Goal: Communication & Community: Answer question/provide support

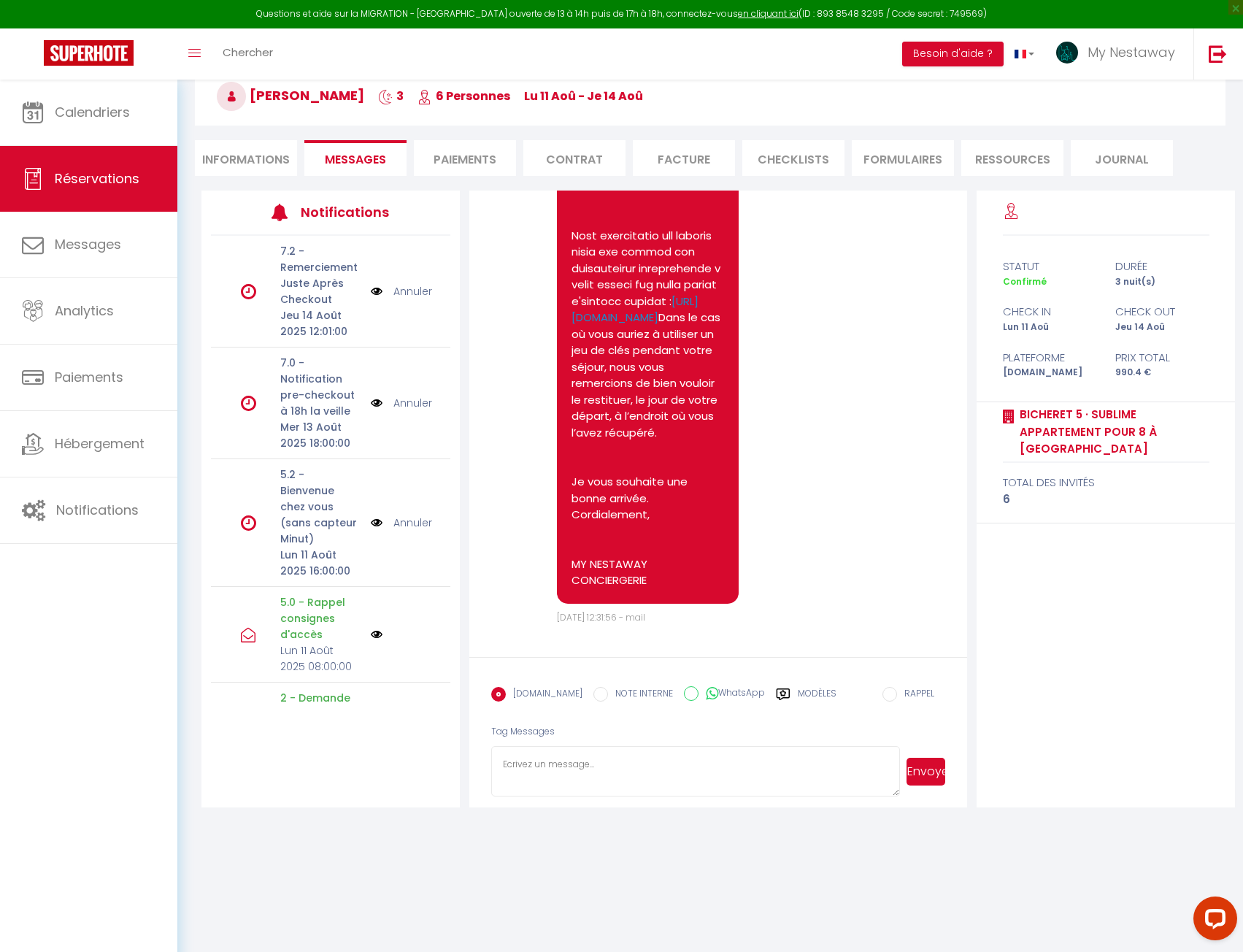
scroll to position [9500, 0]
click at [126, 114] on span "Calendriers" at bounding box center [91, 112] width 75 height 18
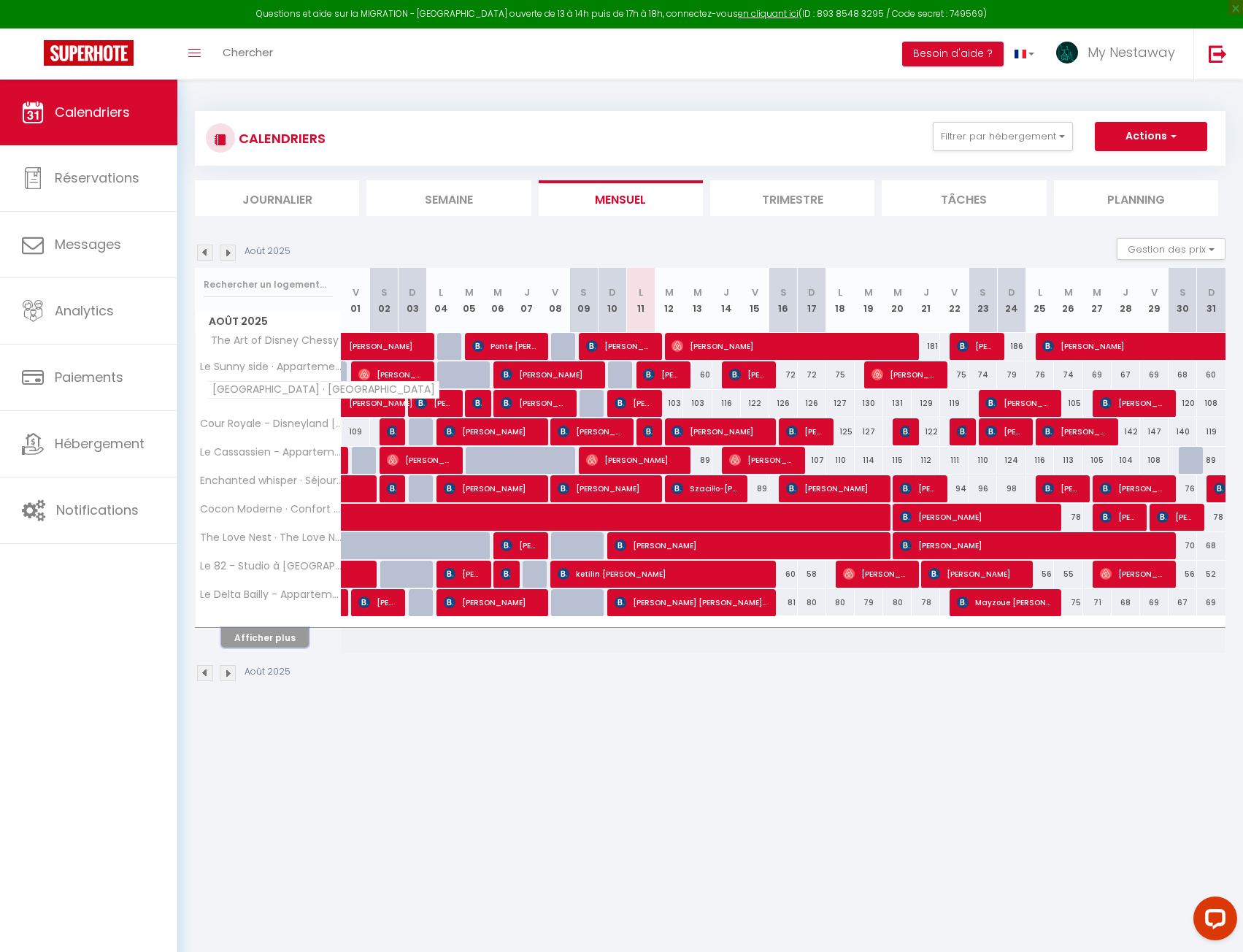
drag, startPoint x: 272, startPoint y: 631, endPoint x: 305, endPoint y: 391, distance: 242.3
click at [273, 631] on button "Afficher plus" at bounding box center [265, 638] width 87 height 19
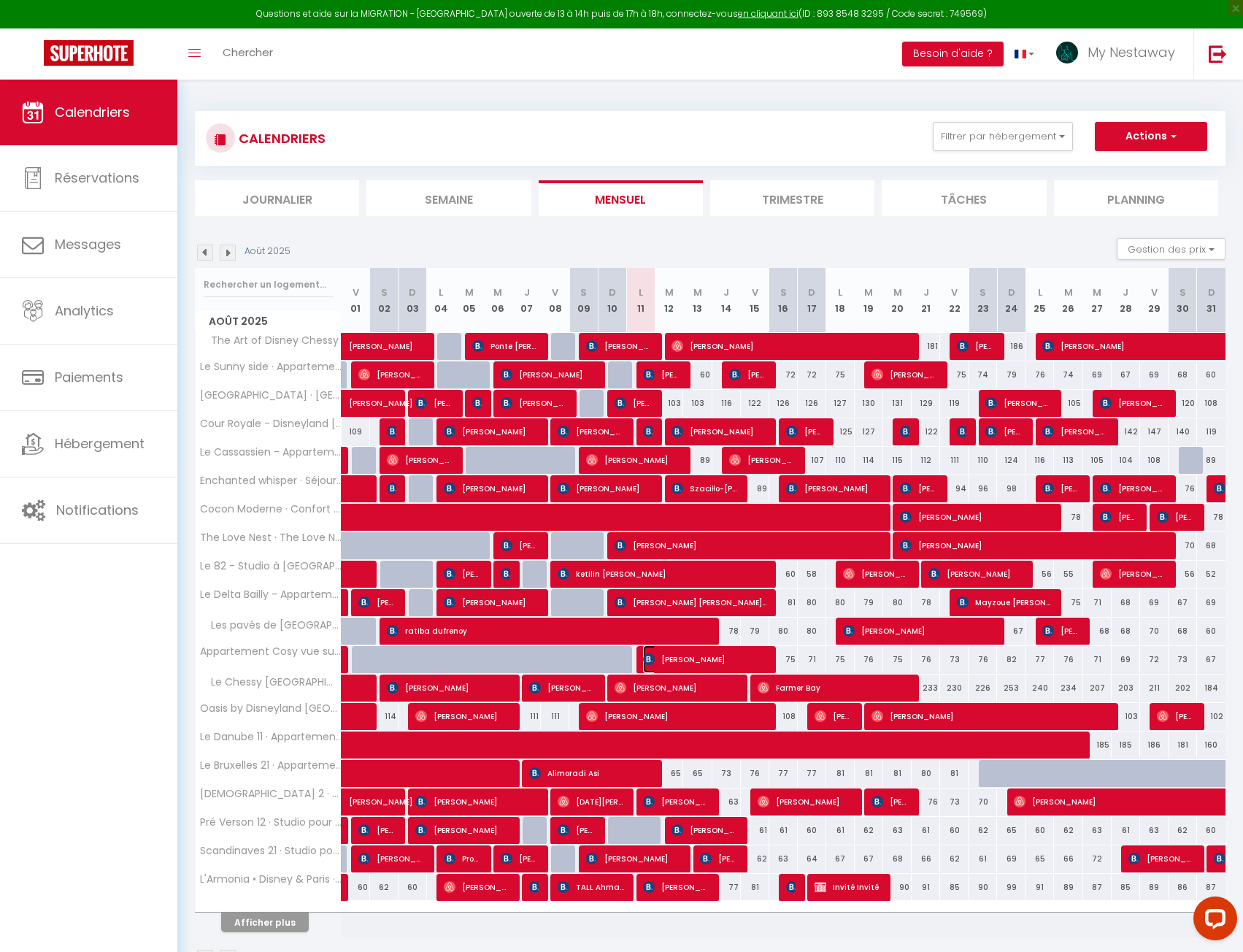
click at [731, 657] on span "[PERSON_NAME]" at bounding box center [704, 659] width 123 height 28
select select "OK"
select select "KO"
select select "0"
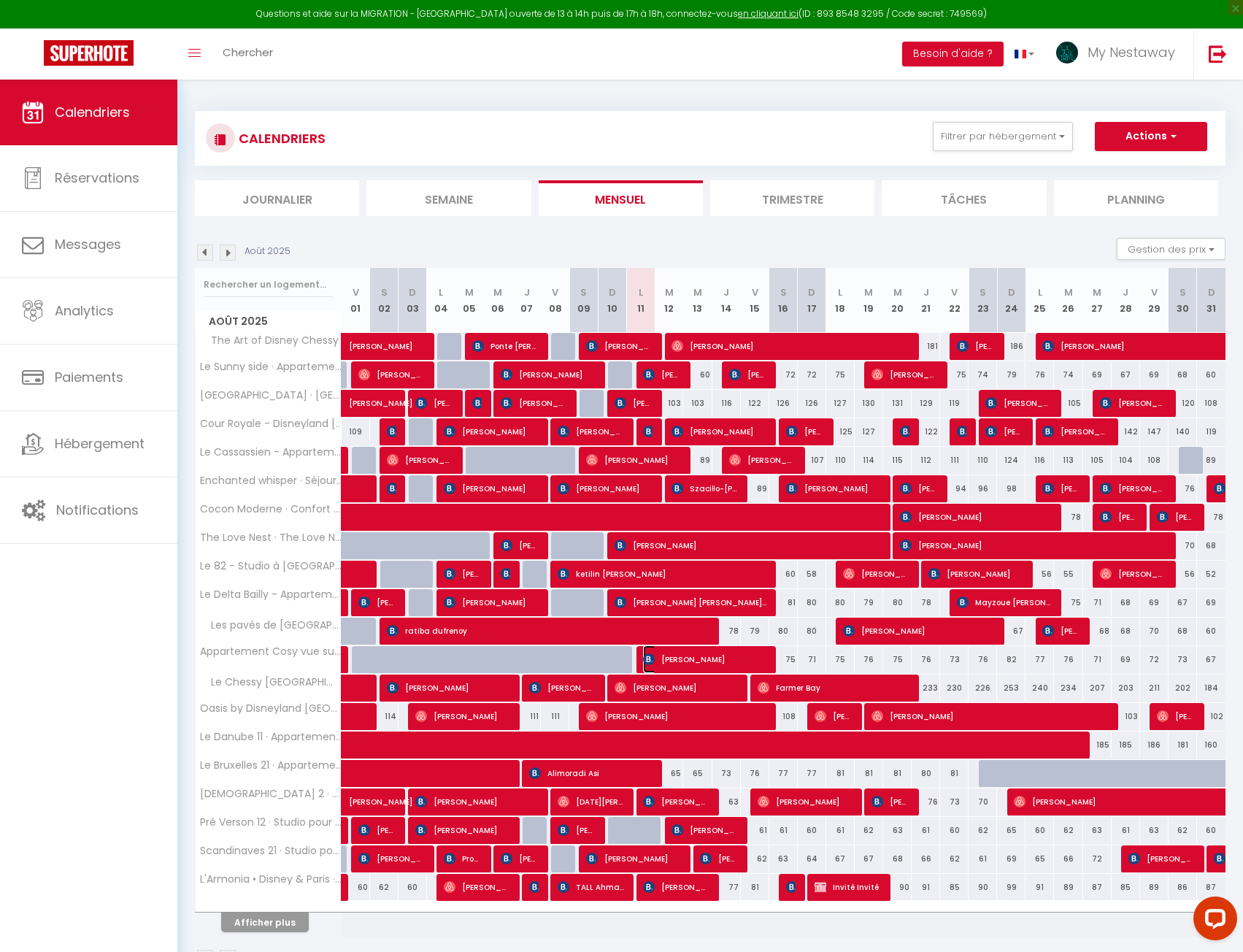
select select "1"
select select
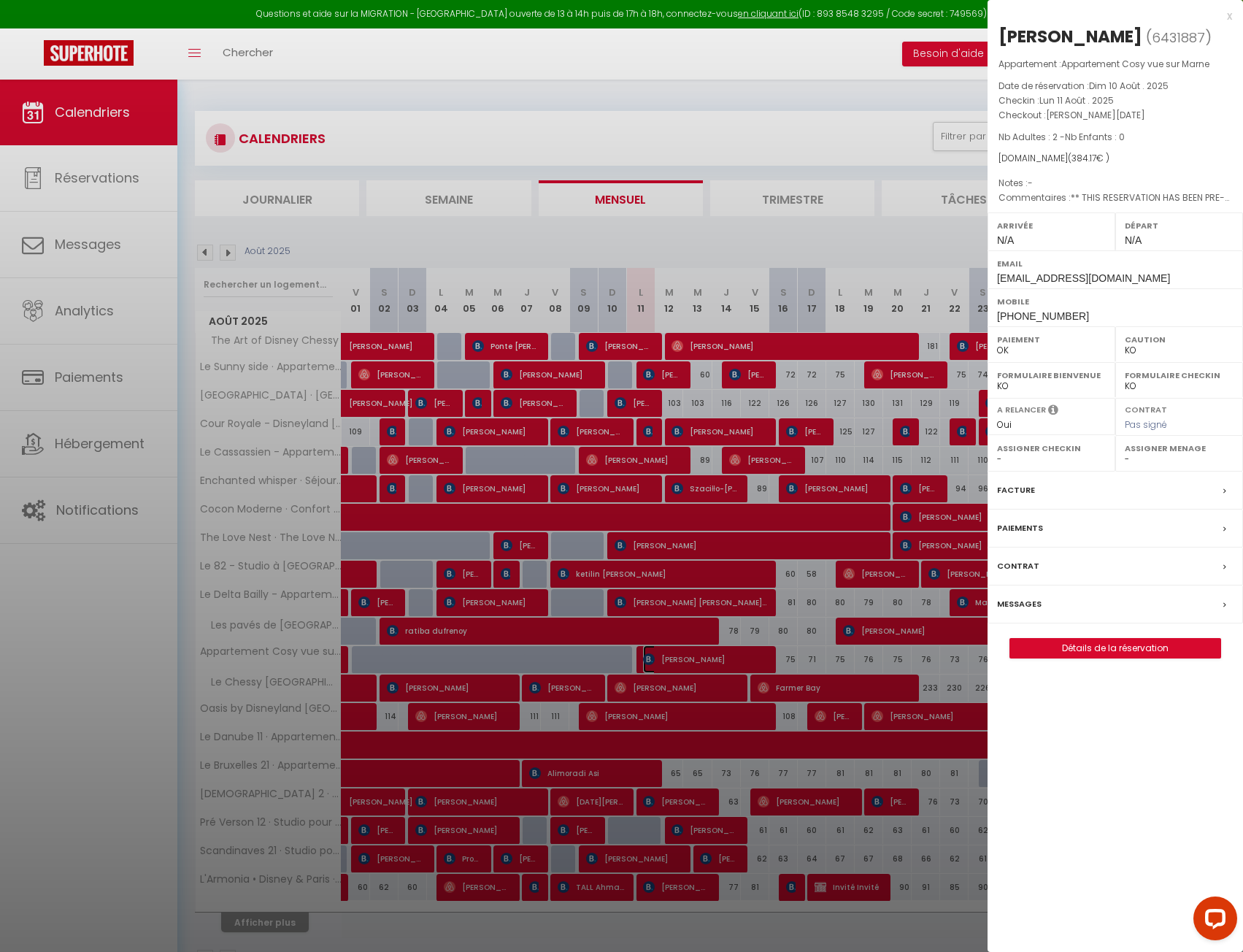
select select "19390"
click at [1035, 596] on label "Messages" at bounding box center [1019, 604] width 45 height 16
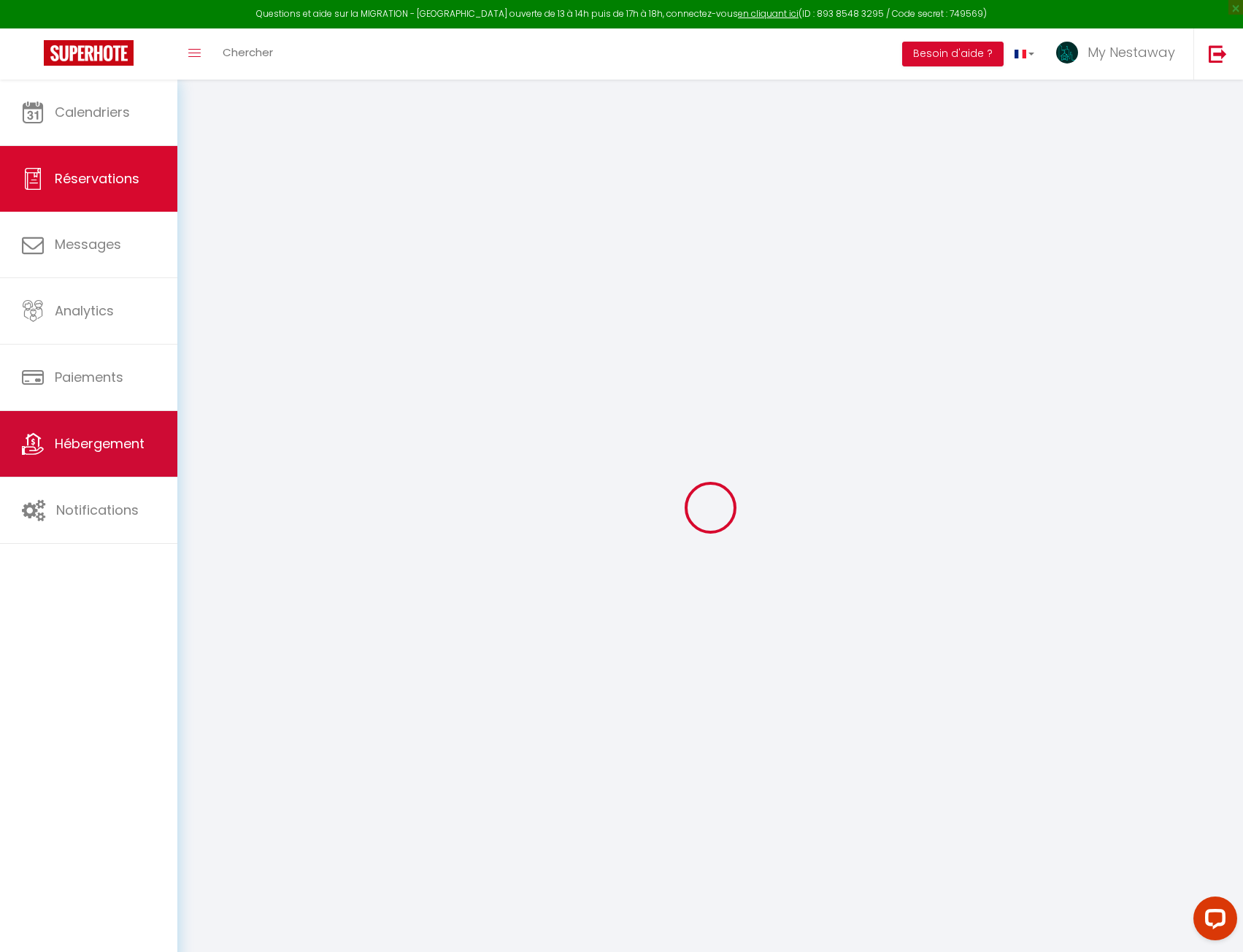
select select
checkbox input "false"
type textarea "** THIS RESERVATION HAS BEEN PRE-PAID ** BOOKING NOTE : Payment charge is EUR 5…"
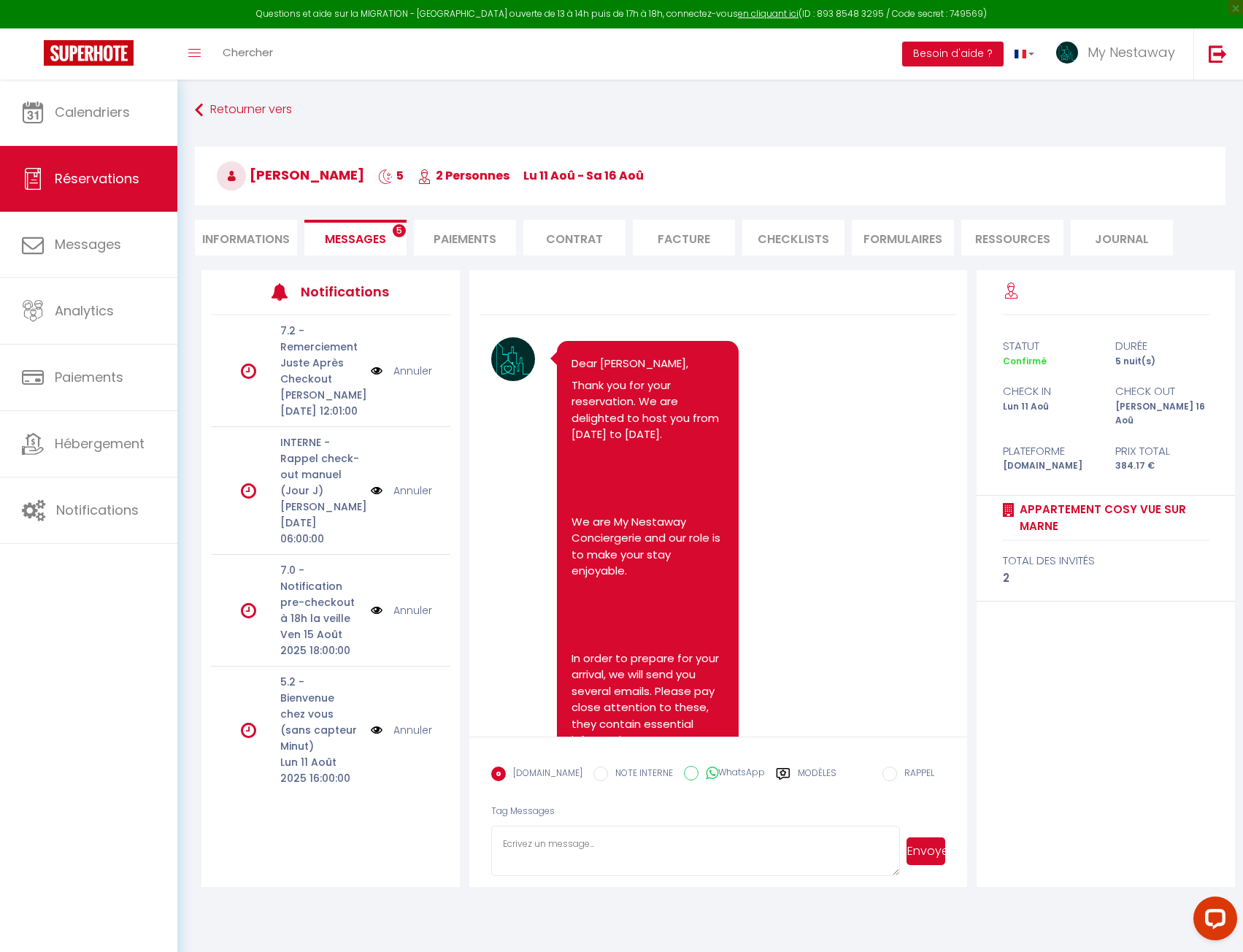
scroll to position [6823, 0]
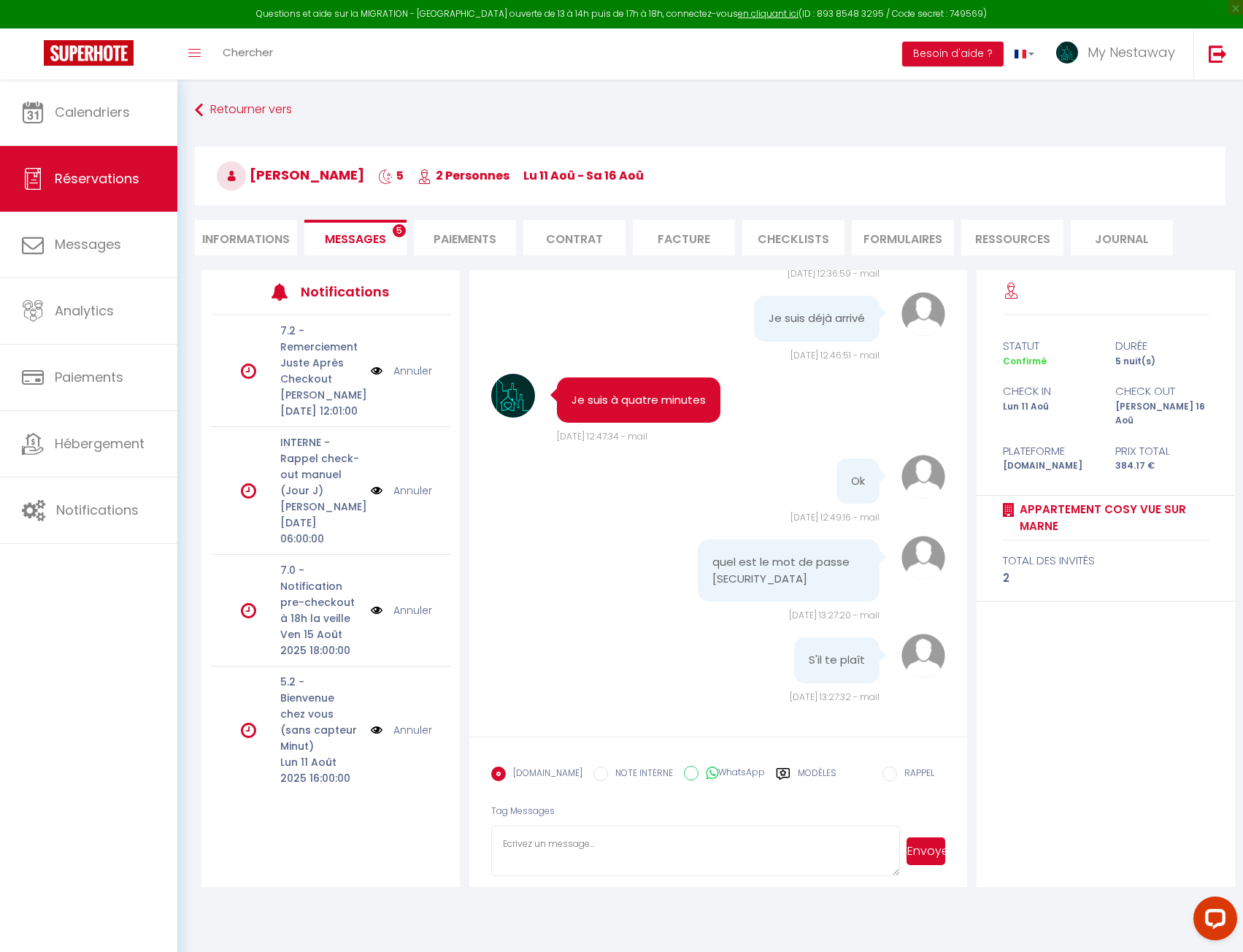
click at [357, 238] on span "Messages" at bounding box center [355, 239] width 61 height 16
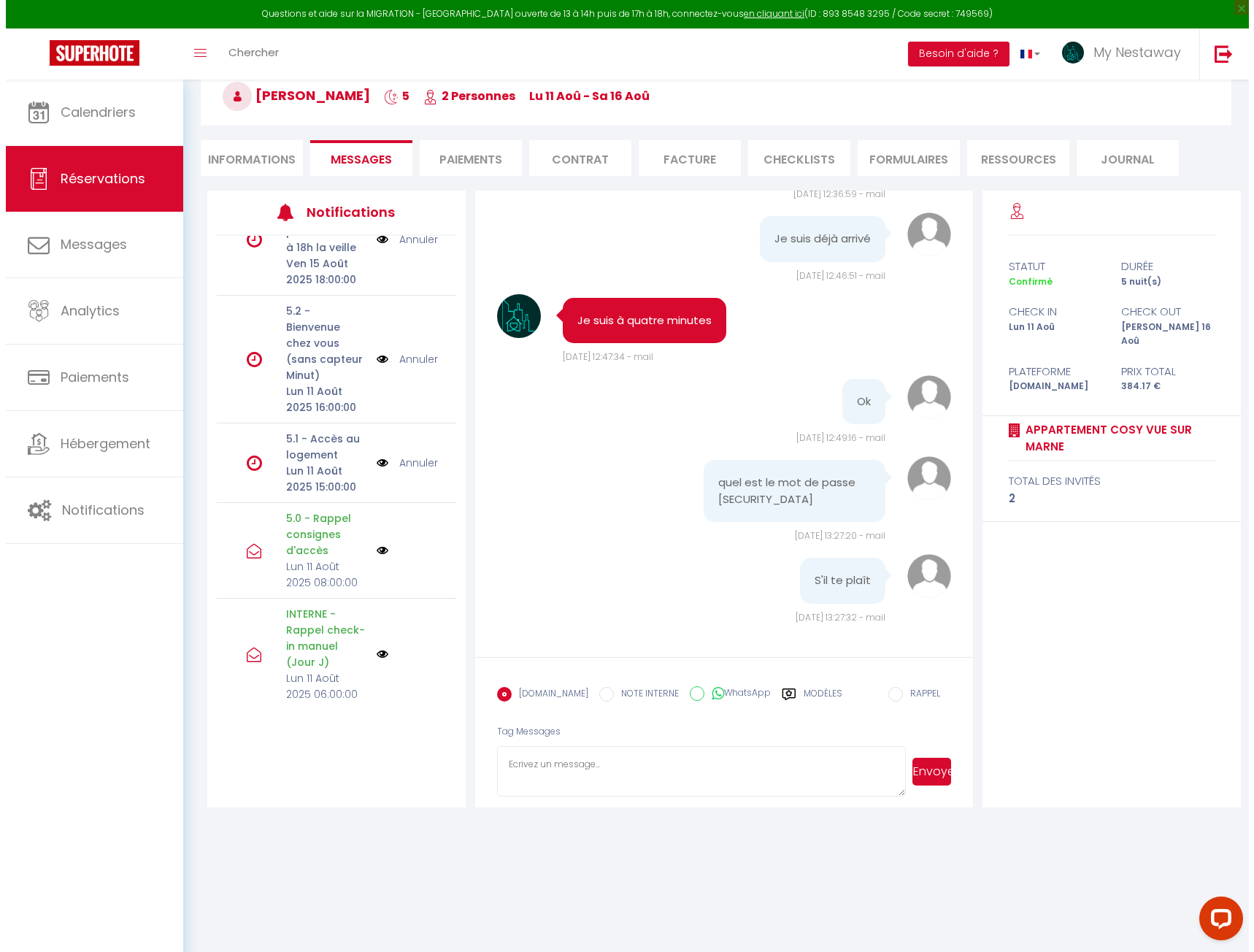
scroll to position [292, 0]
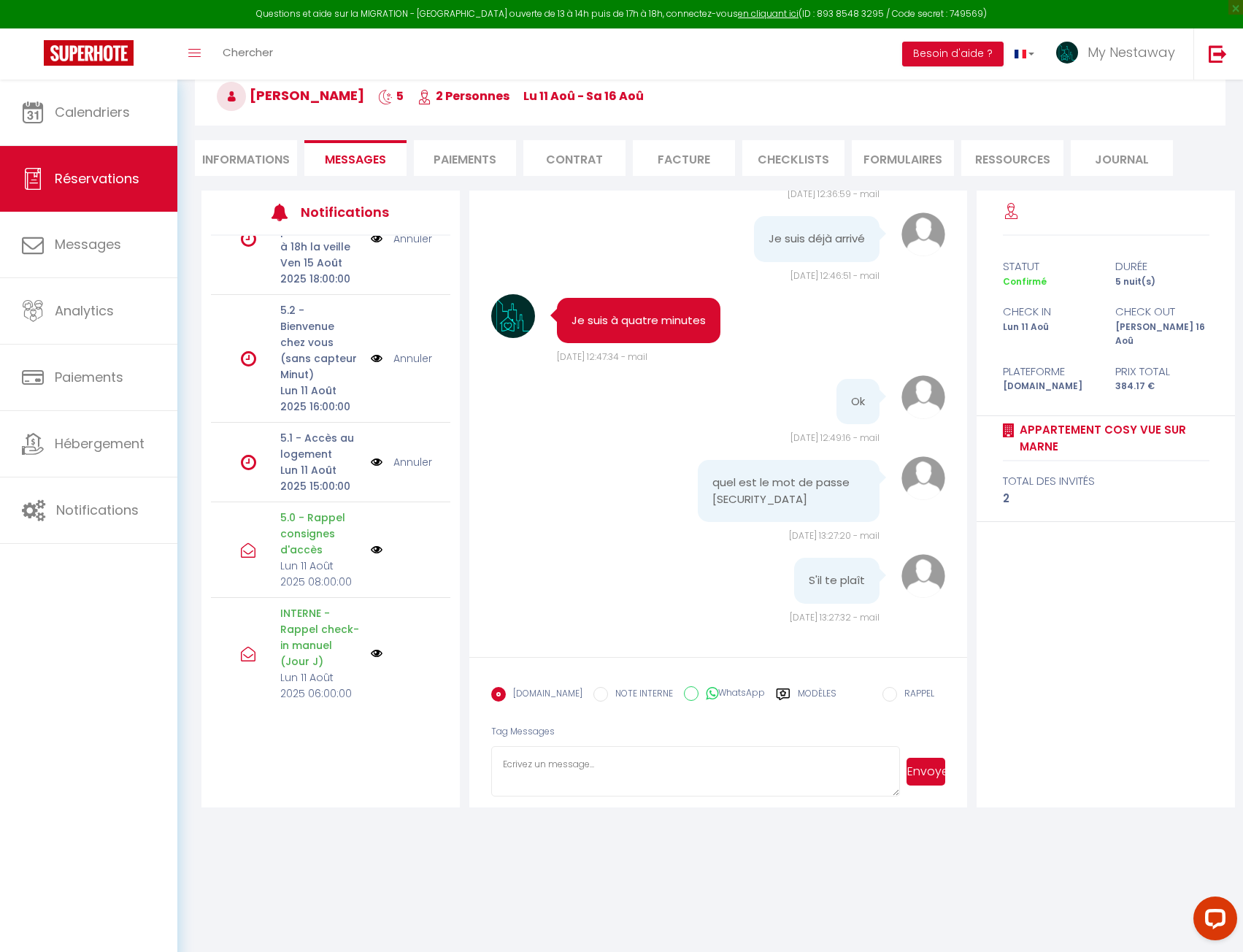
click at [374, 454] on img at bounding box center [376, 462] width 12 height 16
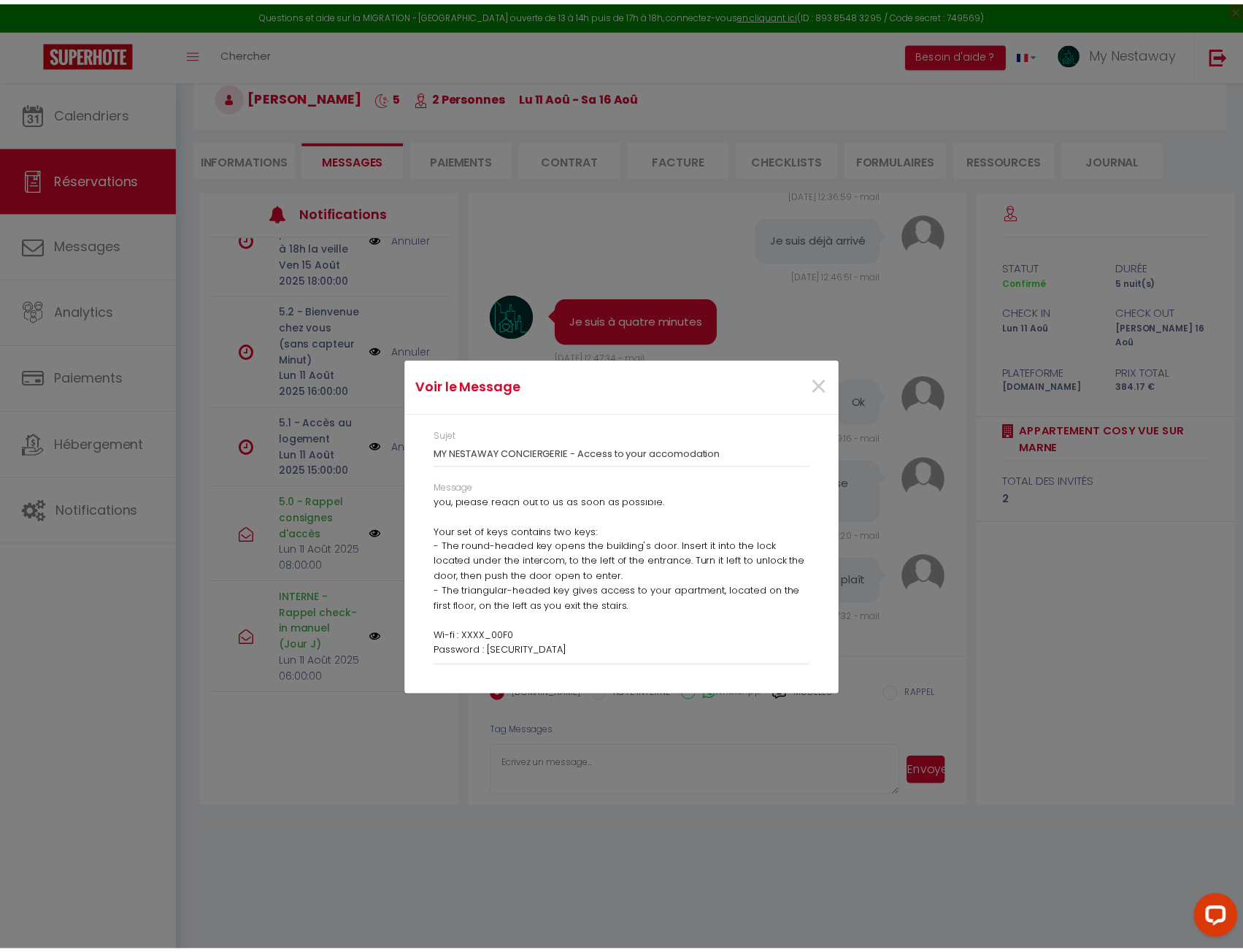
scroll to position [203, 0]
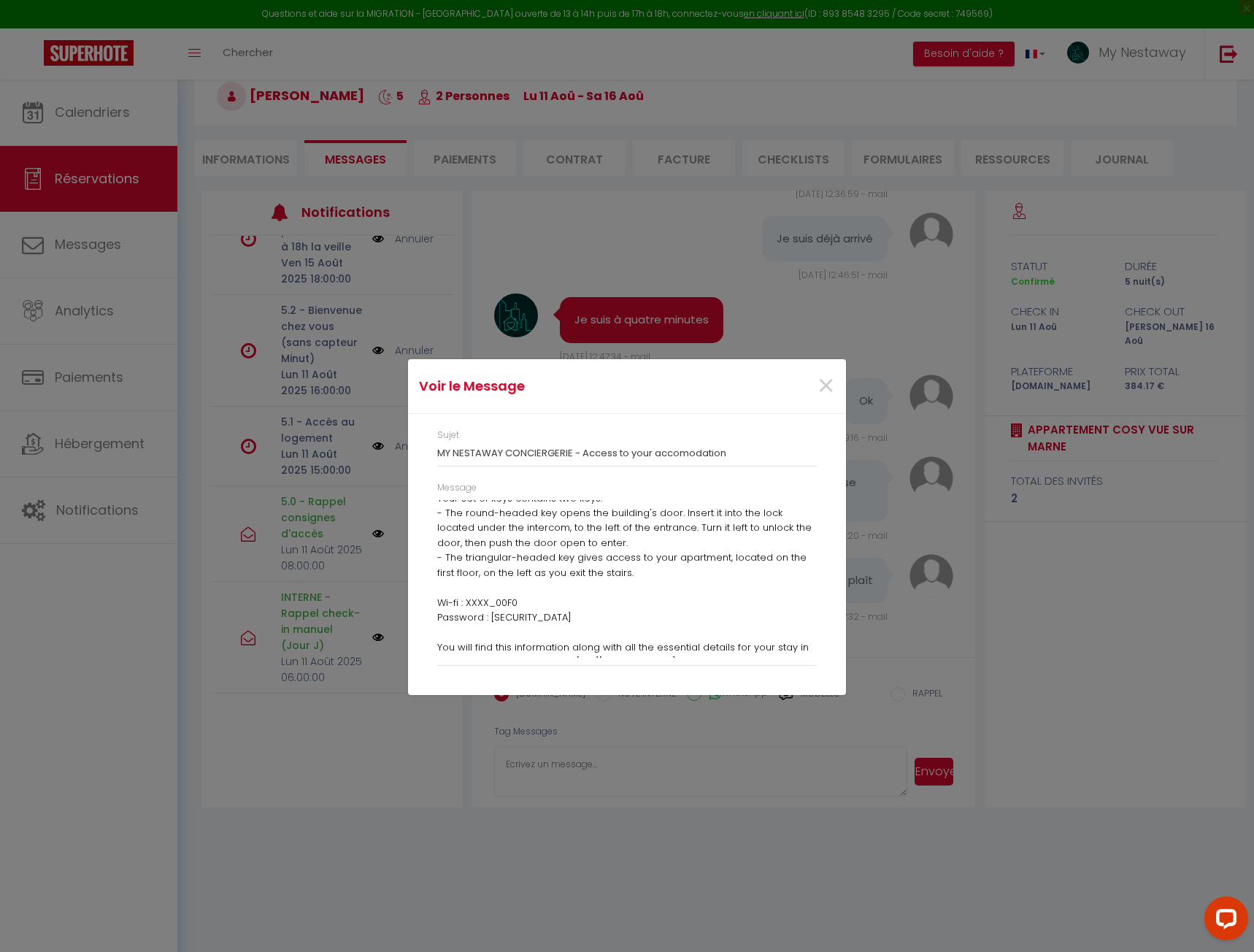
drag, startPoint x: 618, startPoint y: 615, endPoint x: 434, endPoint y: 607, distance: 184.2
click at [434, 607] on div "Message Hello [PERSON_NAME], We will be ready to welcome you in about an hour. …" at bounding box center [627, 580] width 399 height 199
copy p "Wi-fi : XXXX_00F0 Password : [SECURITY_DATA]"
click at [821, 384] on span "×" at bounding box center [826, 385] width 18 height 44
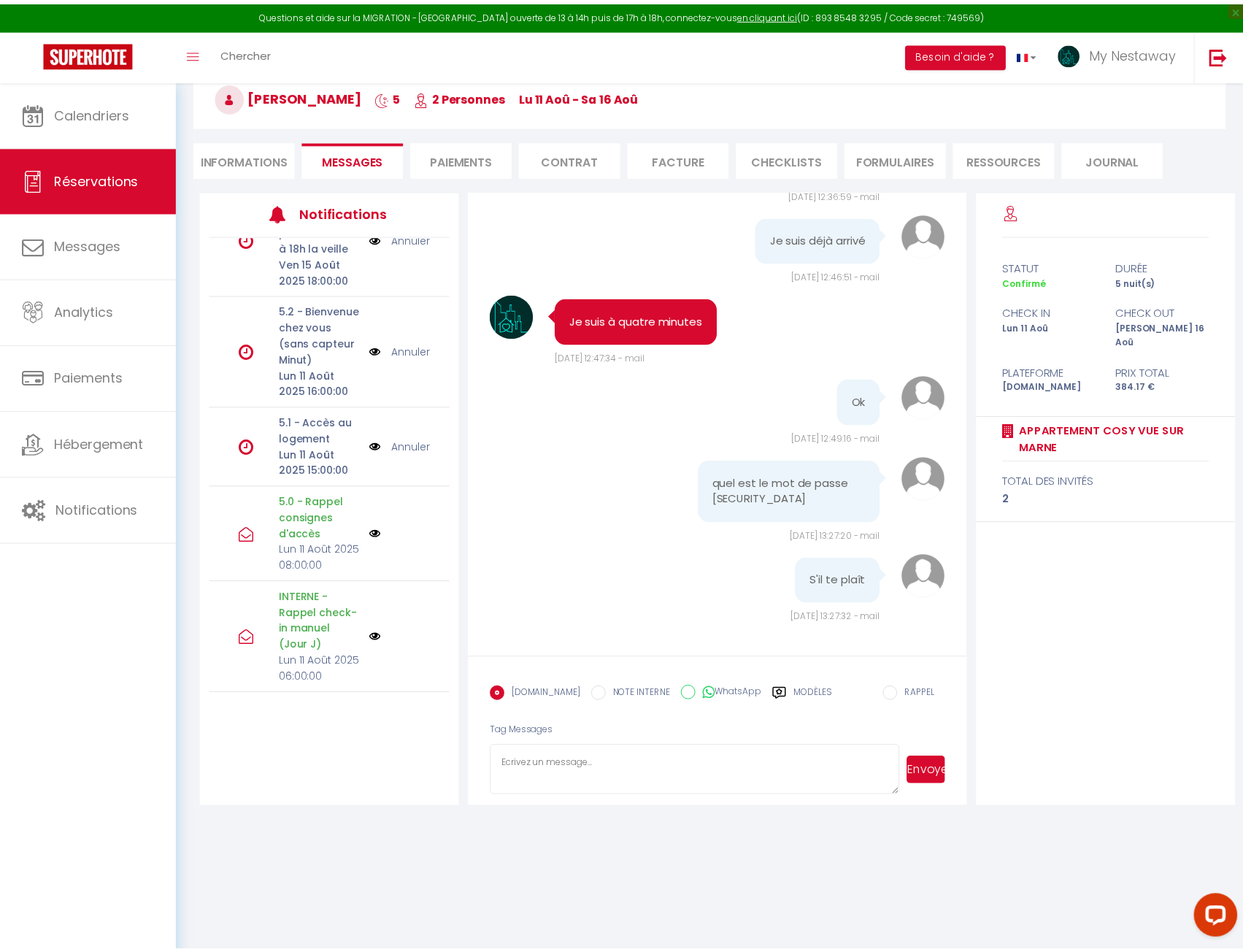
scroll to position [6823, 0]
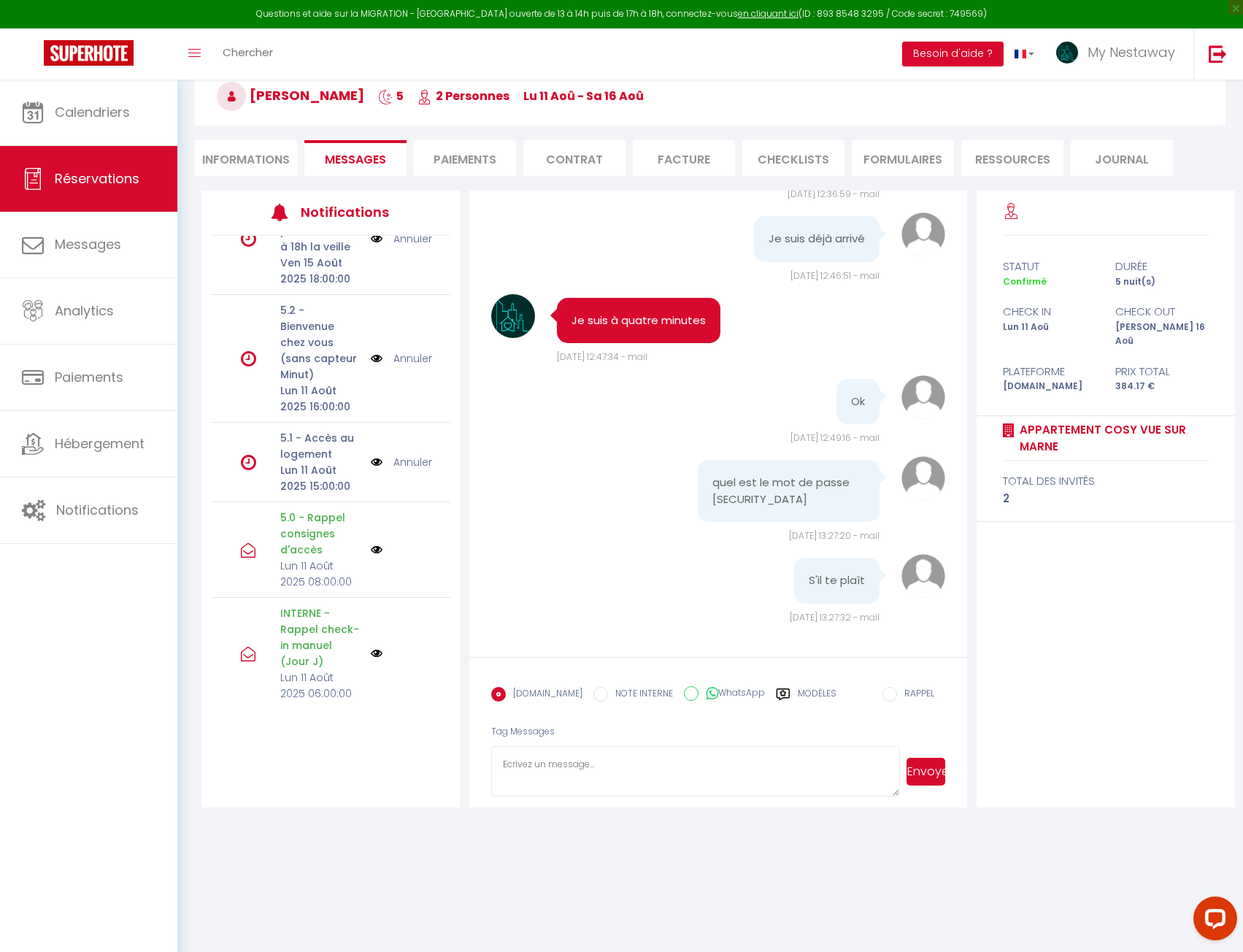
click at [575, 771] on textarea at bounding box center [695, 771] width 409 height 51
paste textarea "Wi-fi : XXXX_00F0 Password : [SECURITY_DATA]"
type textarea "Voici le code : Wi-fi : XXXX_00F0 Password : [SECURITY_DATA]"
click at [937, 775] on button "Envoyer" at bounding box center [926, 771] width 39 height 28
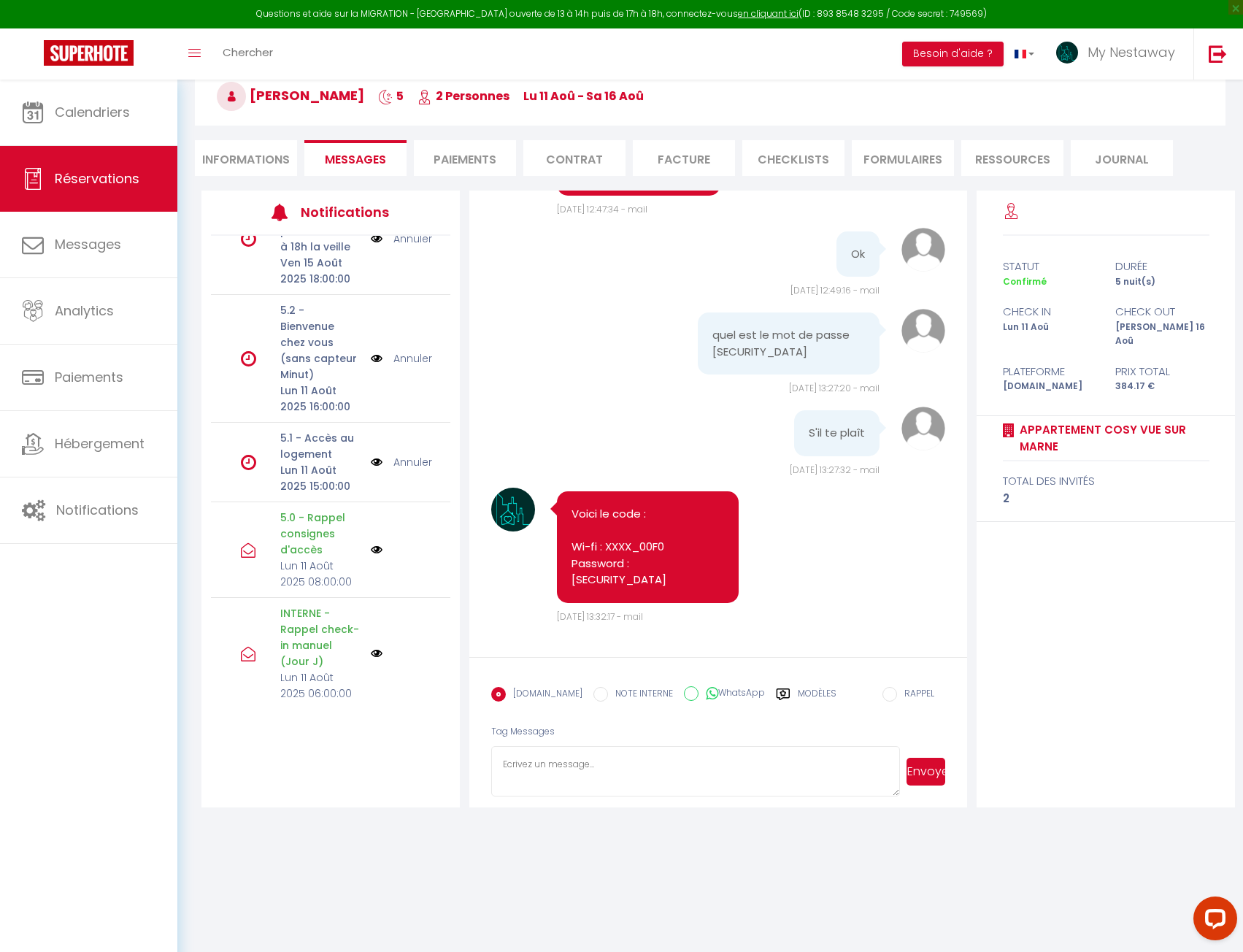
scroll to position [6970, 0]
click at [90, 142] on link "Calendriers" at bounding box center [88, 113] width 178 height 66
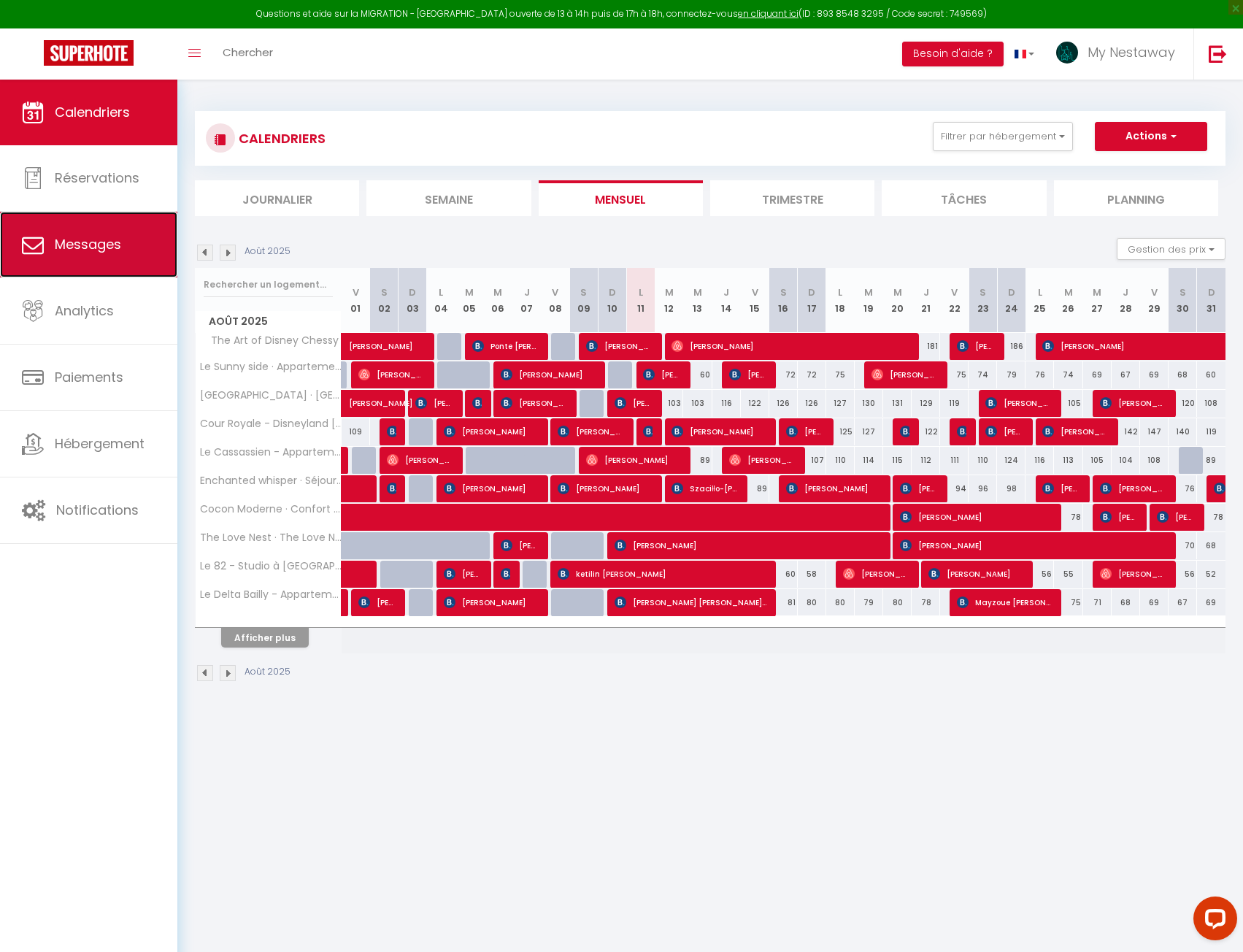
click at [106, 233] on link "Messages" at bounding box center [88, 245] width 178 height 66
select select "message"
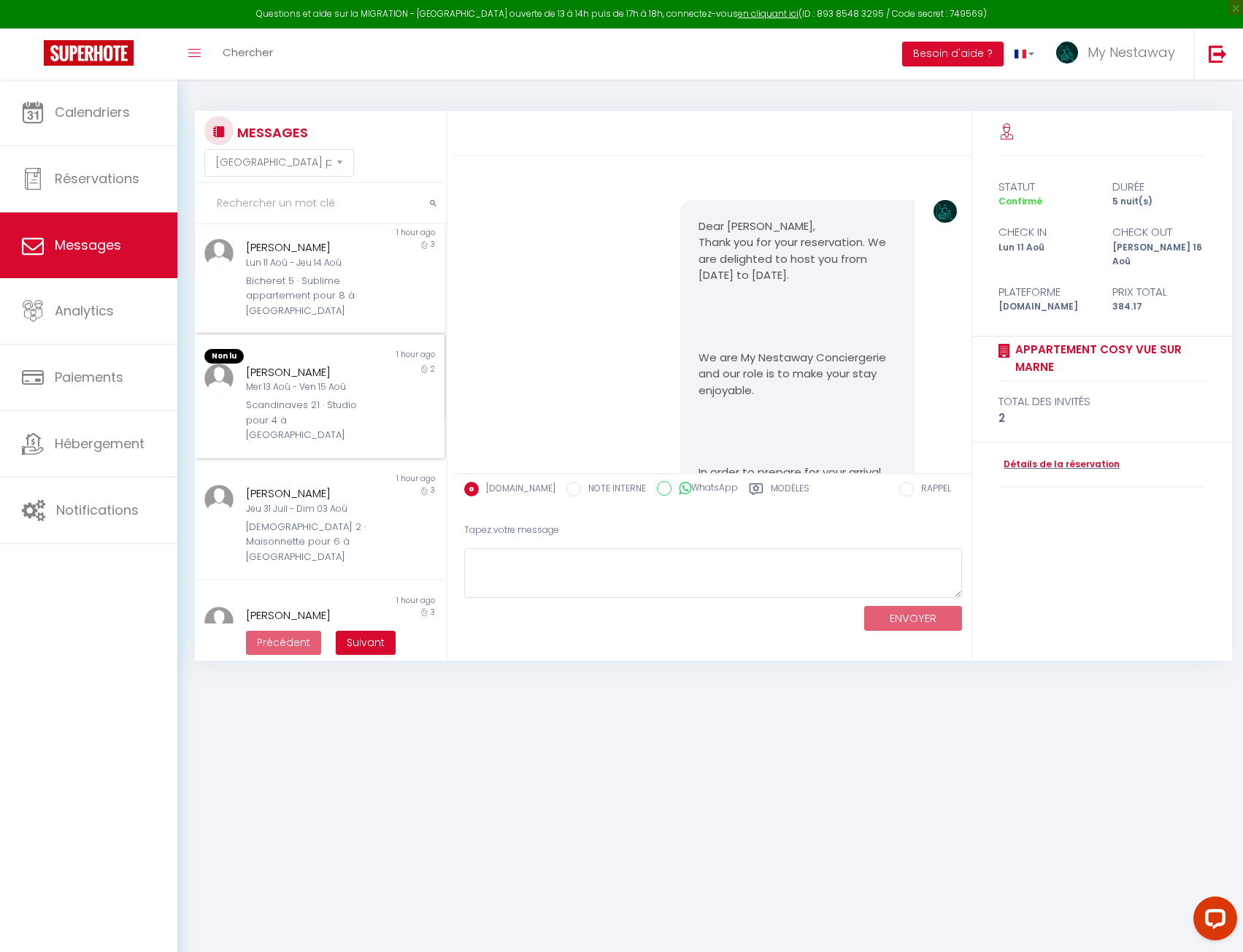
scroll to position [438, 0]
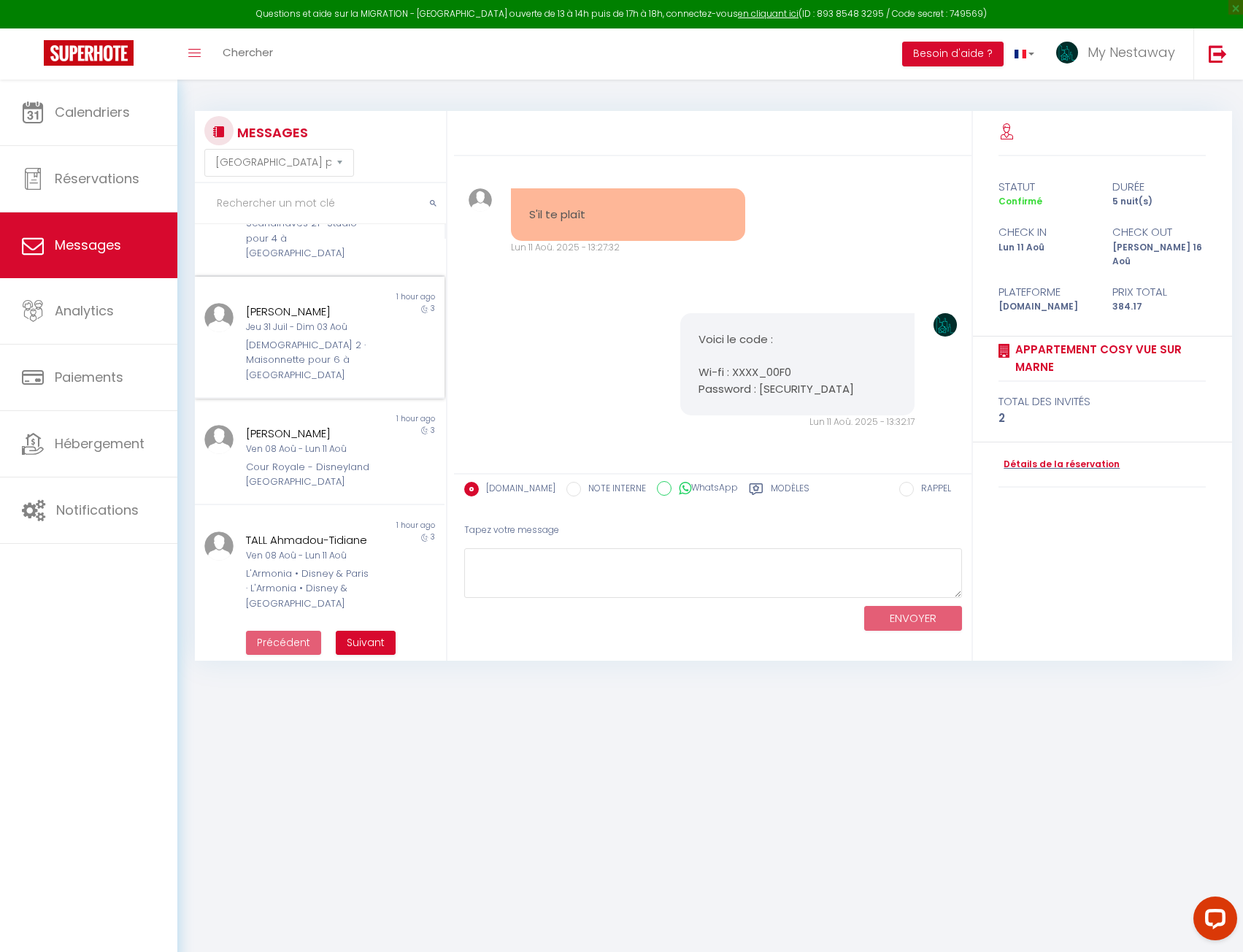
click at [331, 338] on div "[DEMOGRAPHIC_DATA] 2 · Maisonnette pour 6 à [GEOGRAPHIC_DATA]" at bounding box center [309, 360] width 127 height 45
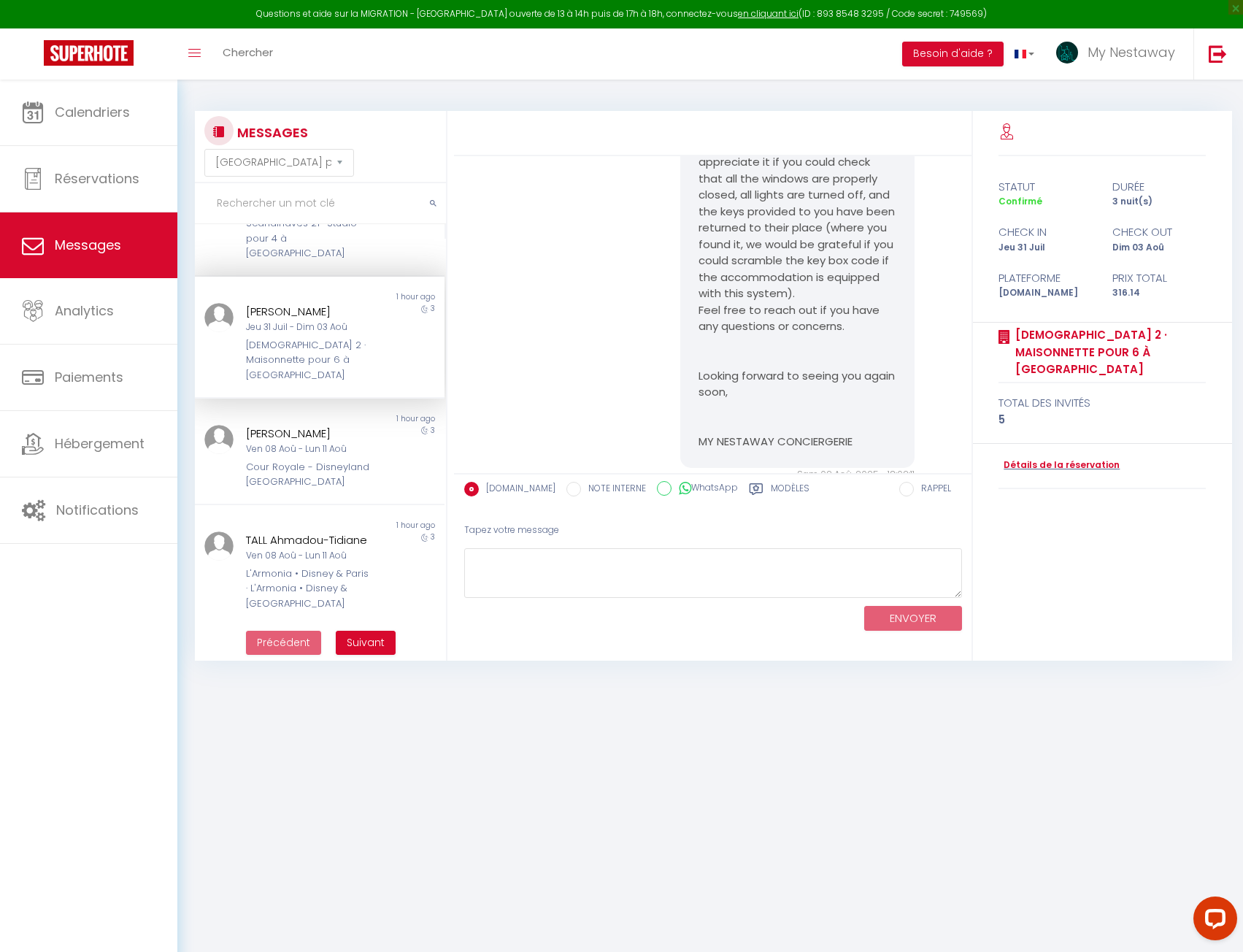
scroll to position [8776, 0]
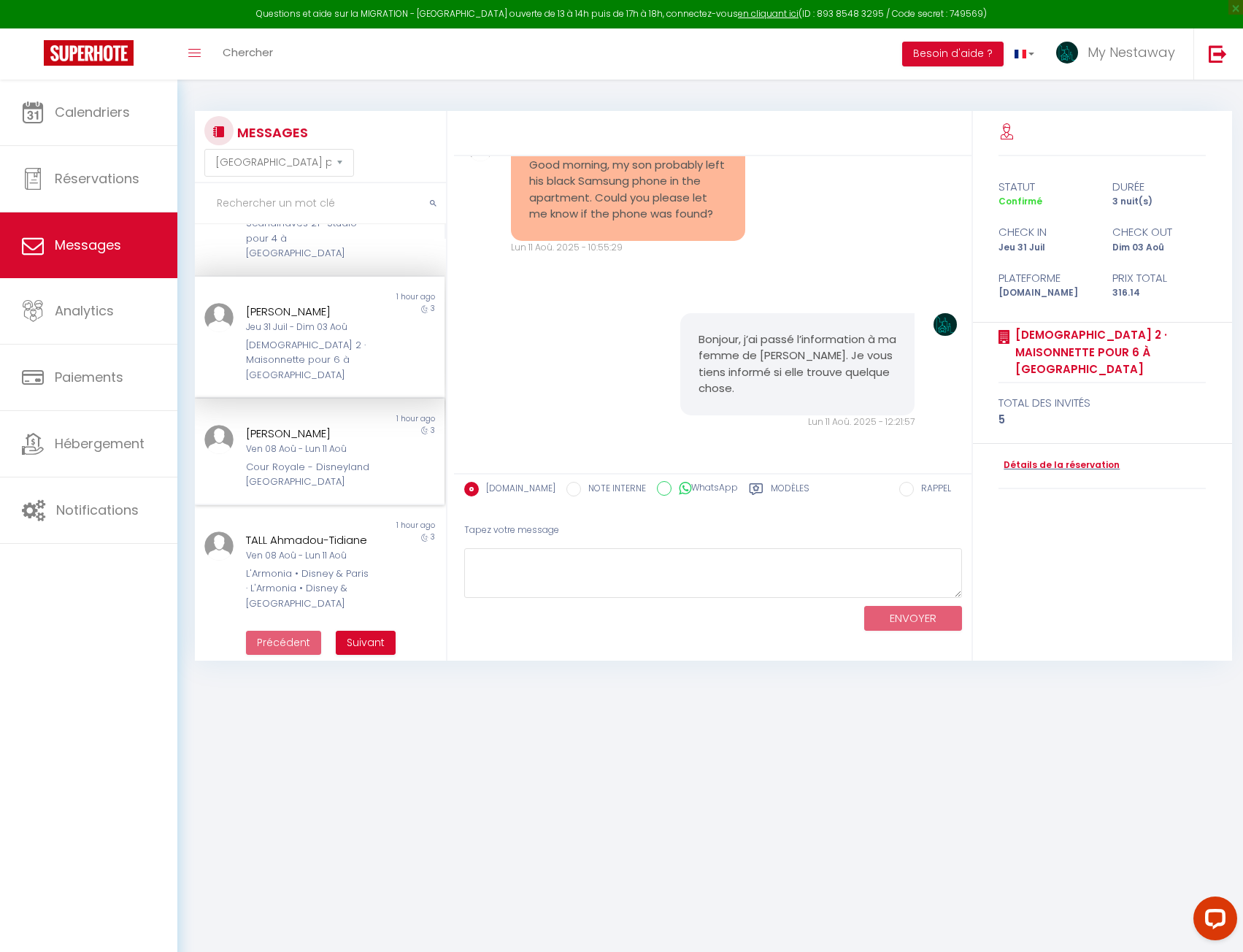
click at [309, 460] on div "Cour Royale - Disneyland [GEOGRAPHIC_DATA]" at bounding box center [309, 475] width 127 height 30
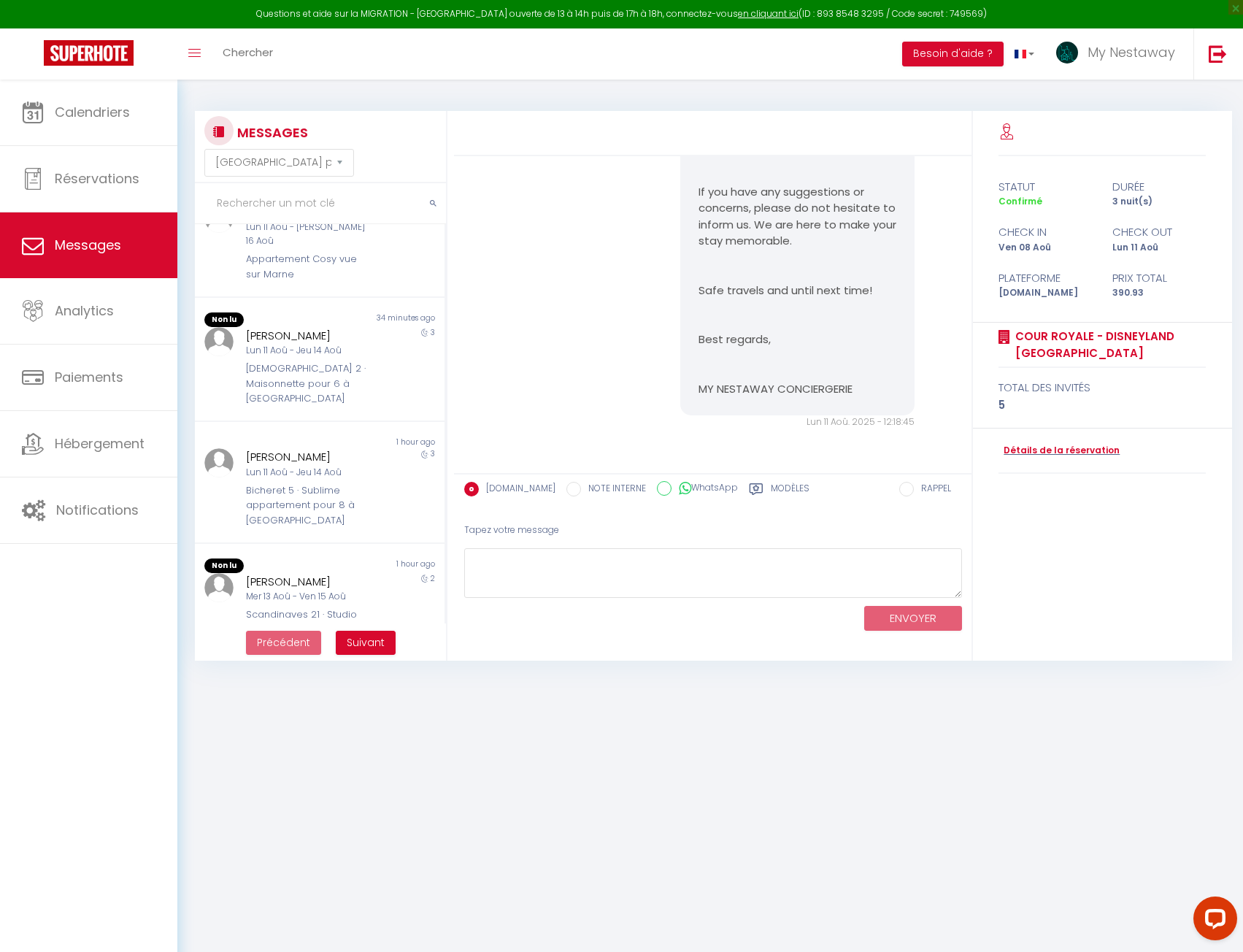
scroll to position [219, 0]
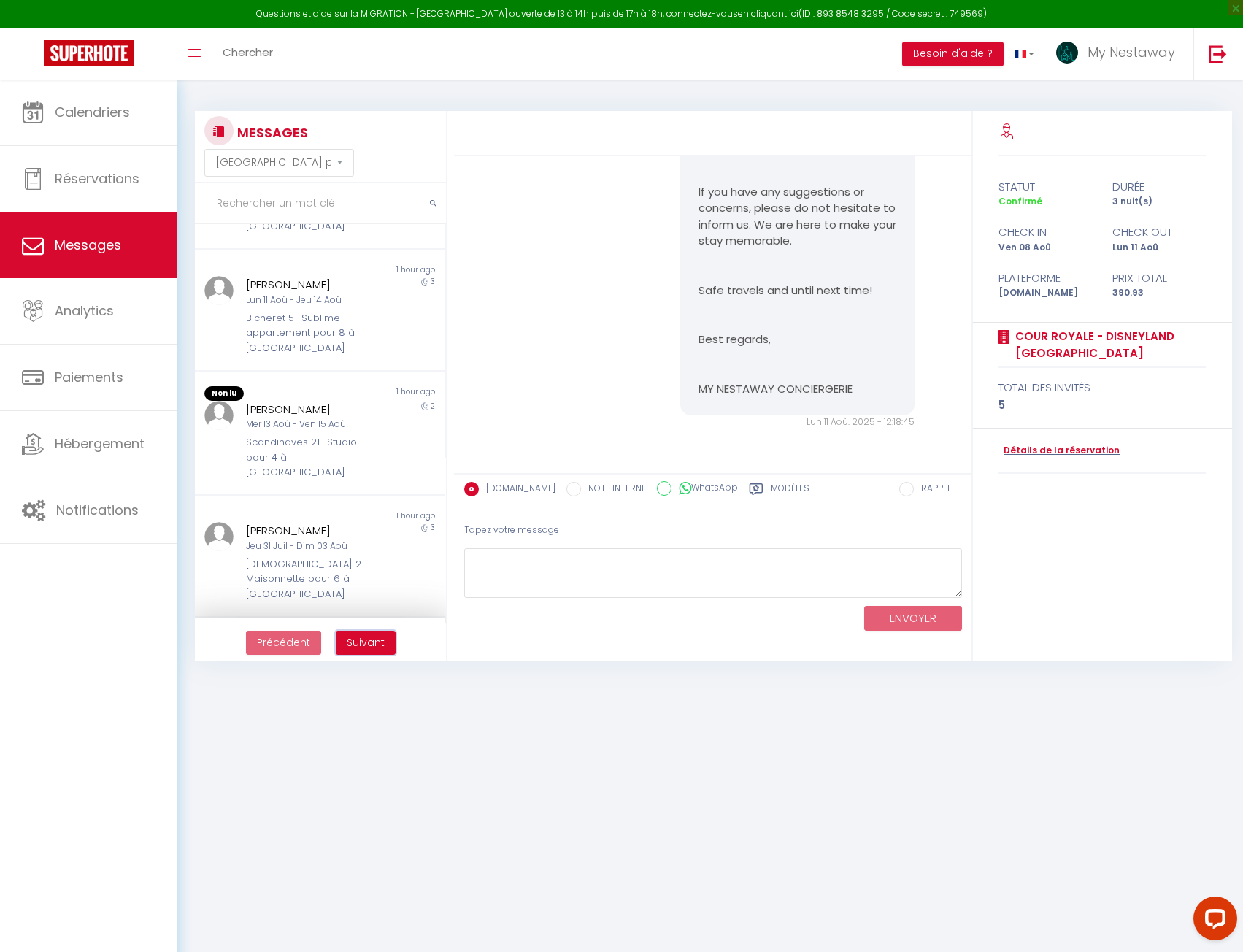
click at [360, 638] on span "Suivant" at bounding box center [365, 641] width 38 height 15
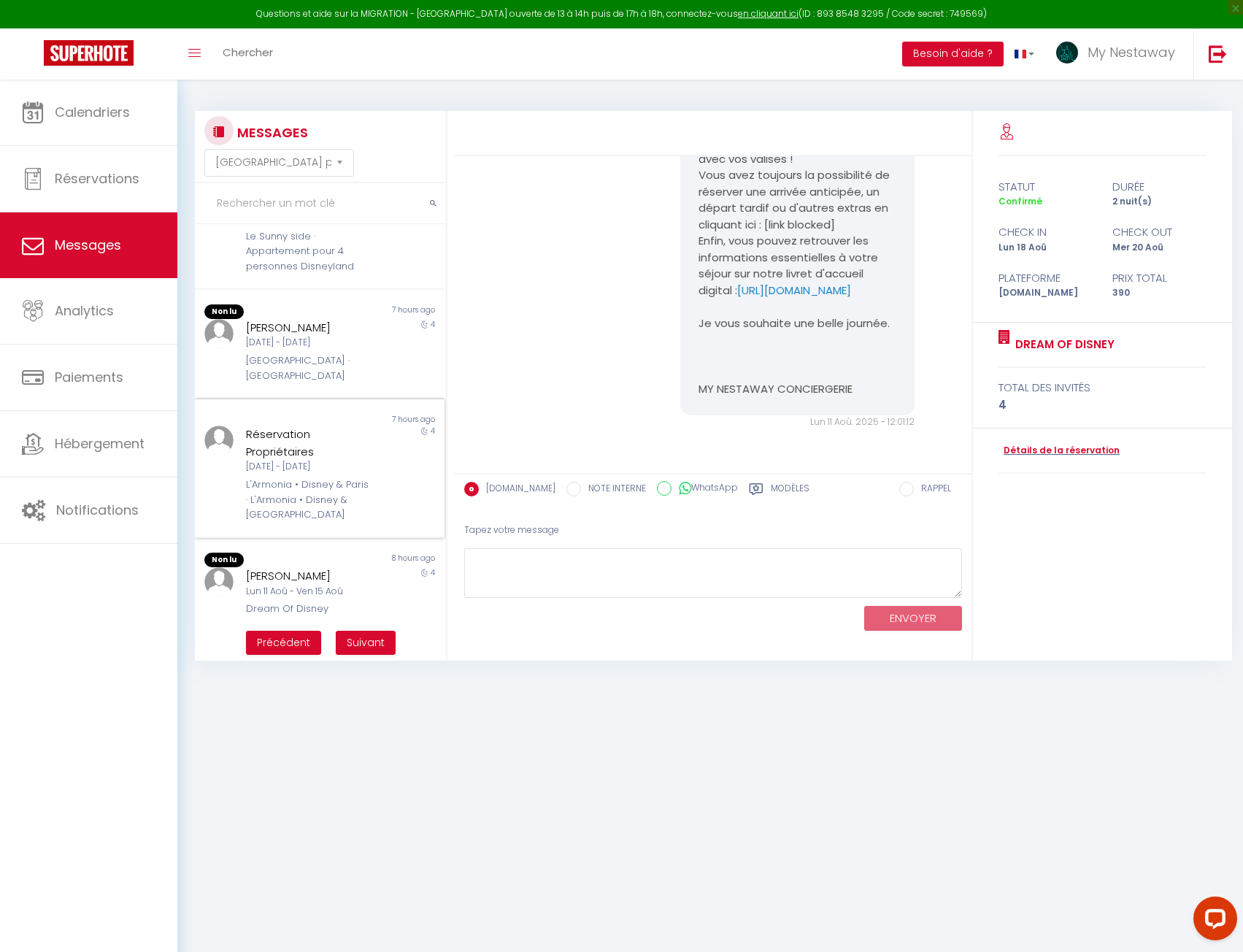
scroll to position [730, 0]
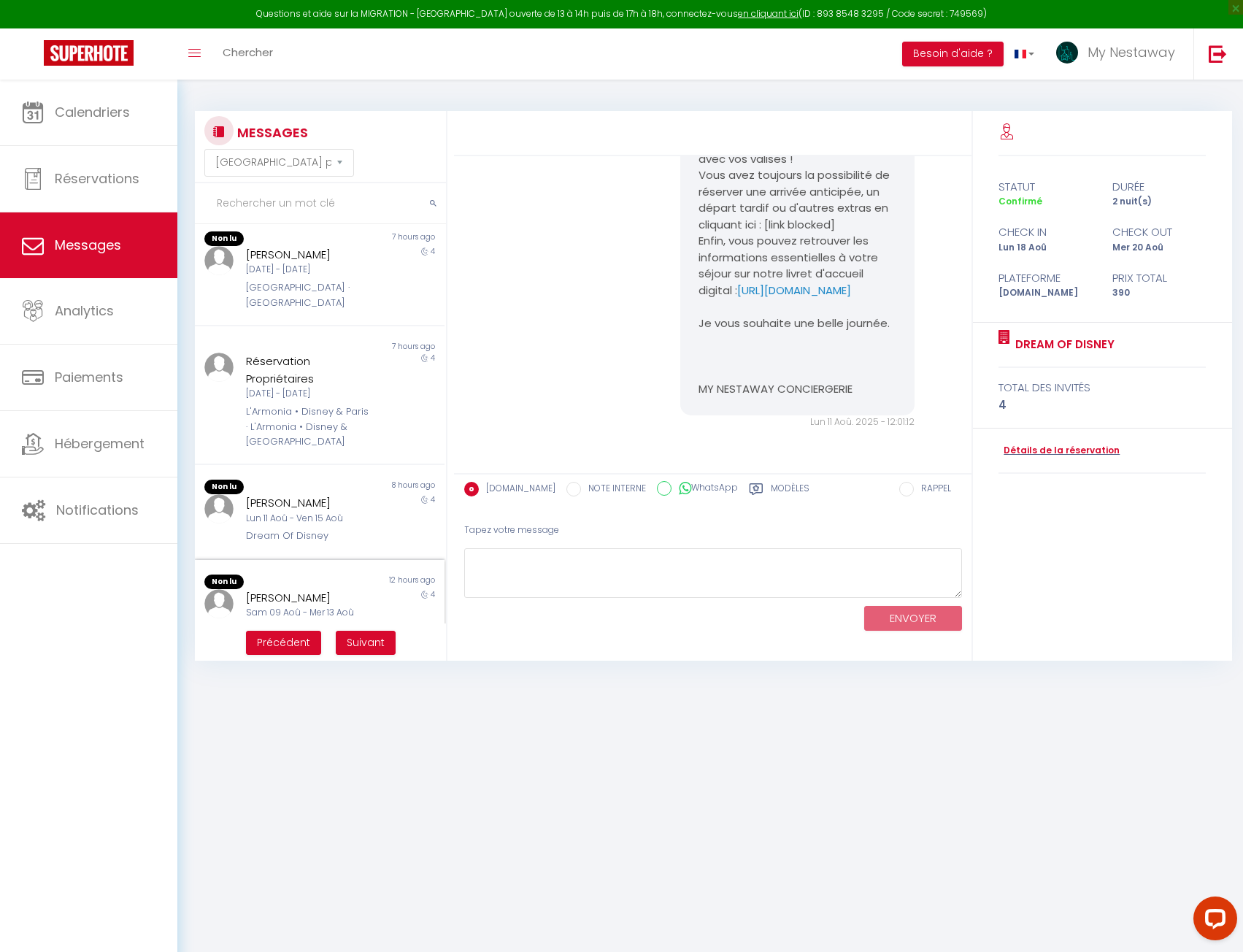
click at [366, 589] on div "[PERSON_NAME] Sam 09 Aoû - Mer 13 Aoû Scandinaves 21 · Studio pour 4 à [GEOGRAP…" at bounding box center [310, 629] width 146 height 80
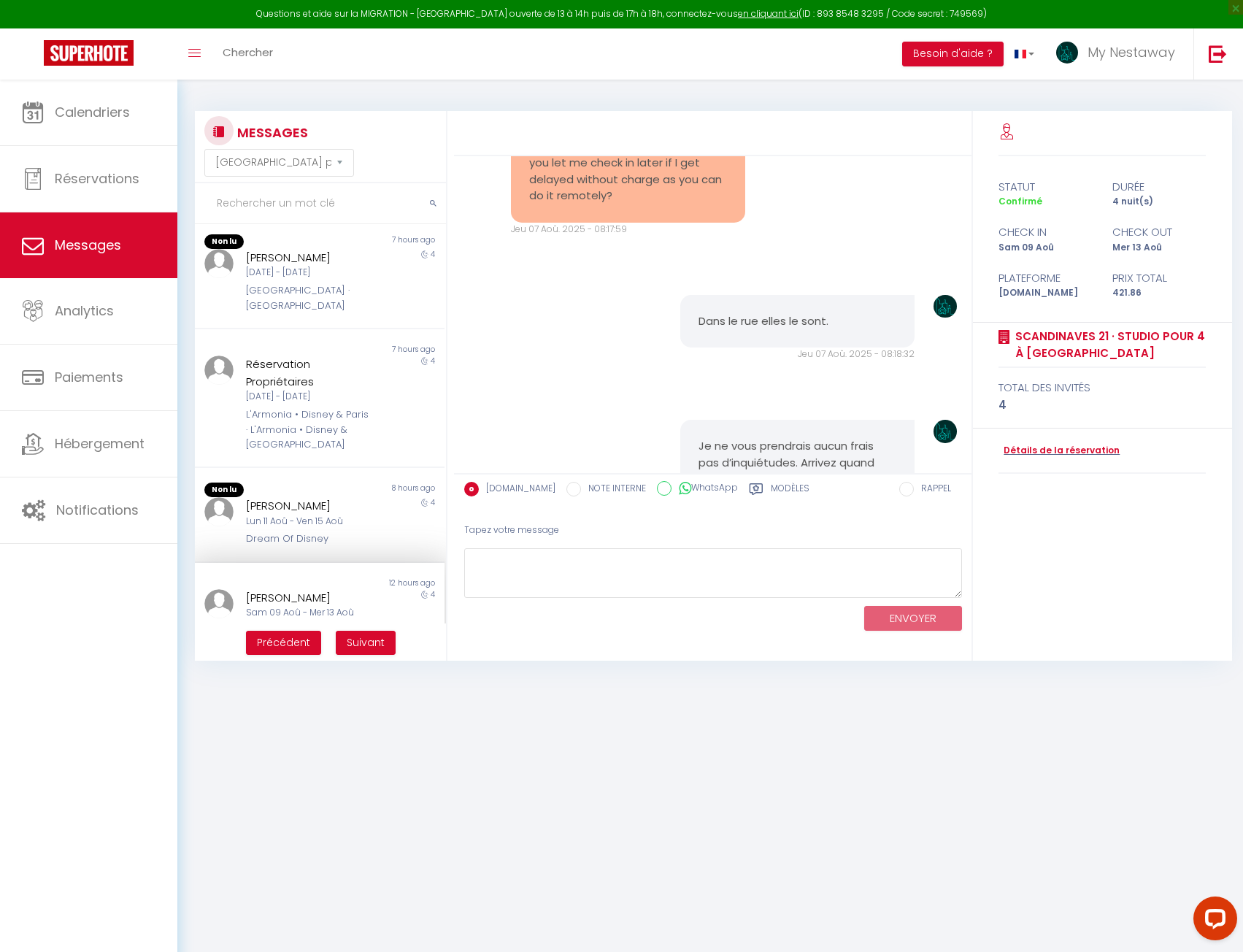
scroll to position [11478, 0]
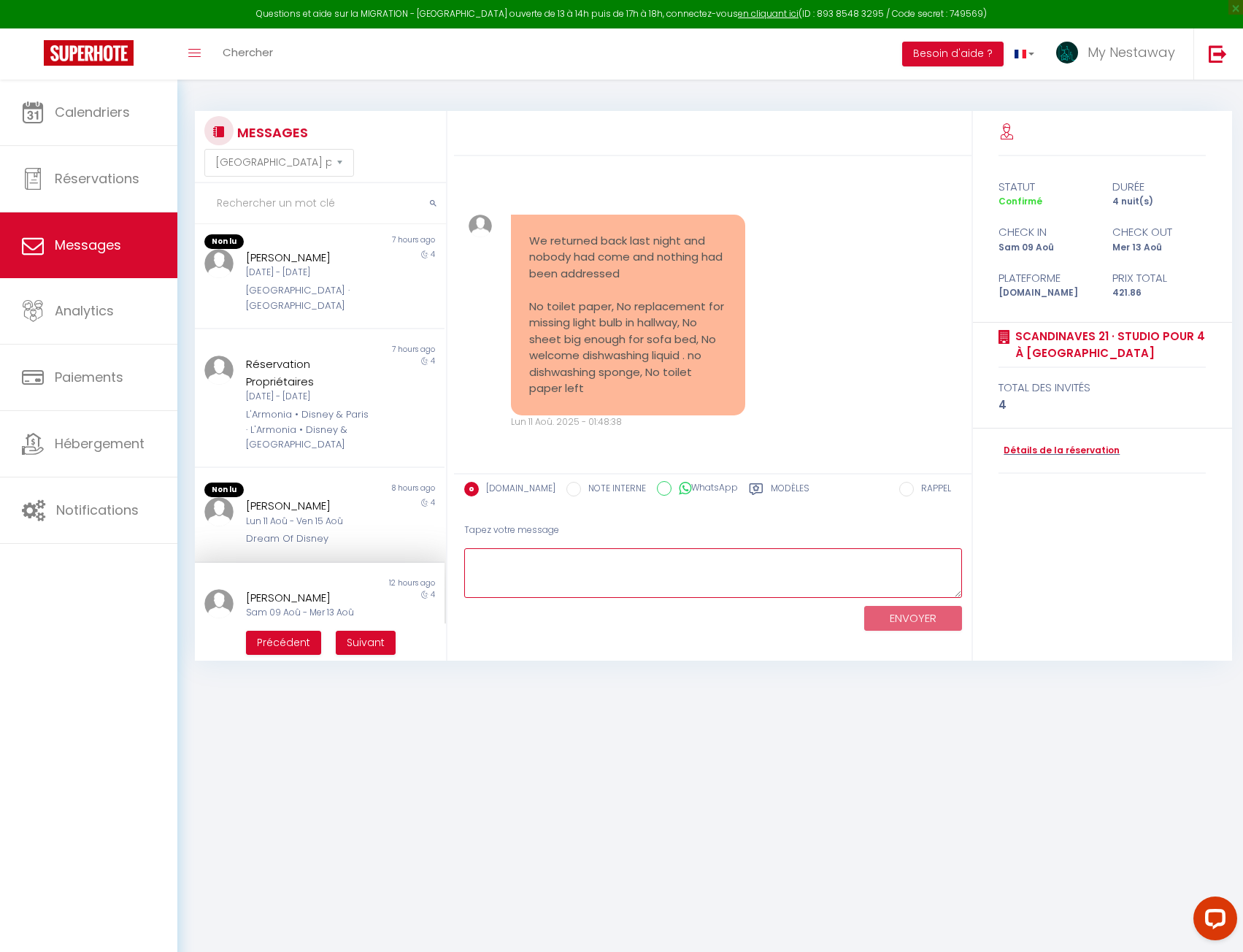
click at [502, 574] on textarea at bounding box center [712, 574] width 498 height 50
type textarea "Bonjour, ce n'est pas normal, je demande que le nécessaire soit fait immédiatem…"
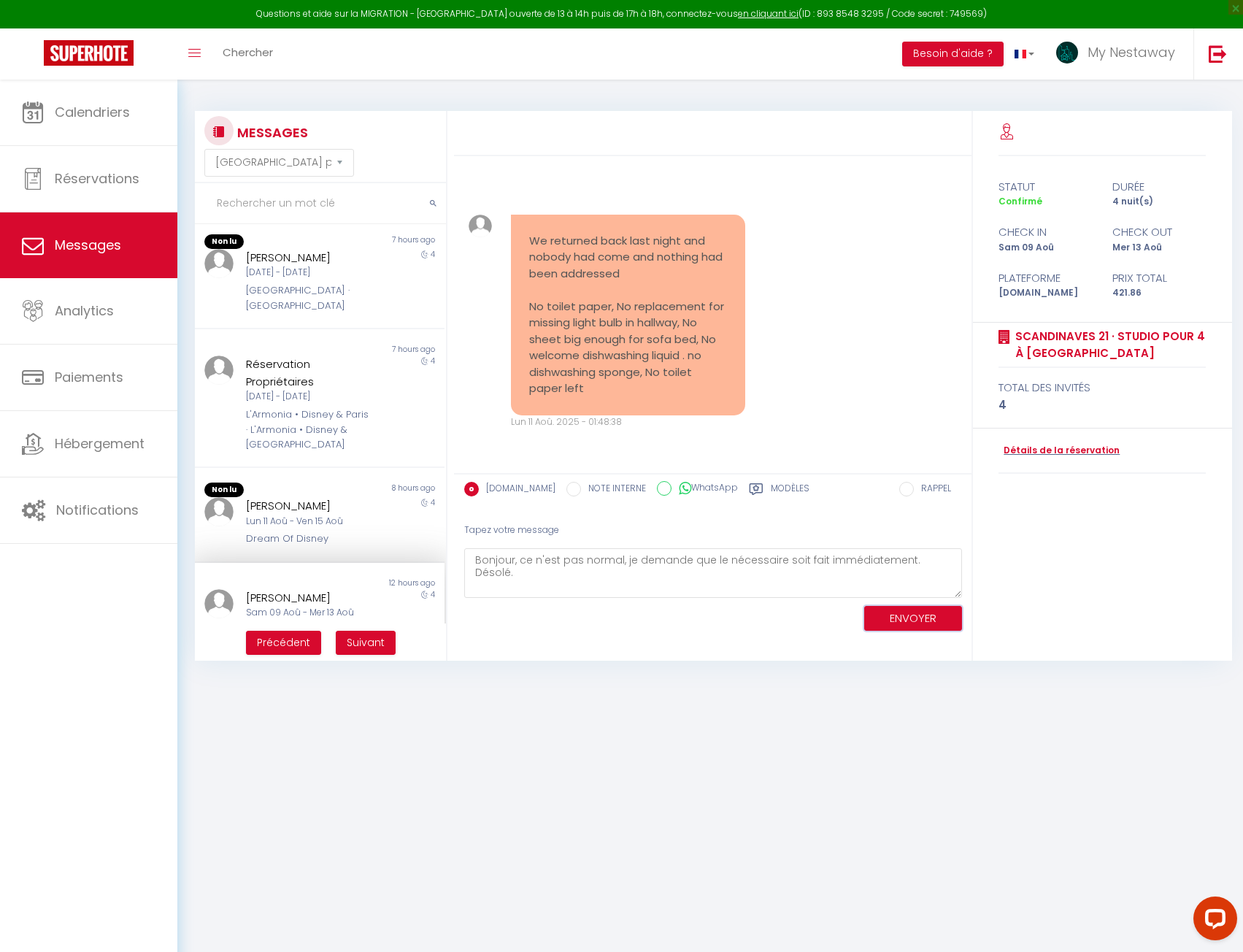
click at [905, 628] on button "ENVOYER" at bounding box center [913, 618] width 98 height 25
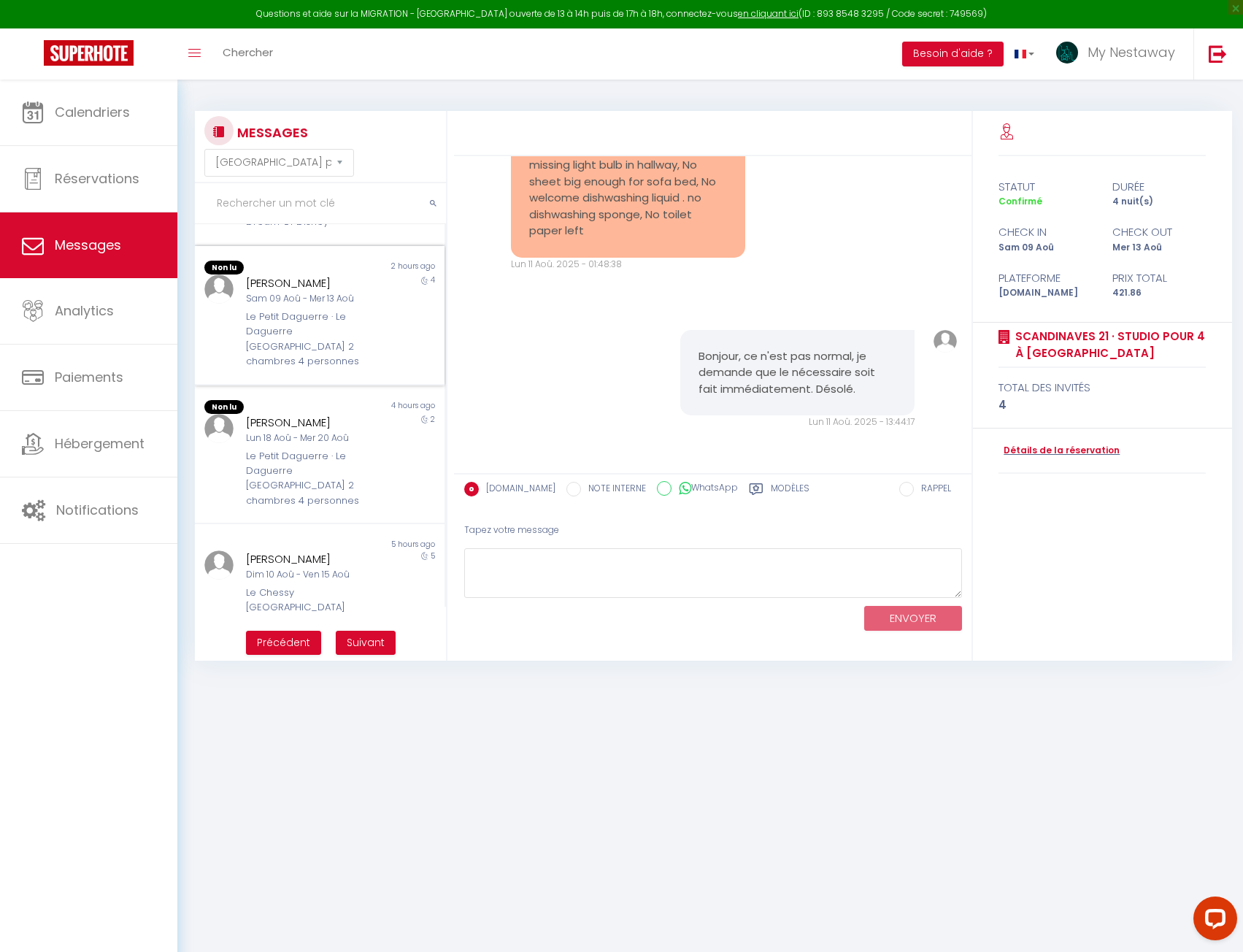
scroll to position [0, 0]
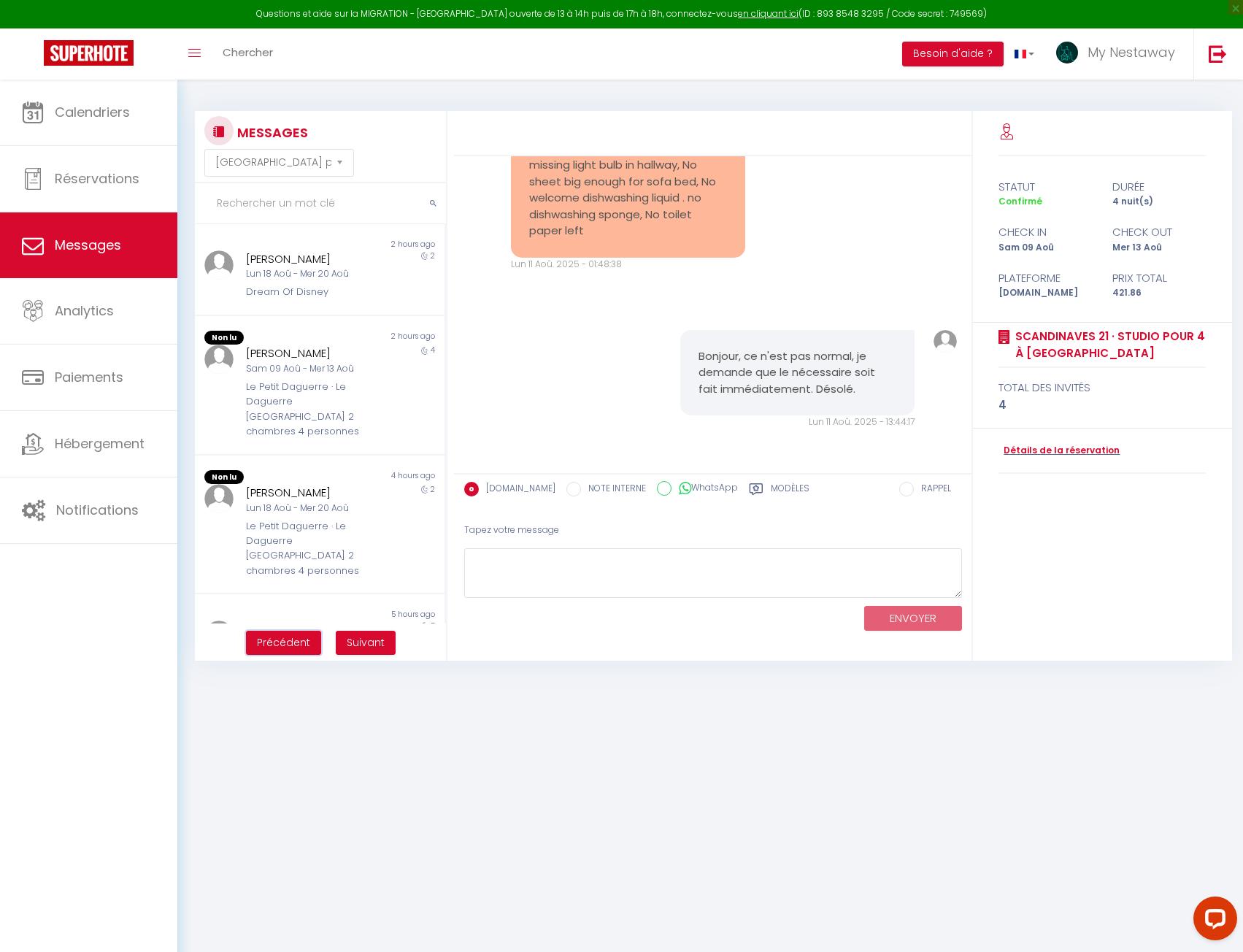
click at [287, 641] on span "Précédent" at bounding box center [283, 641] width 53 height 15
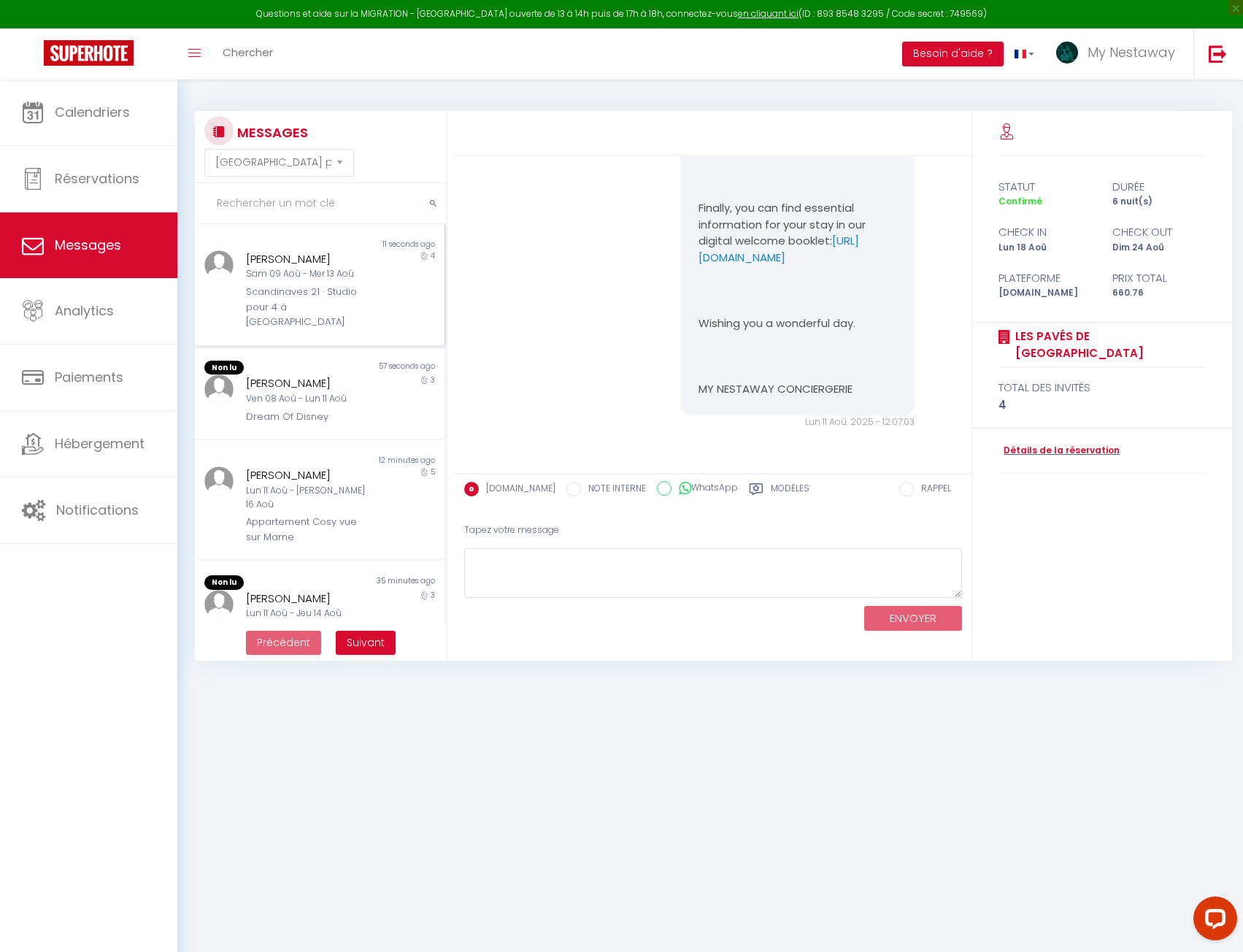
scroll to position [3306, 0]
click at [114, 139] on link "Calendriers" at bounding box center [88, 113] width 178 height 66
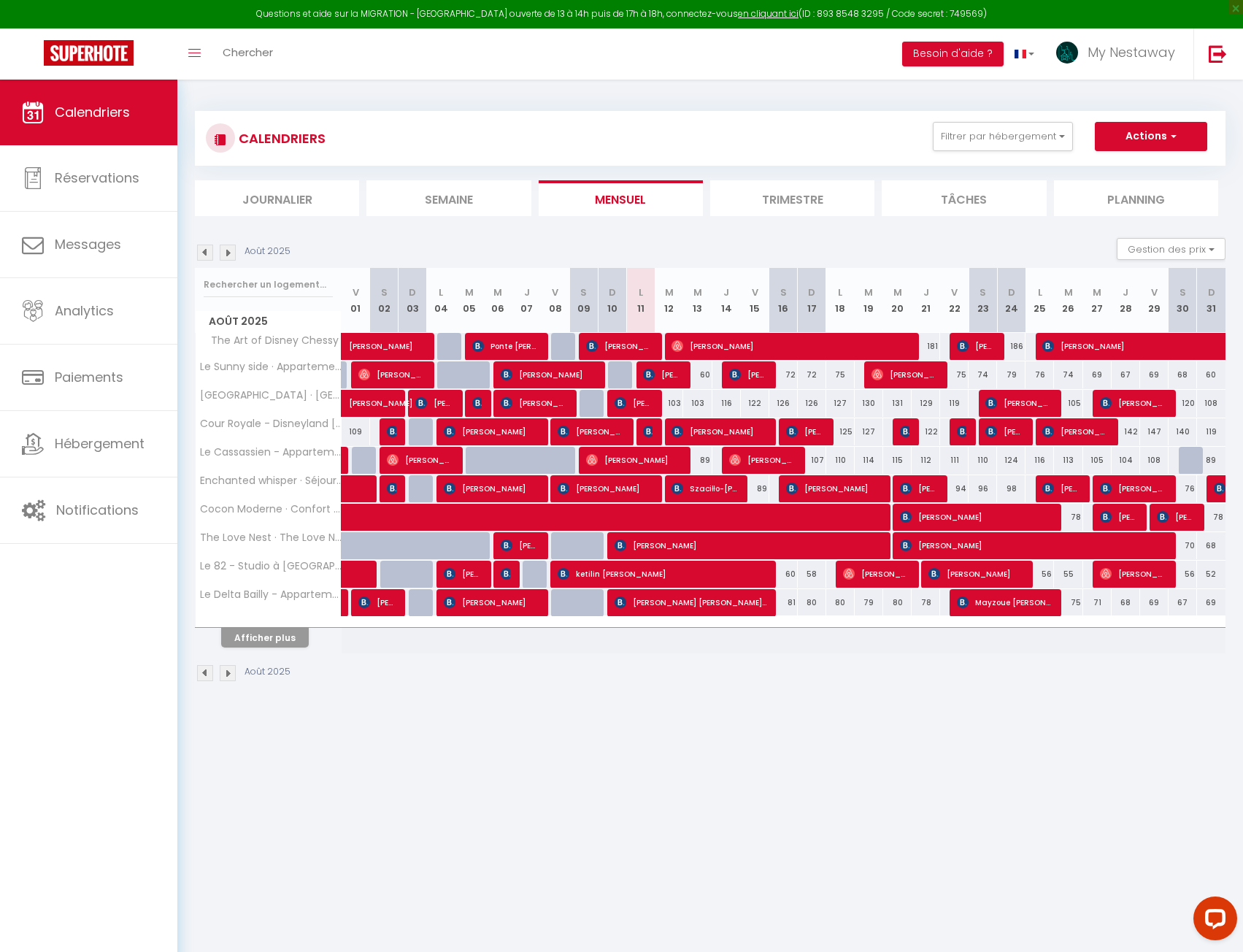
click at [309, 179] on div "CALENDRIERS Filtrer par hébergement [PERSON_NAME] Le Sunny side · Appartement p…" at bounding box center [710, 163] width 1030 height 105
click at [292, 213] on li "Journalier" at bounding box center [277, 198] width 164 height 36
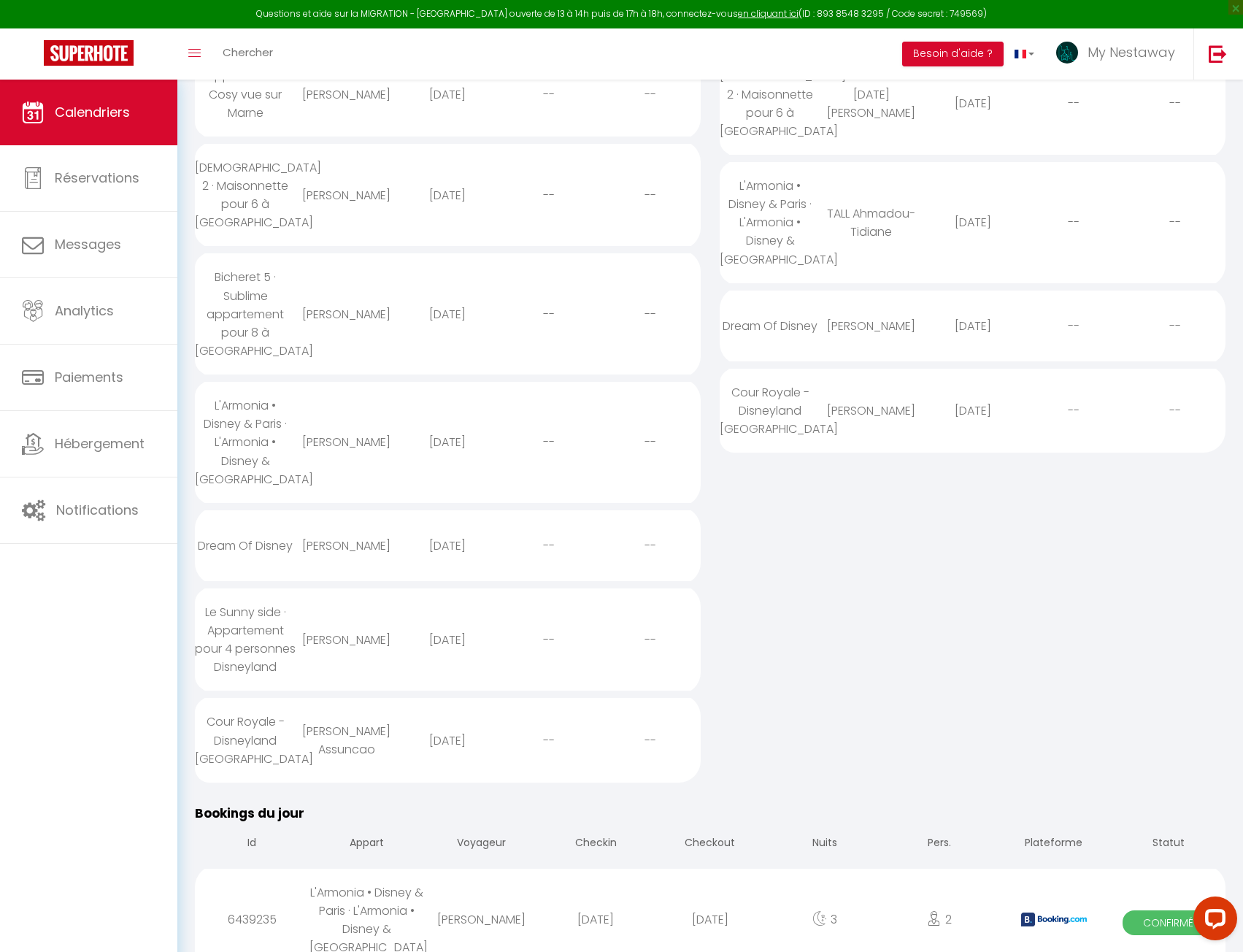
scroll to position [292, 0]
click at [274, 587] on div "Le Sunny side · Appartement pour 4 personnes Disneyland" at bounding box center [245, 639] width 102 height 103
select select "0"
select select "1"
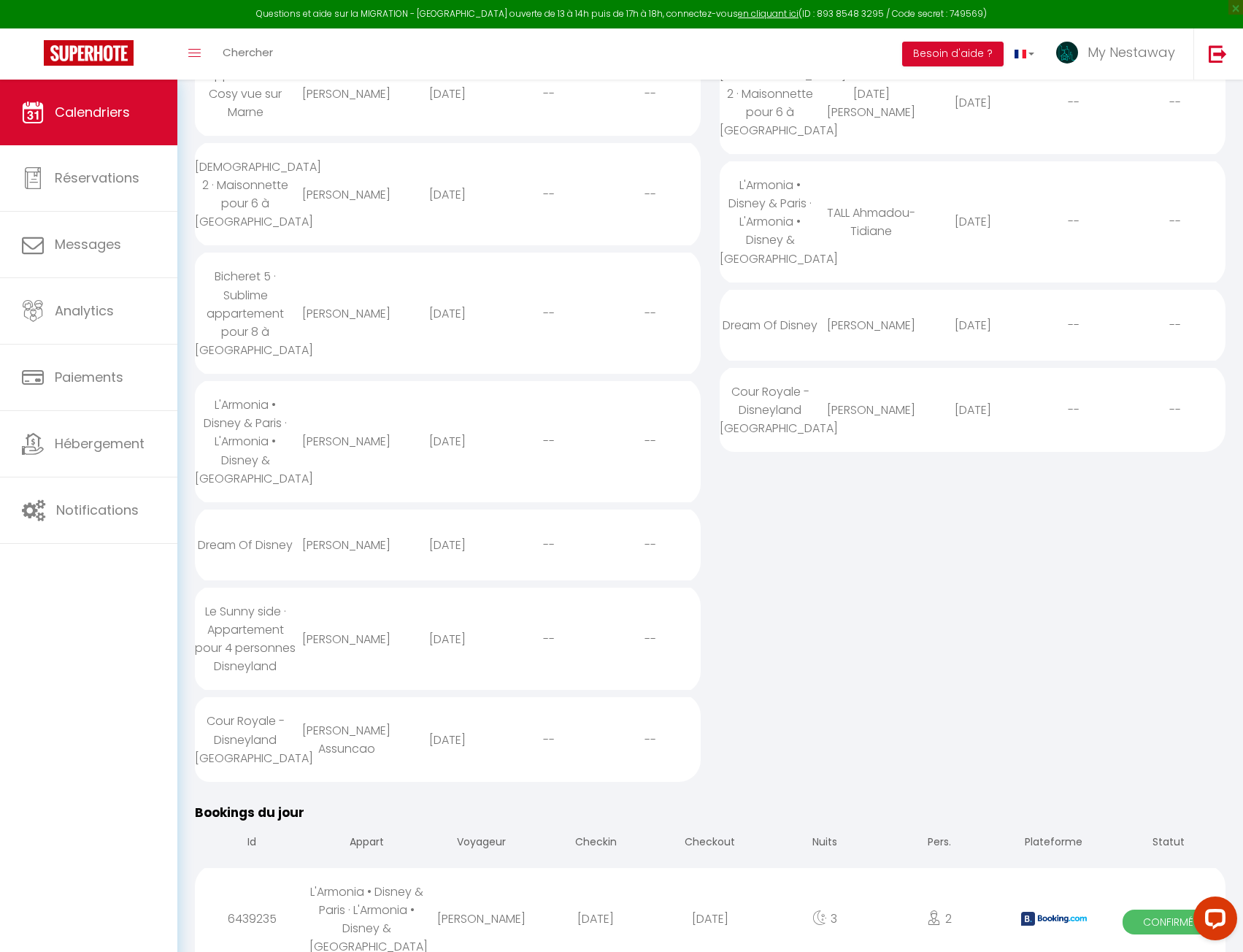
select select
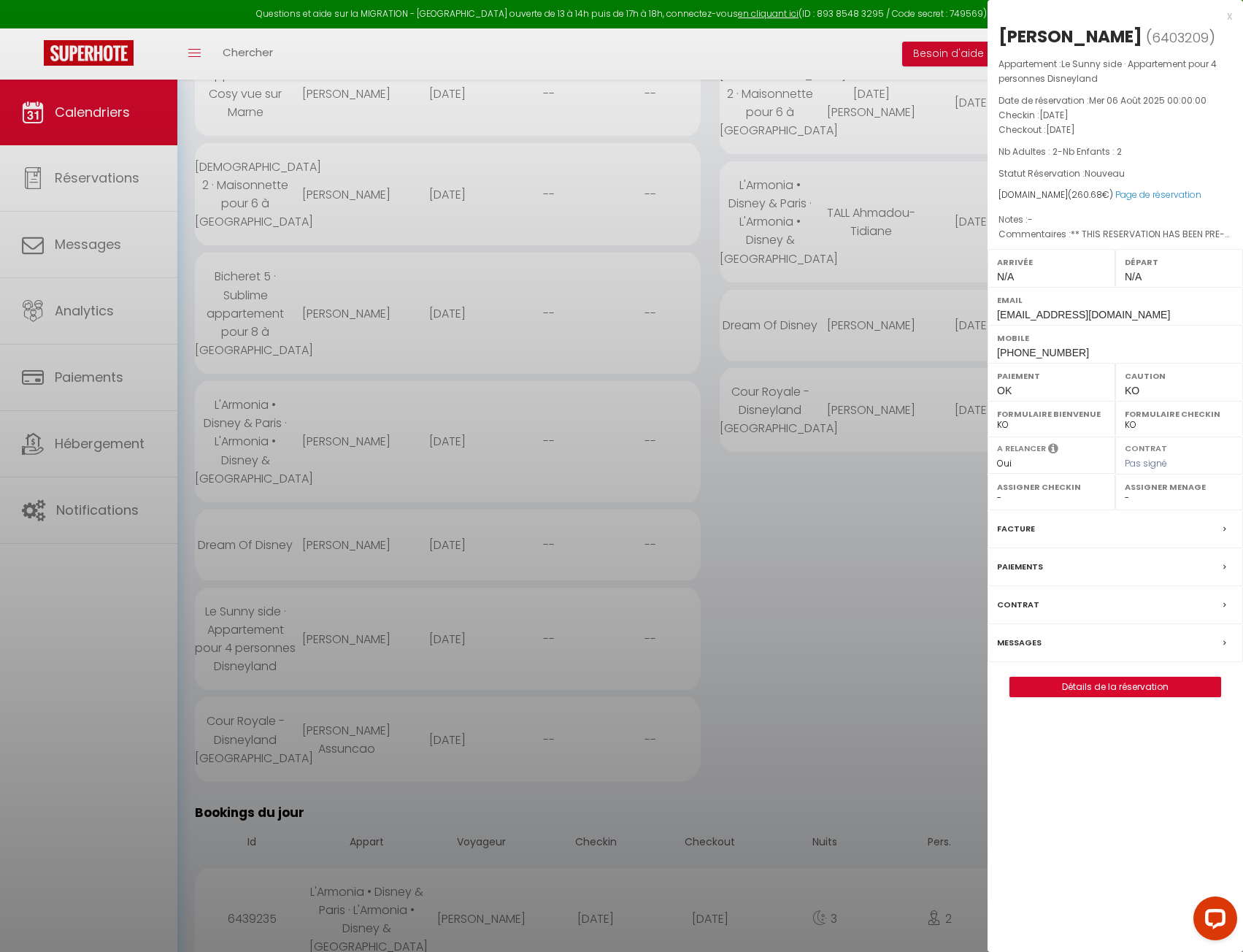
select select "19390"
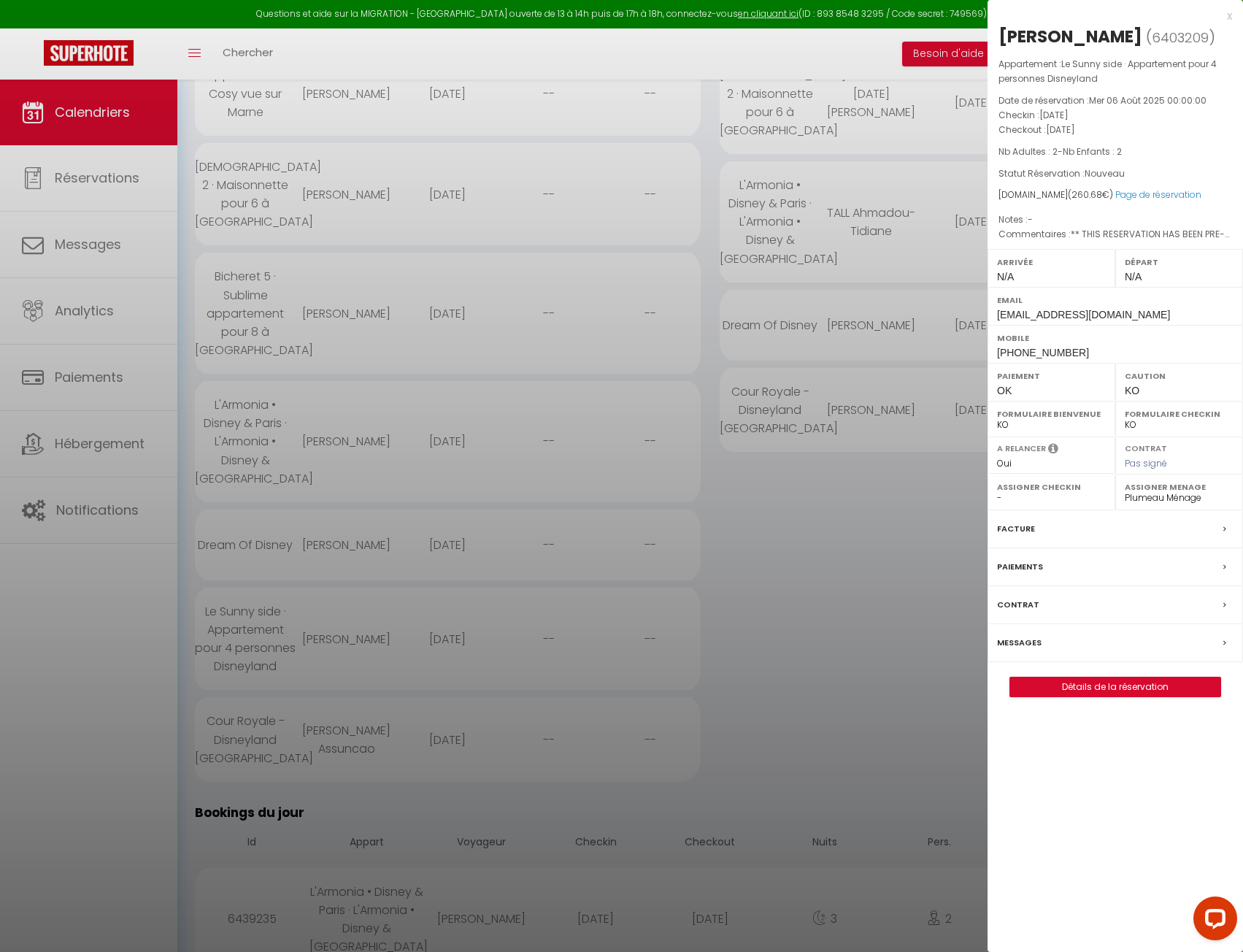
click at [1020, 644] on label "Messages" at bounding box center [1019, 642] width 45 height 16
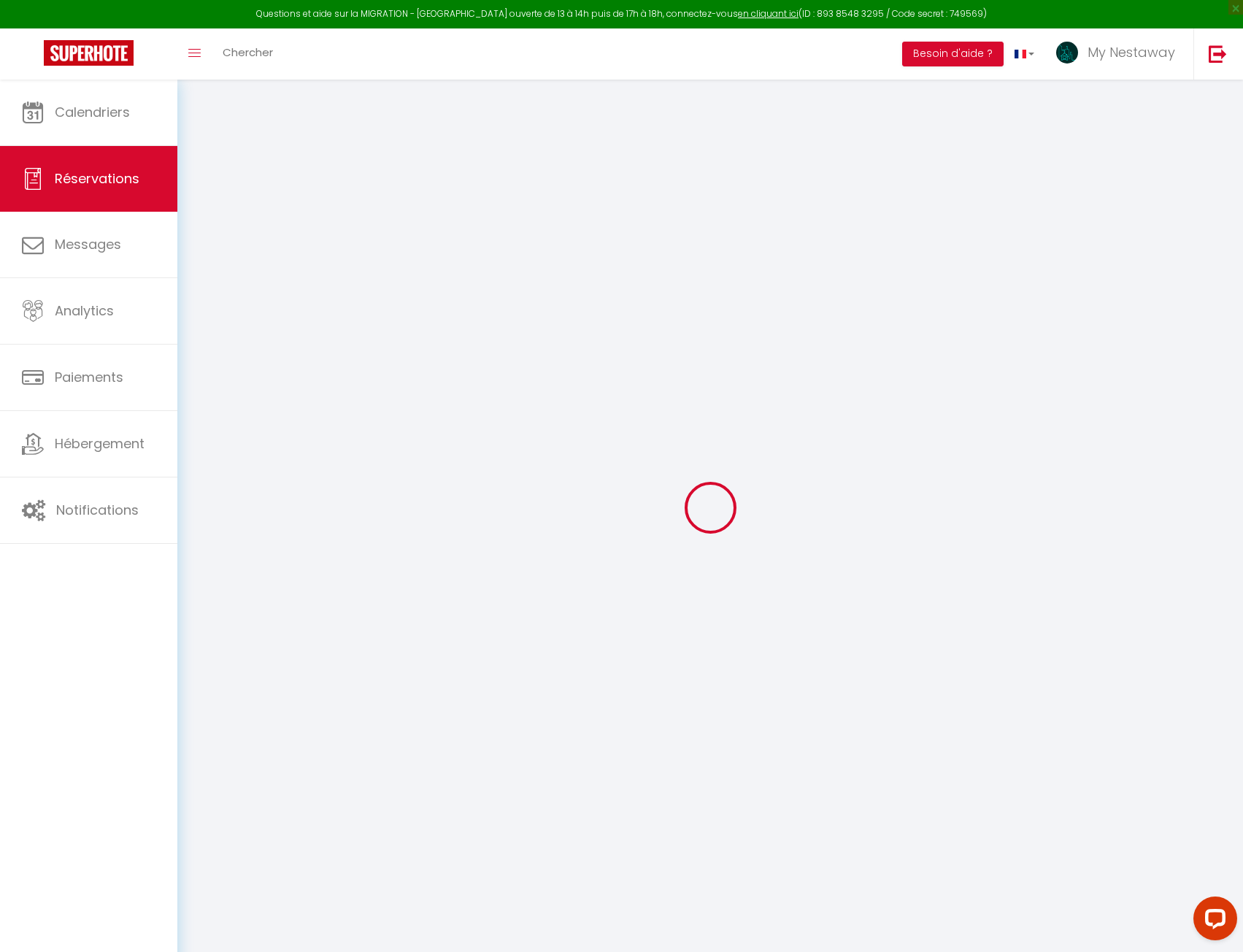
select select
checkbox input "false"
select select
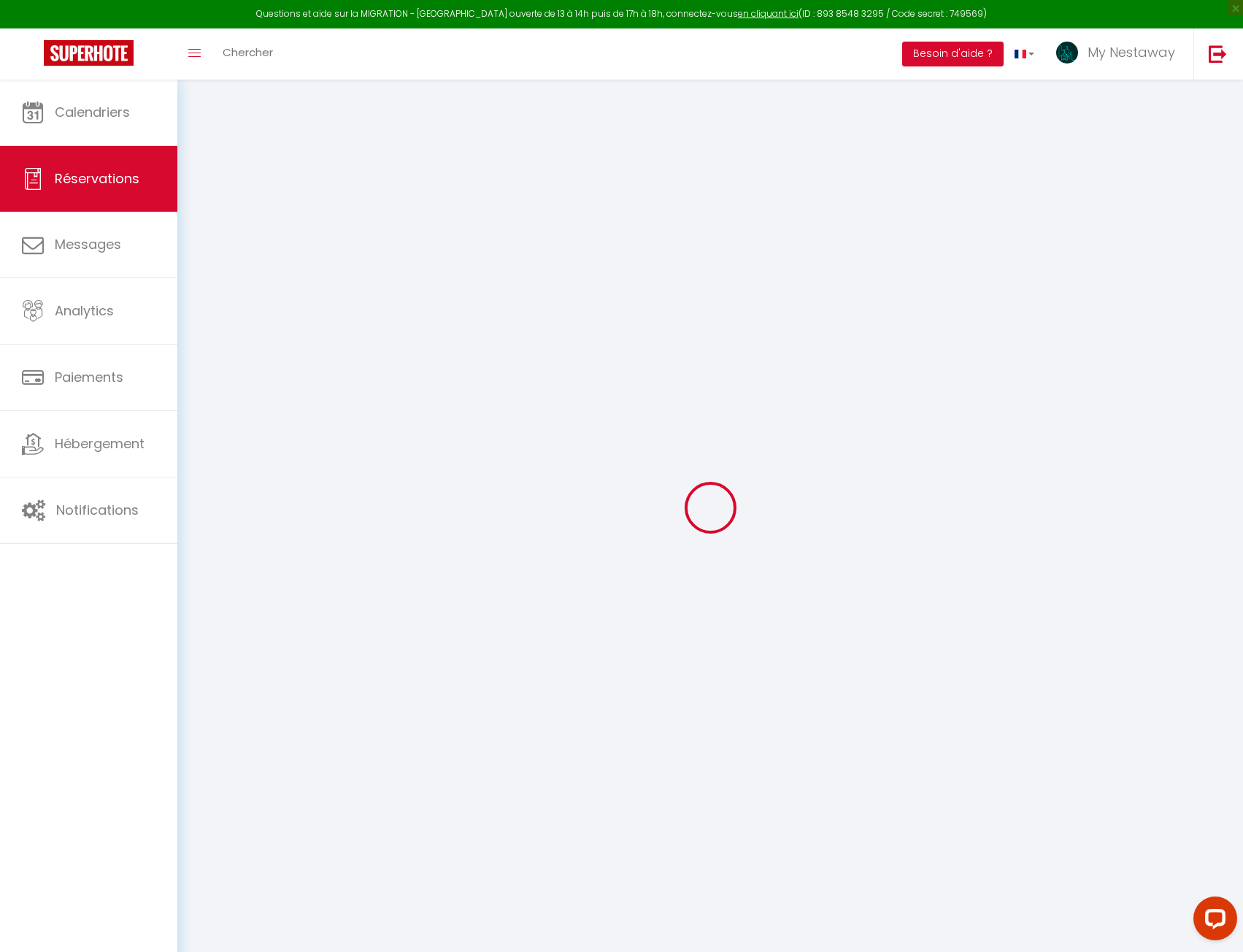
checkbox input "false"
type textarea "** THIS RESERVATION HAS BEEN PRE-PAID ** Reservation has a cancellation grace p…"
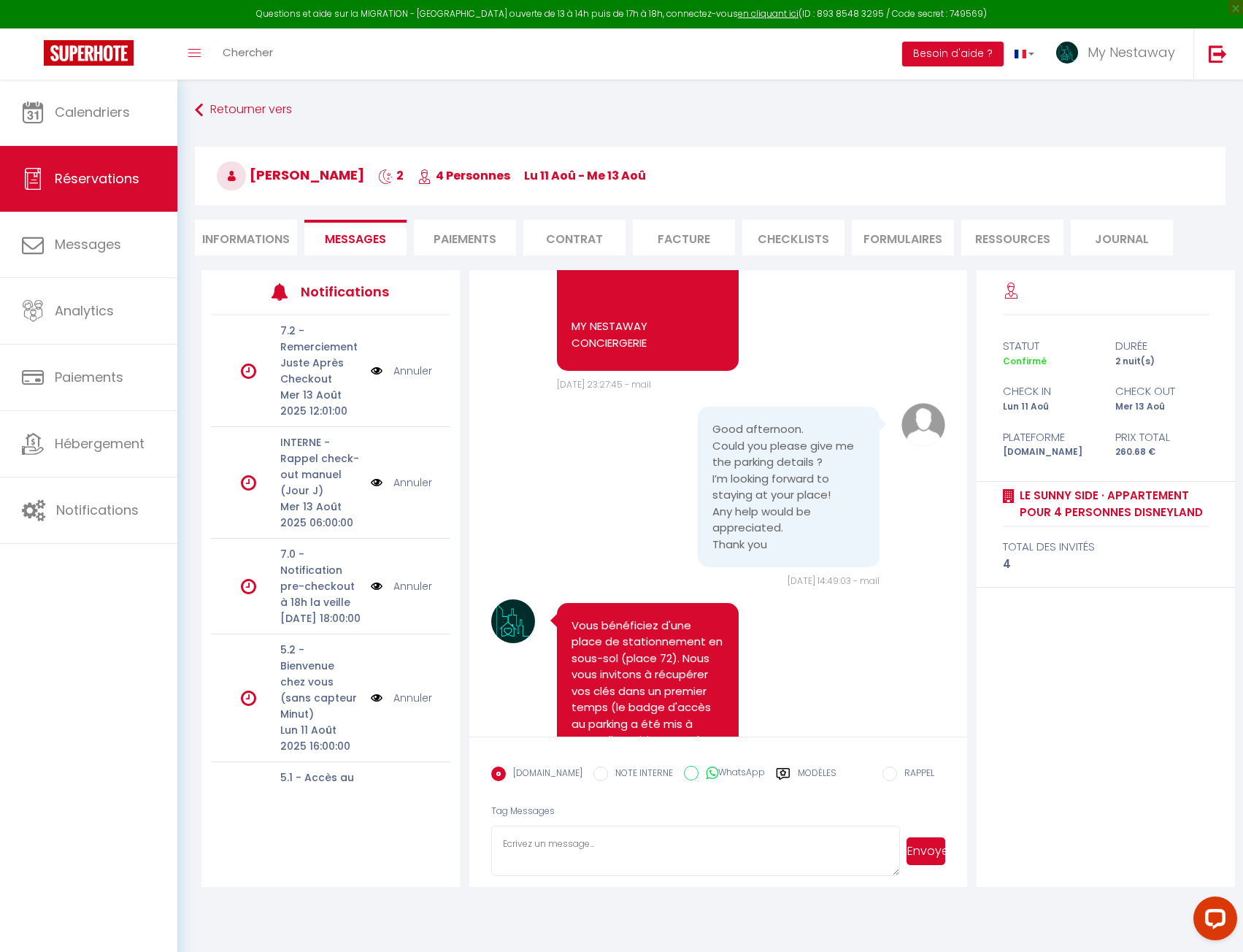
scroll to position [4271, 0]
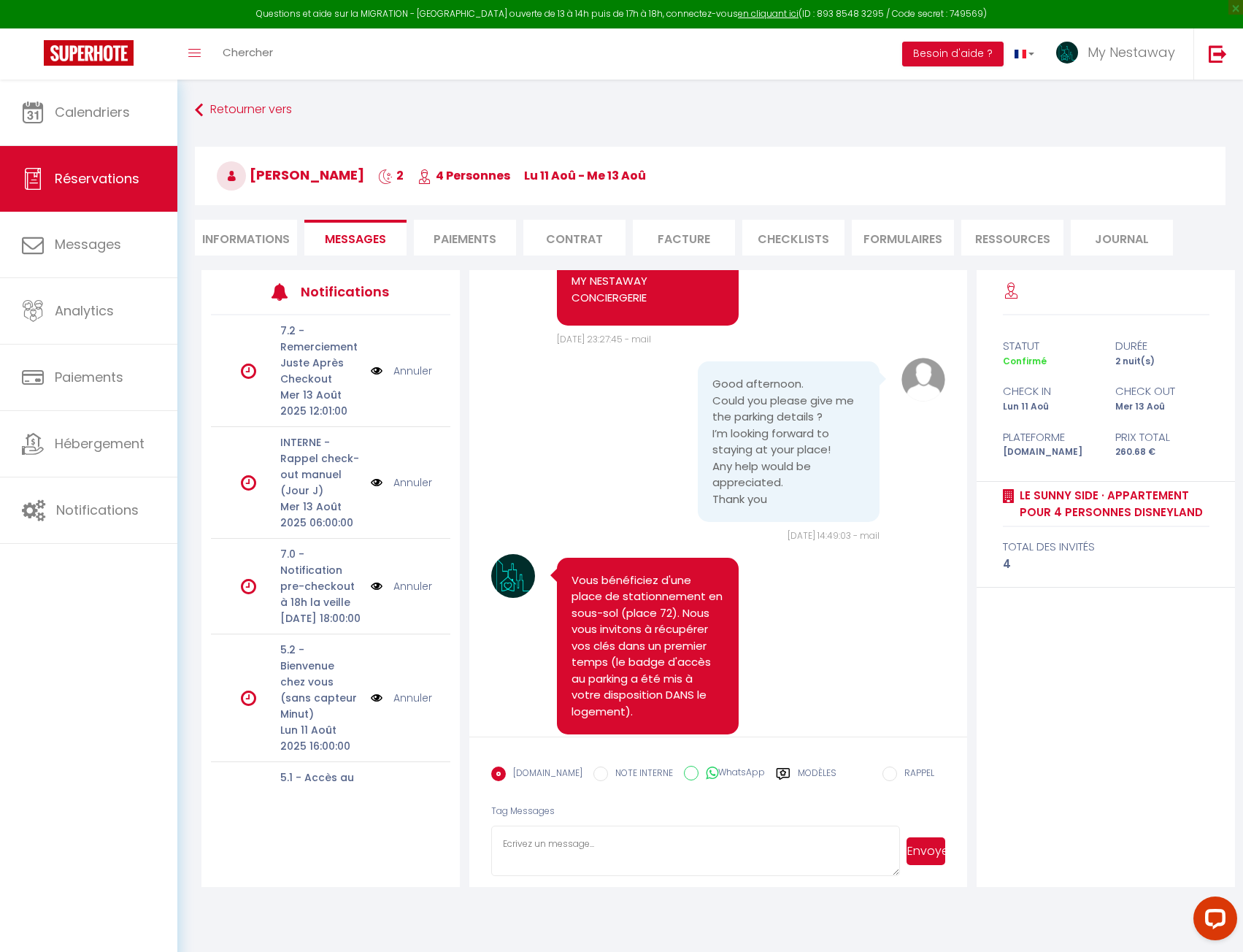
click at [597, 859] on textarea at bounding box center [695, 851] width 409 height 51
type textarea "Bonjour, connaissez vous votre heure d'arrivée?"
click at [938, 858] on button "Envoyer" at bounding box center [926, 851] width 39 height 28
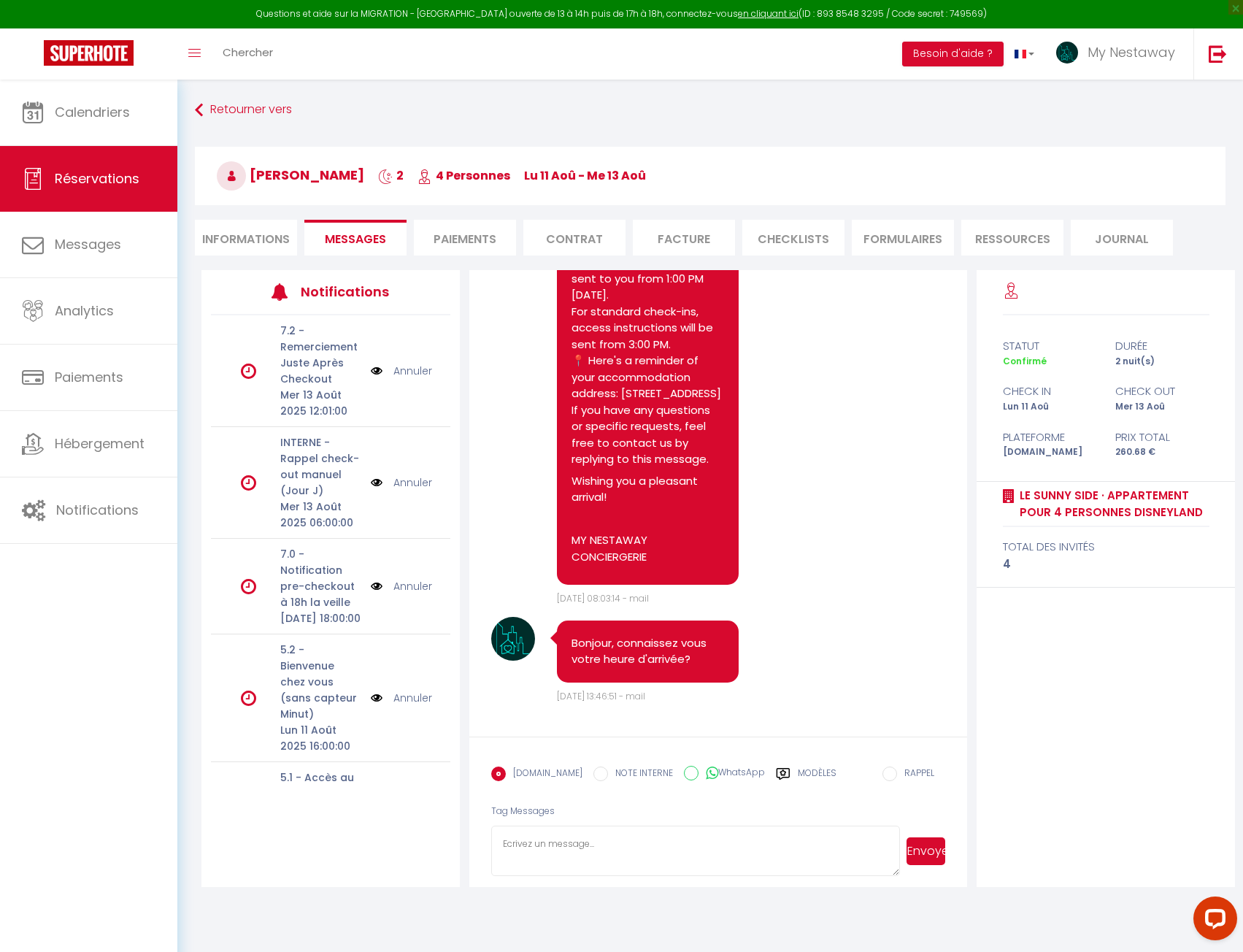
scroll to position [5390, 0]
click at [97, 252] on span "Messages" at bounding box center [87, 244] width 66 height 18
select select "message"
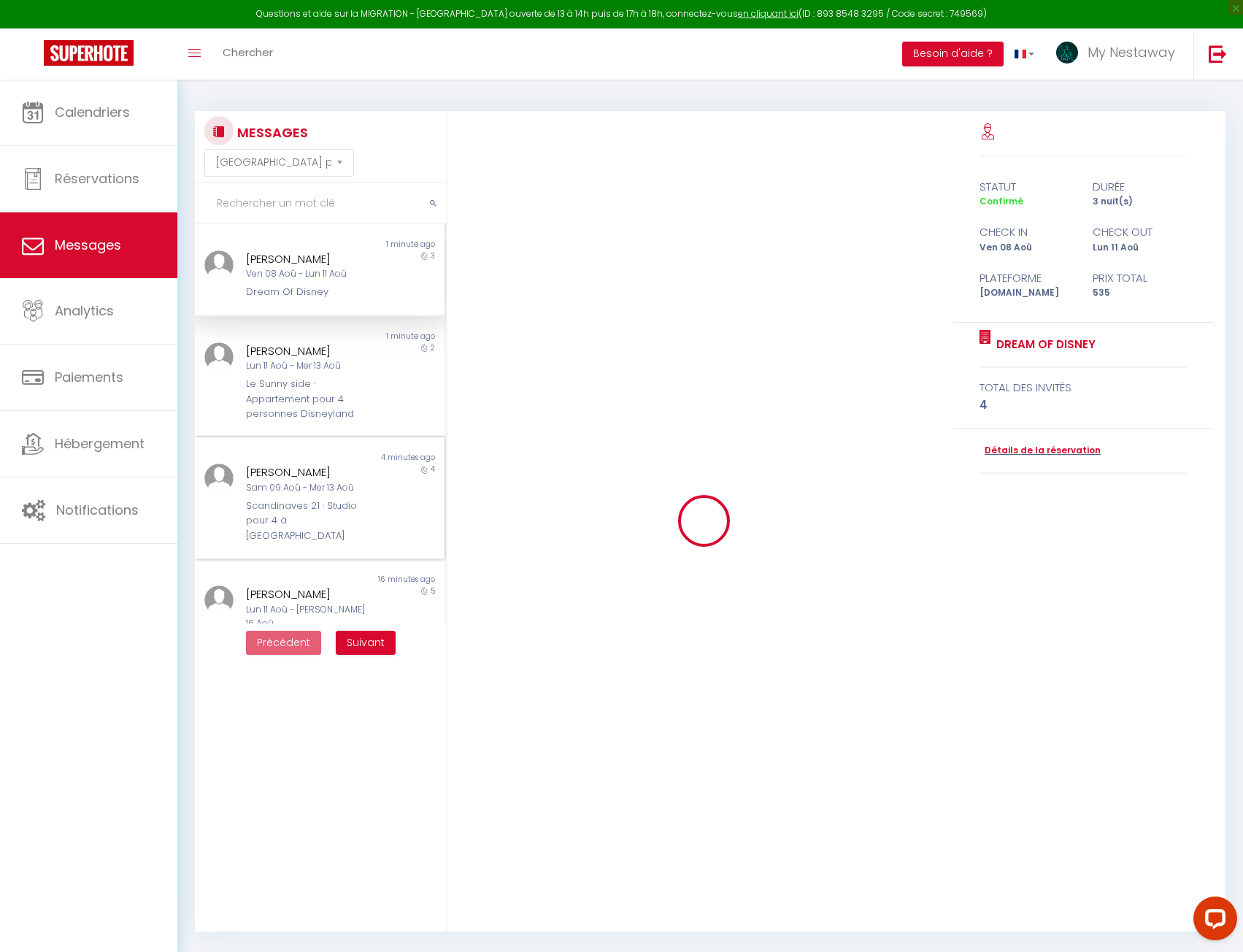
click at [293, 493] on div "Sam 09 Aoû - Mer 13 Aoû" at bounding box center [309, 488] width 127 height 14
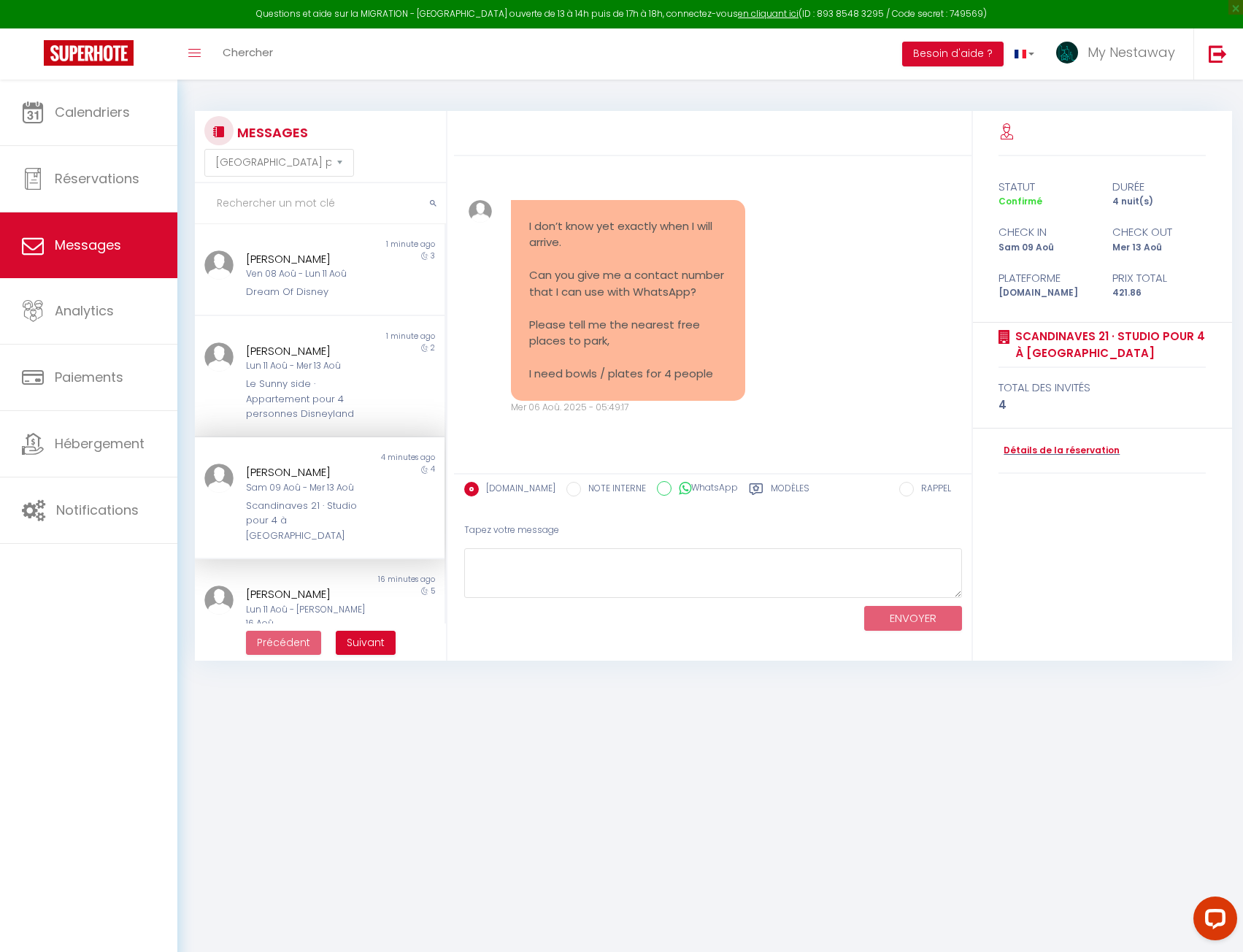
scroll to position [11637, 0]
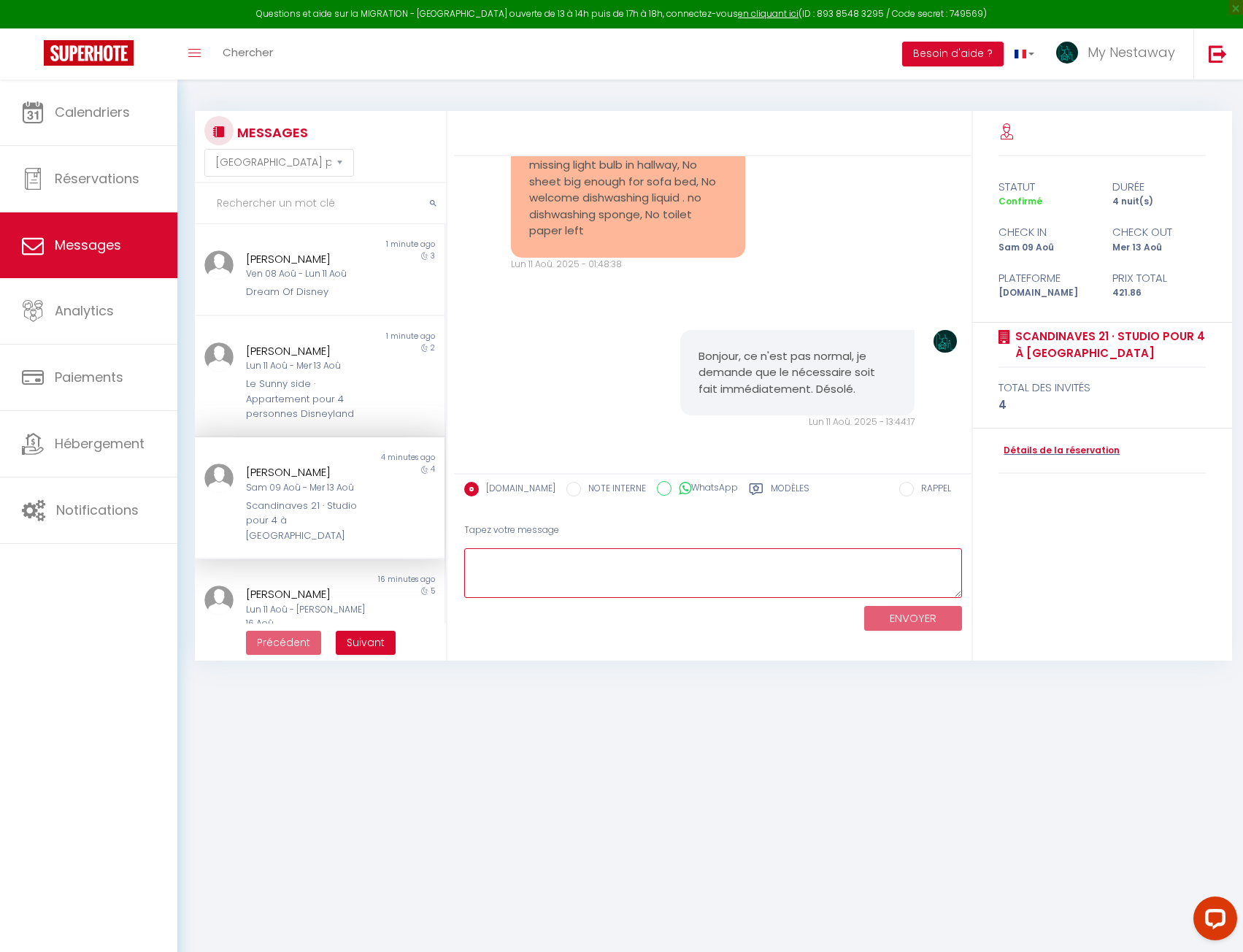
click at [549, 596] on textarea at bounding box center [712, 574] width 498 height 50
click at [640, 570] on textarea "Ma femme de ménage m'indique que vous aviez un rouleau de papier toilette à l'a…" at bounding box center [712, 574] width 498 height 50
click at [646, 574] on textarea "Ma femme de ménage m'indique que vous aviez un rouleau de papier toilette à l'a…" at bounding box center [712, 574] width 498 height 50
click at [873, 571] on textarea "Ma femme de ménage m'indique que vous aviez un rouleau de papier toilette à l'a…" at bounding box center [712, 574] width 498 height 50
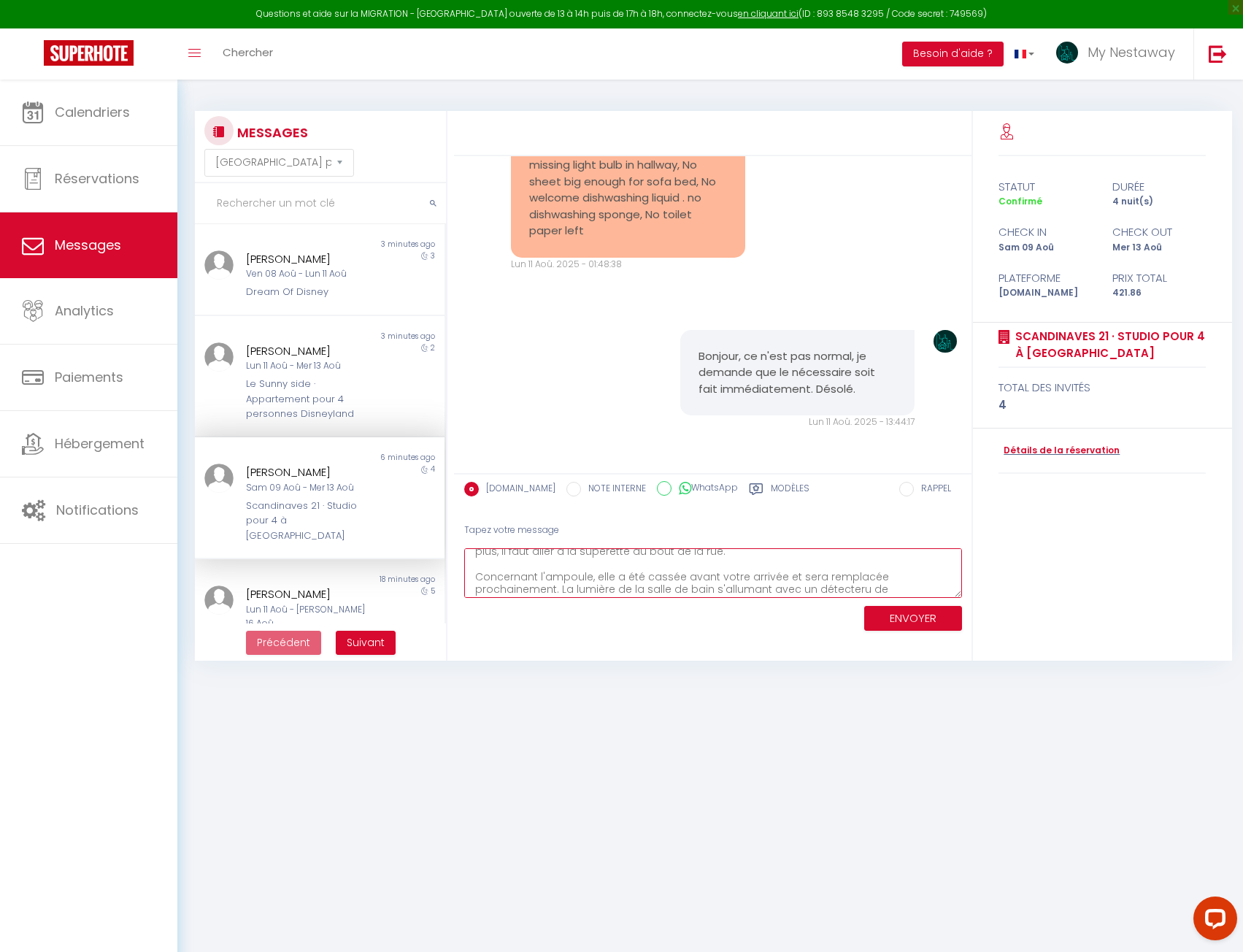
scroll to position [47, 0]
click at [860, 581] on textarea "Ma femme de ménage m'indique que vous aviez un rouleau de papier toilette à l'a…" at bounding box center [712, 574] width 498 height 50
click at [855, 581] on textarea "Ma femme de ménage m'indique que vous aviez un rouleau de papier toilette à l'a…" at bounding box center [712, 574] width 498 height 50
click at [538, 589] on textarea "Ma femme de ménage m'indique que vous aviez un rouleau de papier toilette à l'a…" at bounding box center [712, 574] width 498 height 50
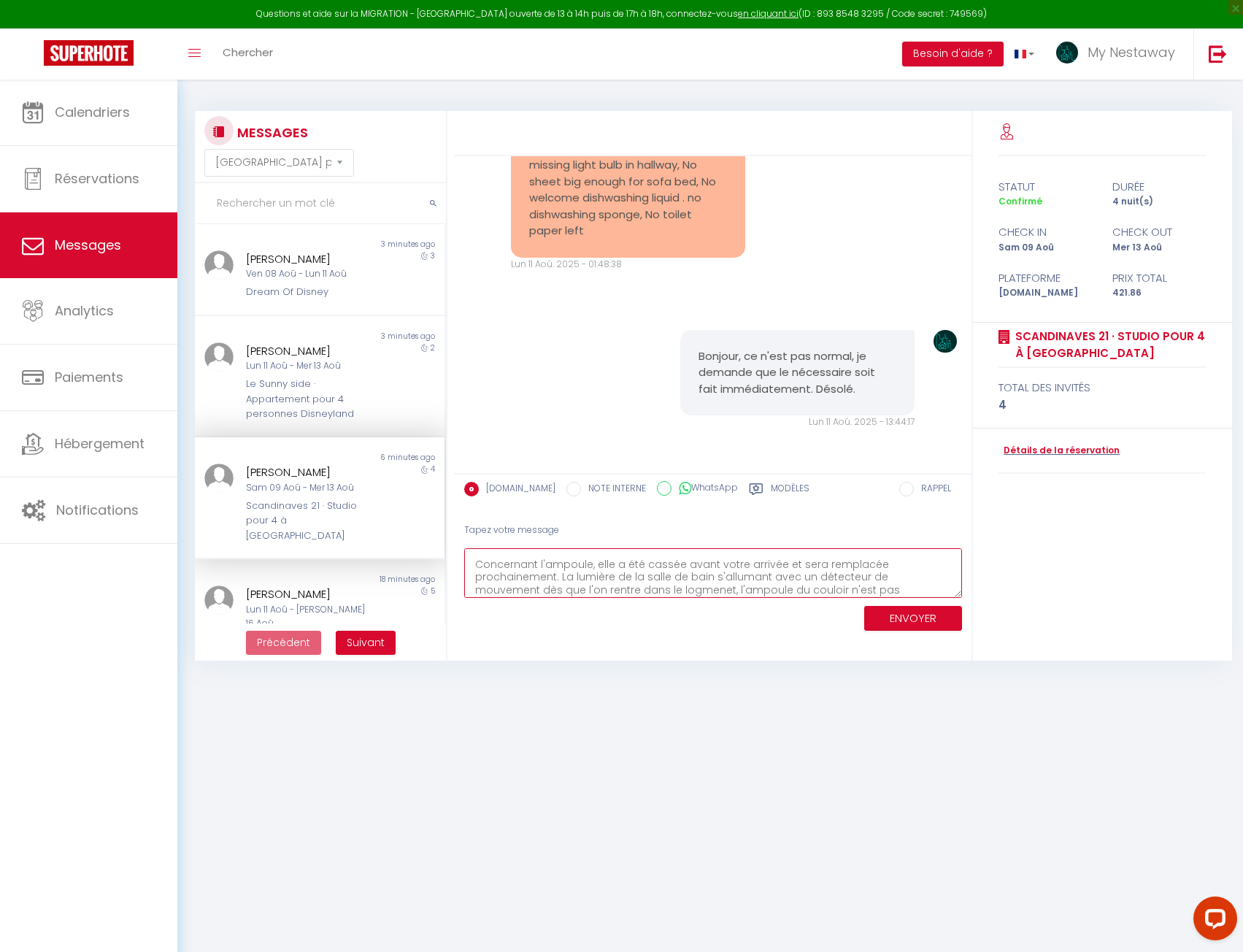
click at [630, 584] on textarea "Ma femme de ménage m'indique que vous aviez un rouleau de papier toilette à l'a…" at bounding box center [712, 574] width 498 height 50
click at [655, 588] on textarea "Ma femme de ménage m'indique que vous aviez un rouleau de papier toilette à l'a…" at bounding box center [712, 574] width 498 height 50
click at [662, 592] on textarea "Ma femme de ménage m'indique que vous aviez un rouleau de papier toilette à l'a…" at bounding box center [712, 574] width 498 height 50
click at [939, 585] on textarea "Ma femme de ménage m'indique que vous aviez un rouleau de papier toilette à l'a…" at bounding box center [712, 574] width 498 height 50
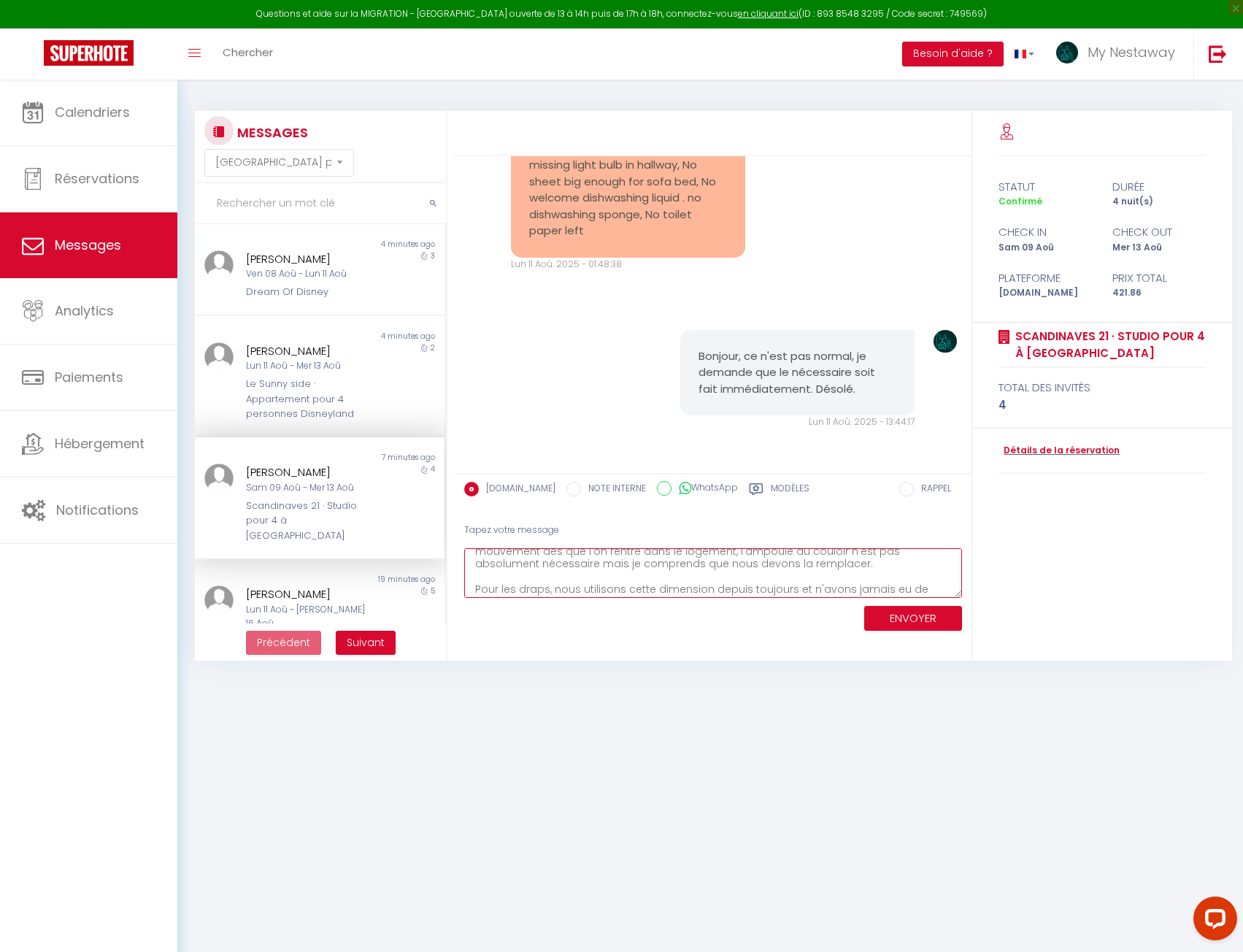
scroll to position [98, 0]
type textarea "Ma femme de ménage m'indique que vous aviez un rouleau de papier toilette à l'a…"
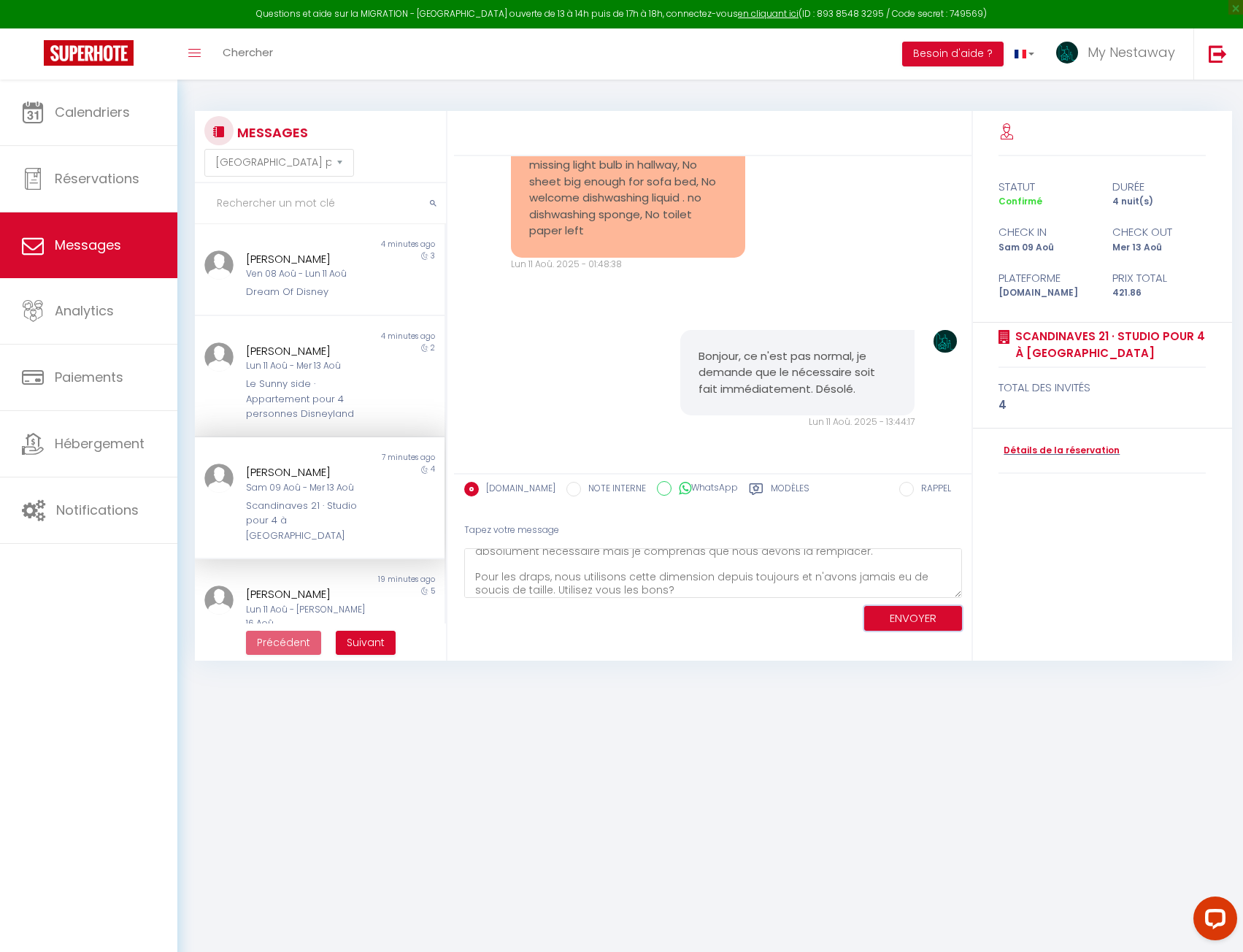
click at [899, 614] on button "ENVOYER" at bounding box center [913, 618] width 98 height 25
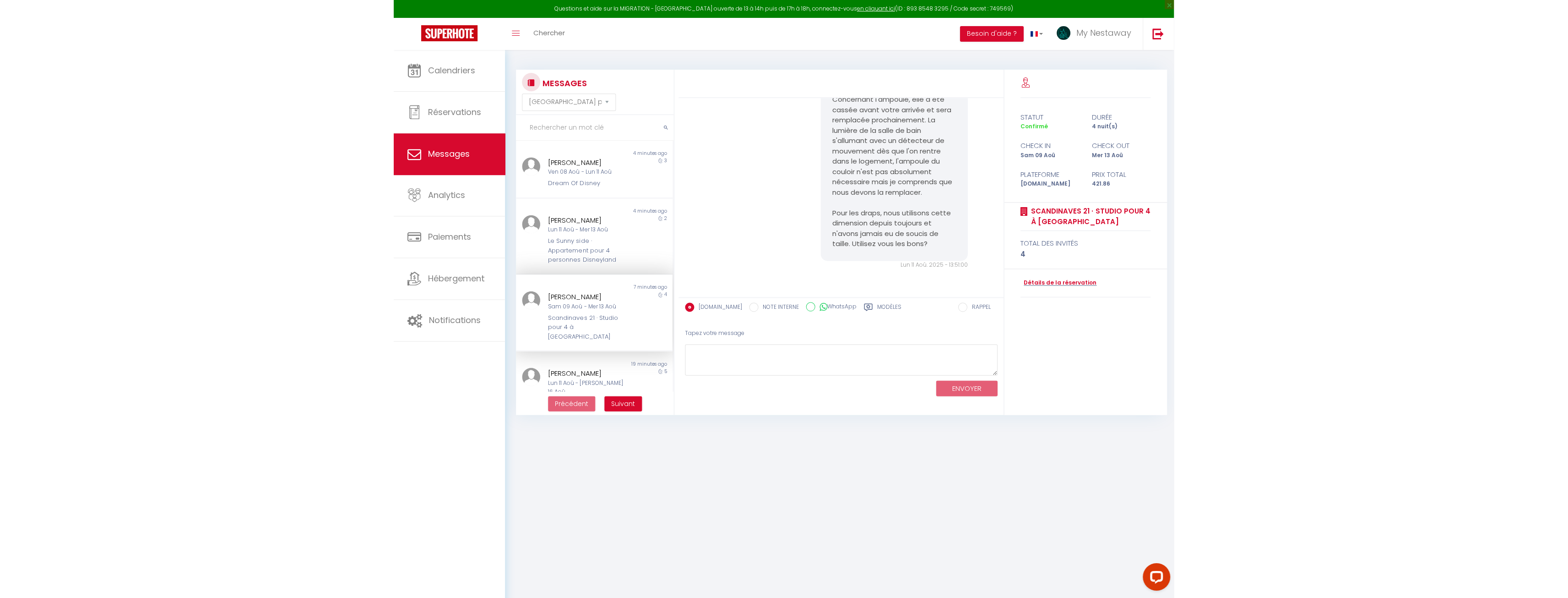
scroll to position [7617, 0]
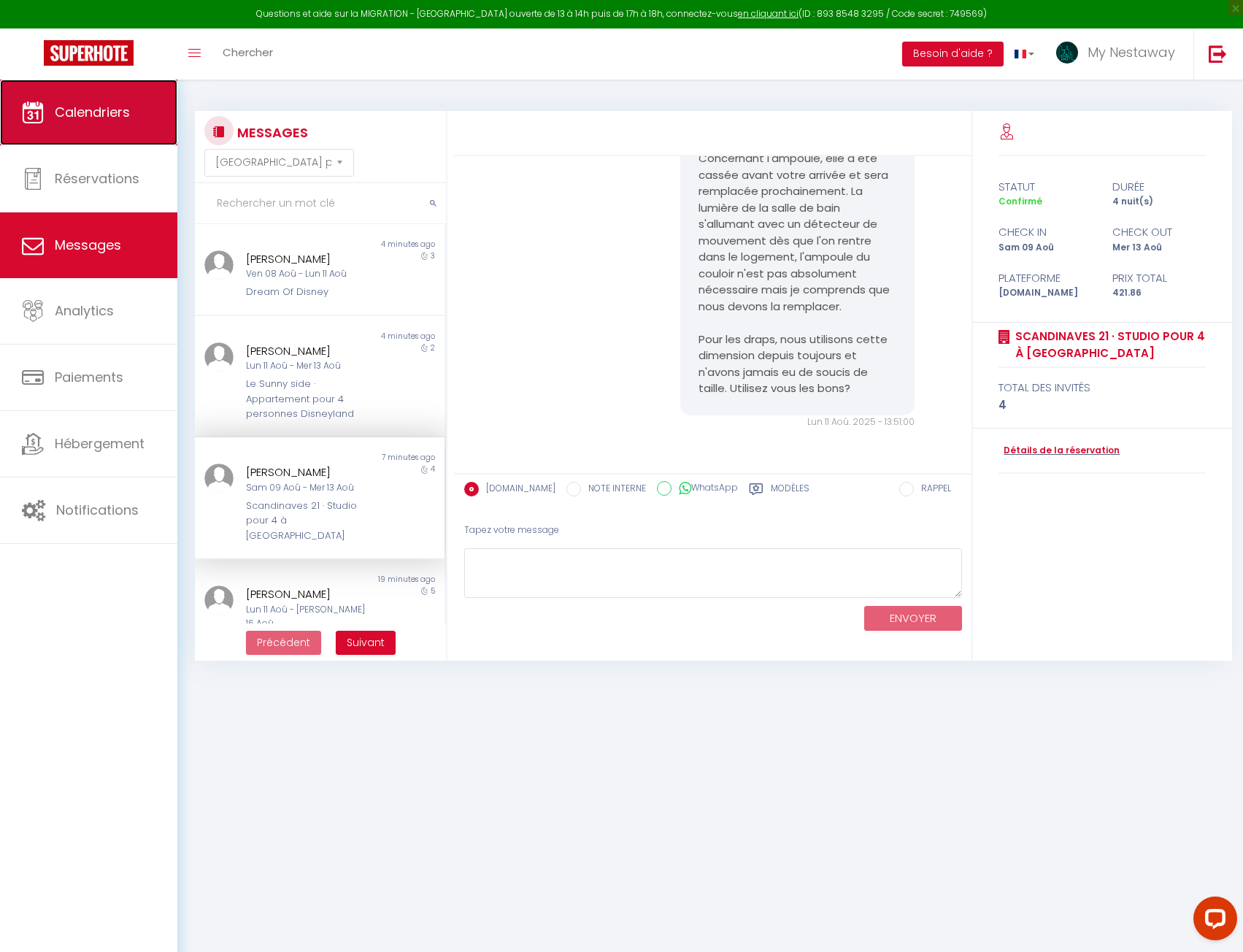
click at [63, 115] on span "Calendriers" at bounding box center [91, 112] width 75 height 18
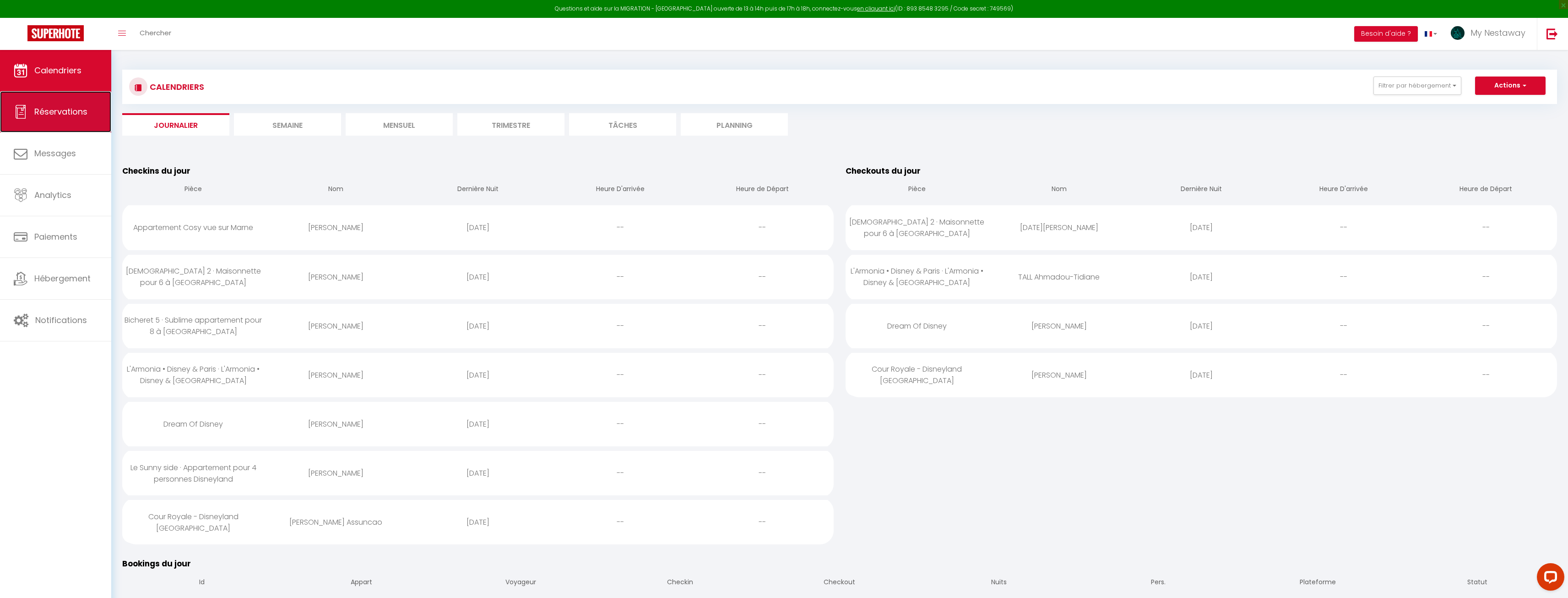
click at [36, 106] on span "Réservations" at bounding box center [60, 111] width 53 height 12
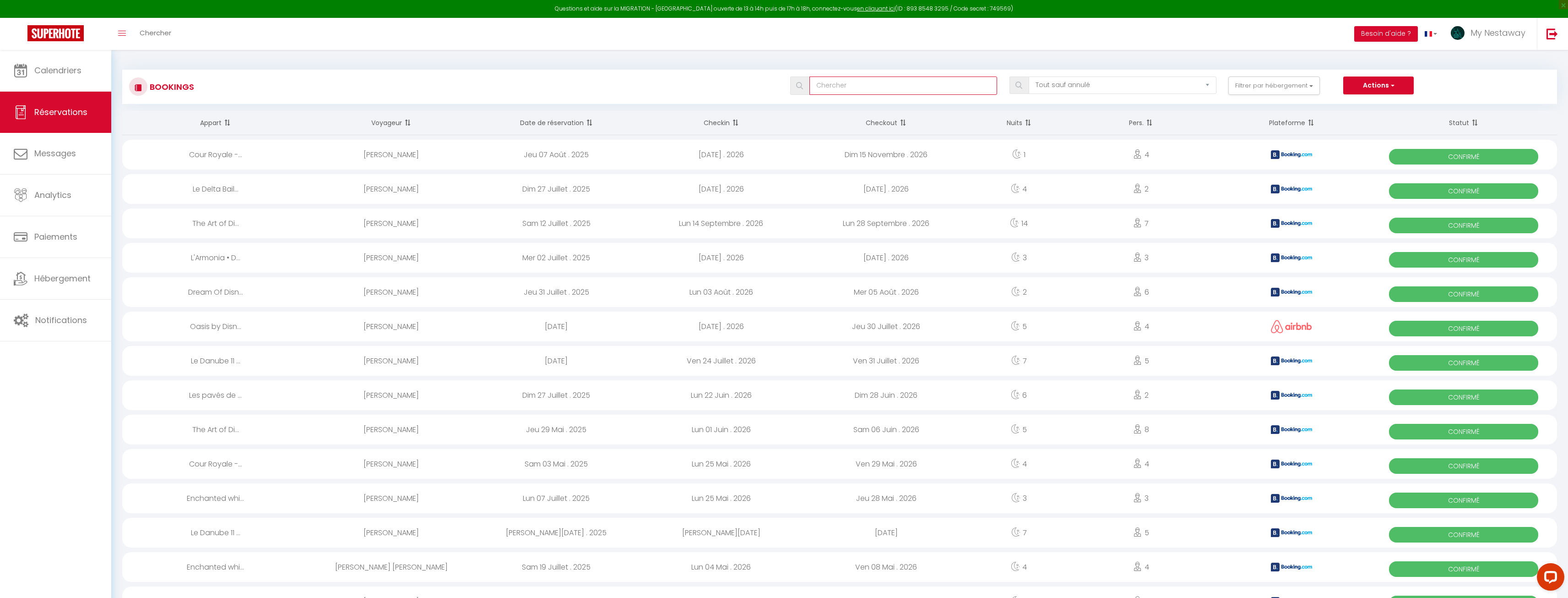
click at [779, 87] on input "text" at bounding box center [903, 86] width 187 height 18
paste input "5561019518"
type input "5561019518"
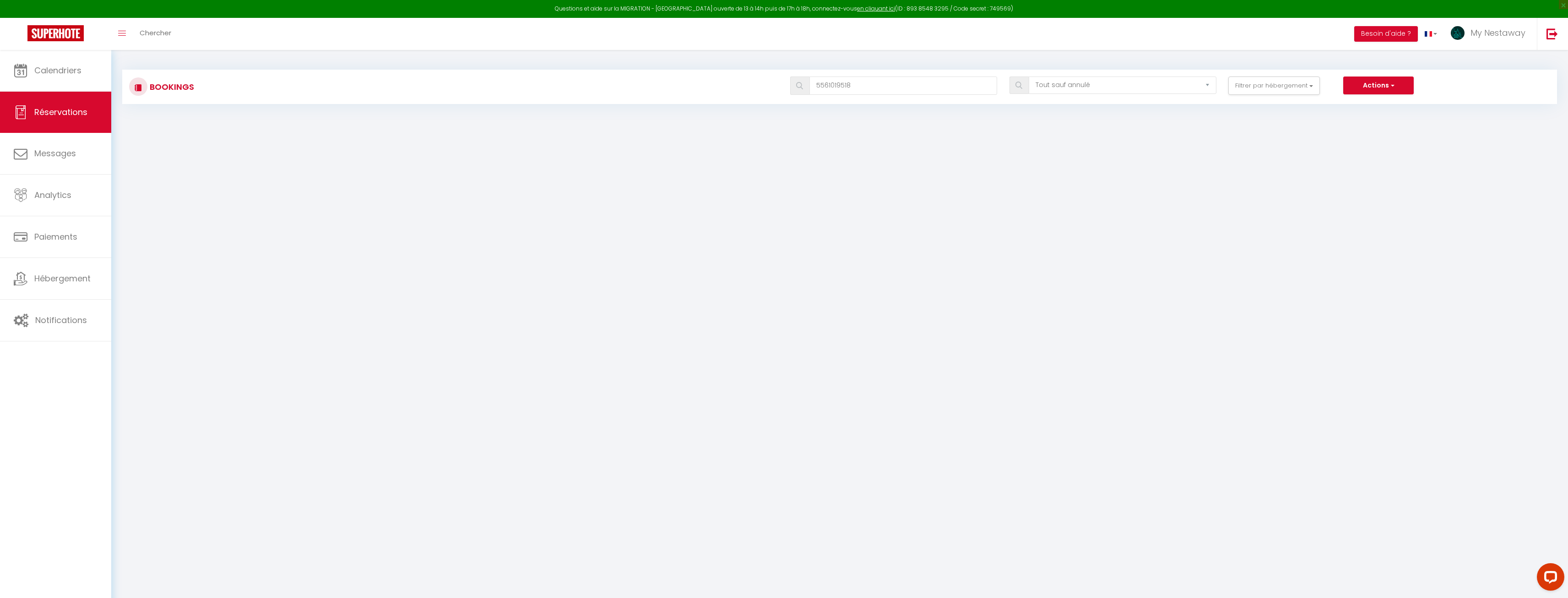
click at [471, 171] on body "Questions et aide sur la MIGRATION - [GEOGRAPHIC_DATA] ouverte de 13 à 14h puis…" at bounding box center [784, 349] width 1568 height 598
click at [779, 93] on select "Tous les statuts Annulé Confirmé Non Confirmé Tout sauf annulé No Show Request" at bounding box center [1122, 85] width 187 height 18
select select "cancelled"
click at [779, 77] on select "Tous les statuts Annulé Confirmé Non Confirmé Tout sauf annulé No Show Request" at bounding box center [1122, 85] width 187 height 18
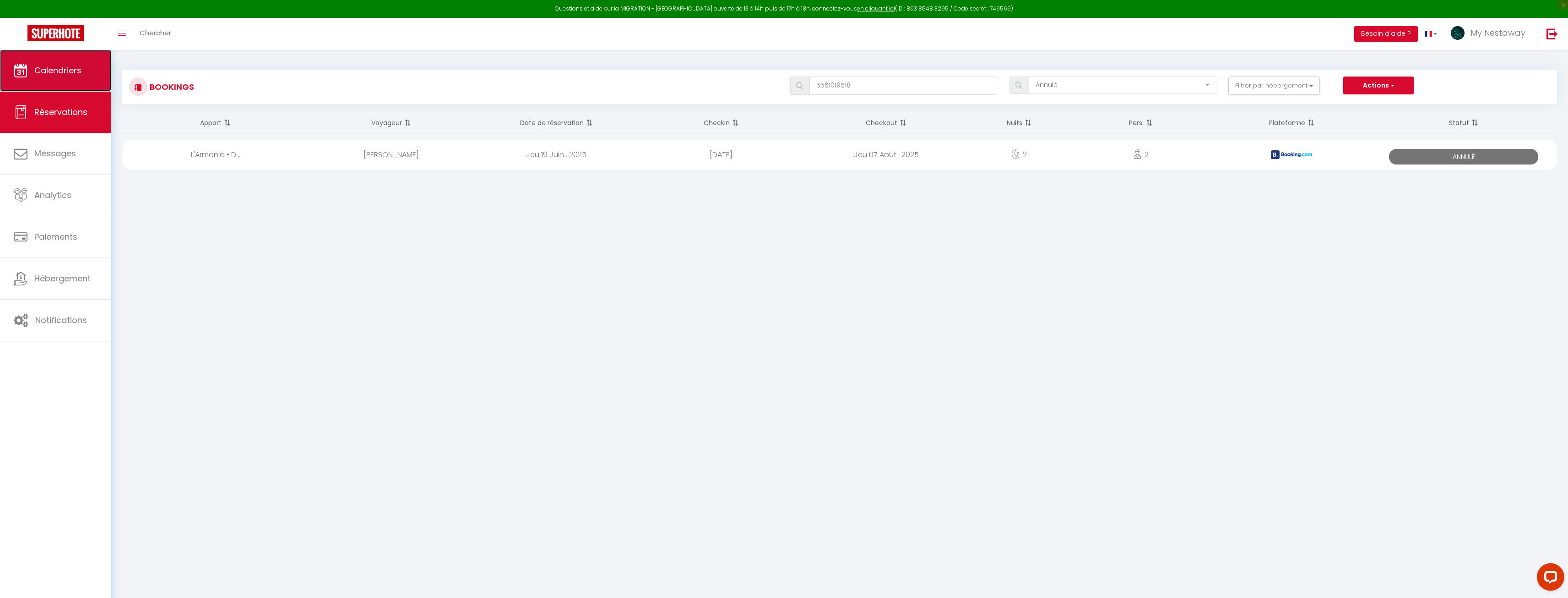
click at [59, 82] on link "Calendriers" at bounding box center [55, 71] width 111 height 41
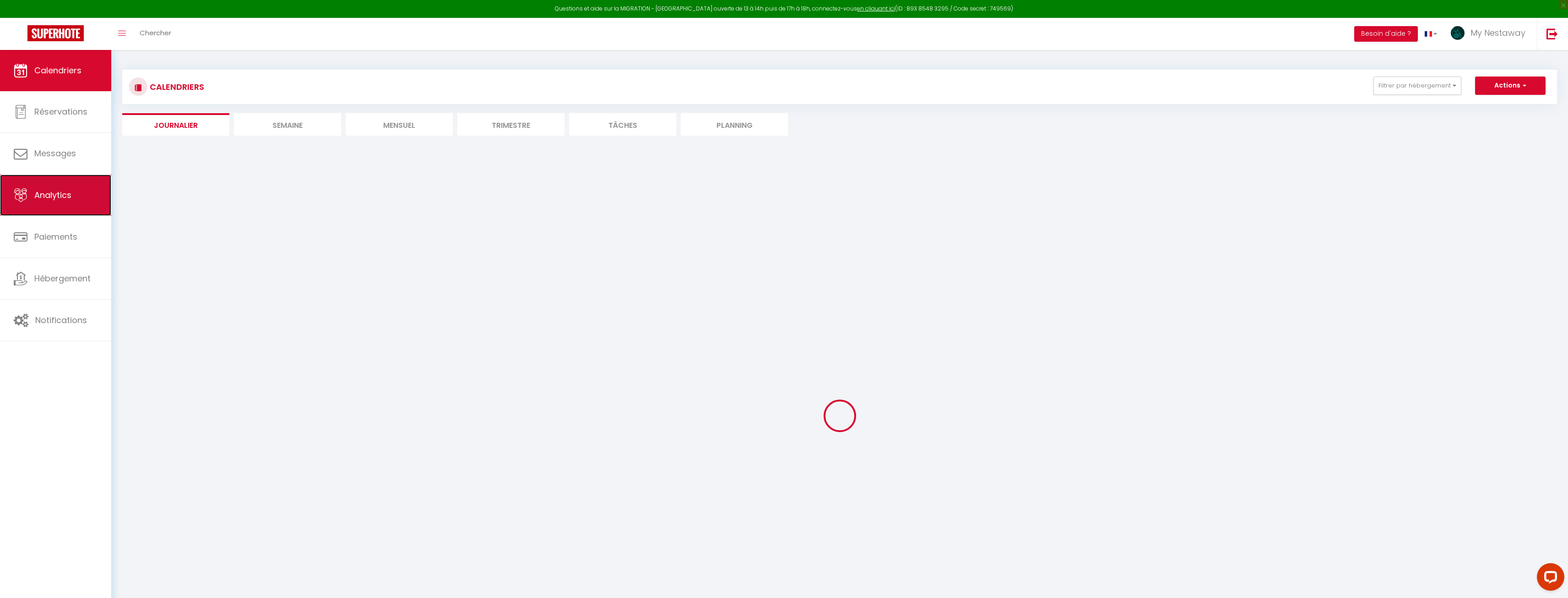
click at [60, 202] on link "Analytics" at bounding box center [55, 195] width 111 height 41
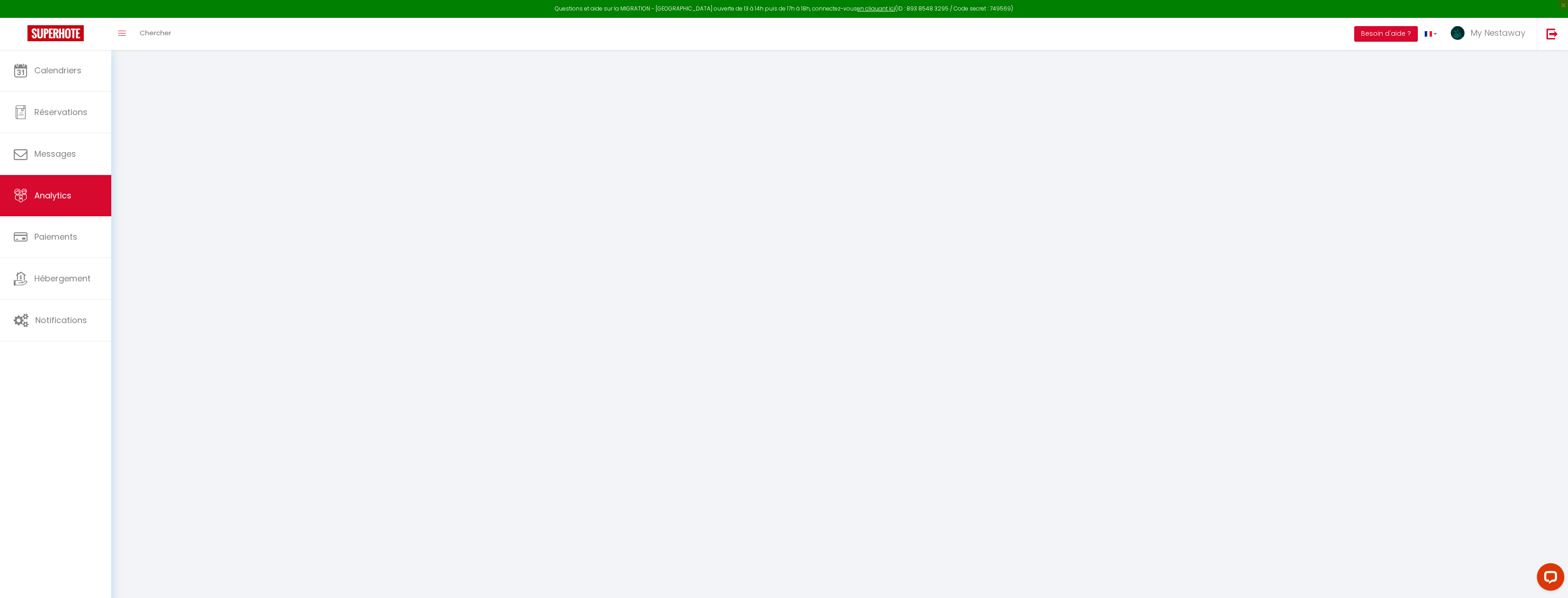
select select "2025"
select select "8"
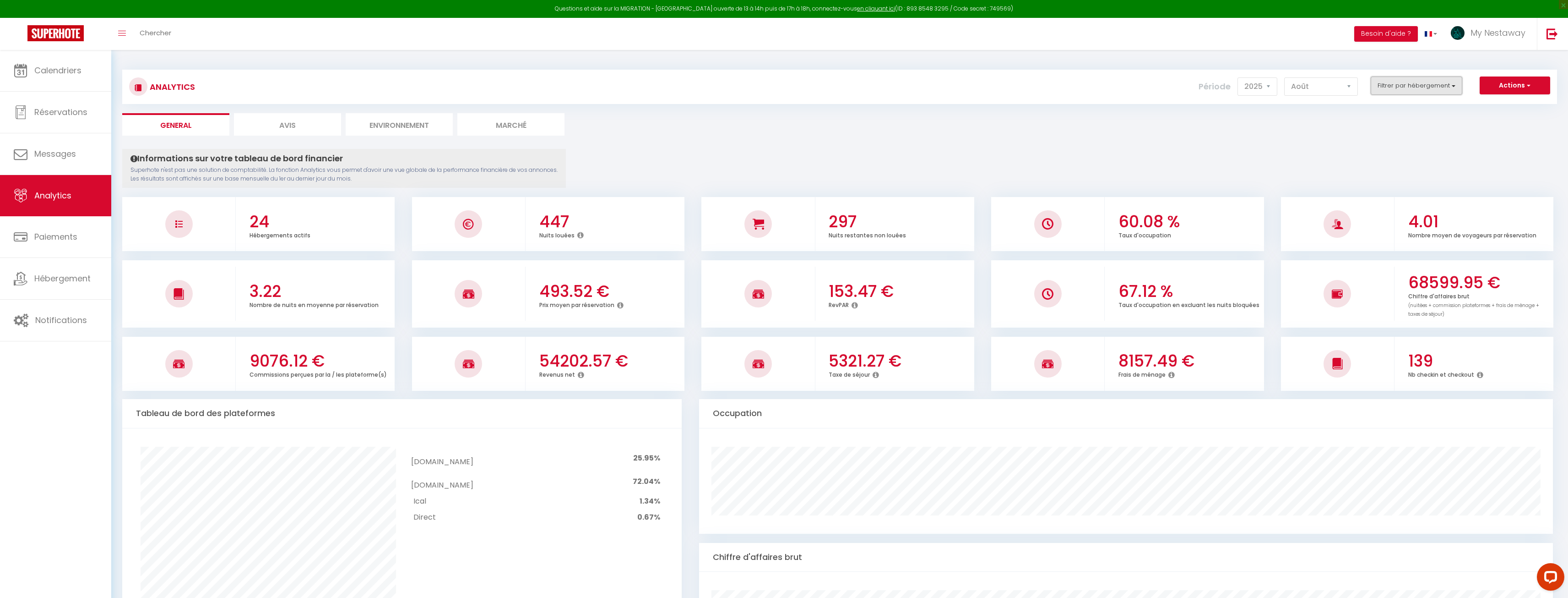
click at [779, 89] on button "Filtrer par hébergement" at bounding box center [1416, 86] width 91 height 18
click at [779, 212] on Disneyland "checkbox" at bounding box center [1443, 216] width 119 height 9
checkbox Disneyland "true"
checkbox Disneyland "false"
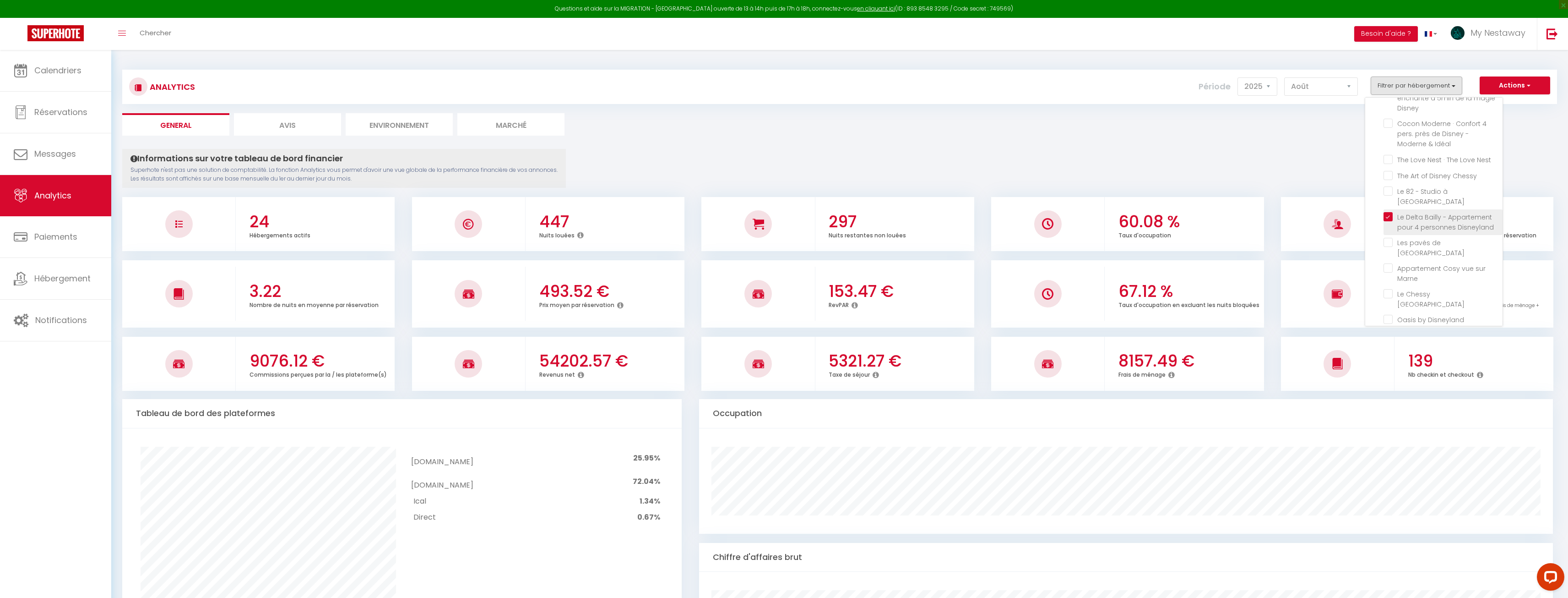
checkbox Disneyland "false"
checkbox Paris "false"
checkbox Disneyland "false"
checkbox Disney "false"
checkbox Idéal "false"
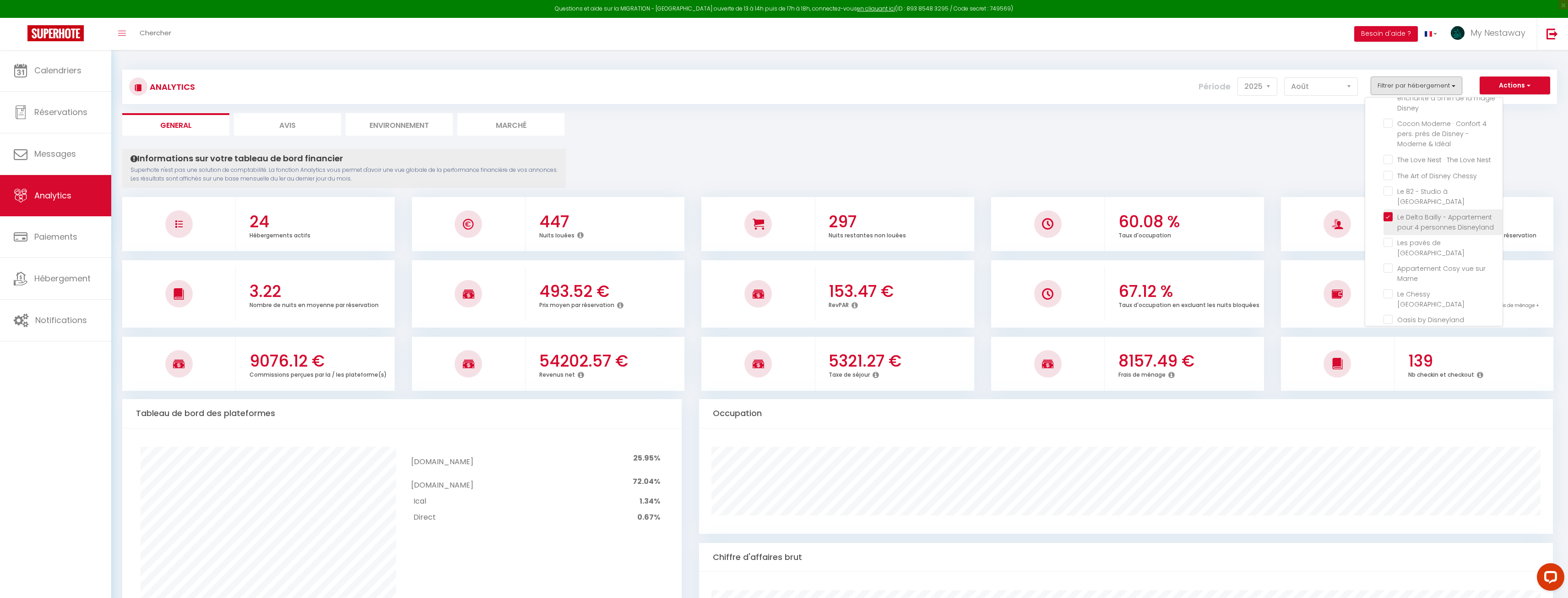
checkbox Nest "false"
checkbox Chessy "false"
checkbox Paris "false"
checkbox Prague "false"
checkbox Marne "false"
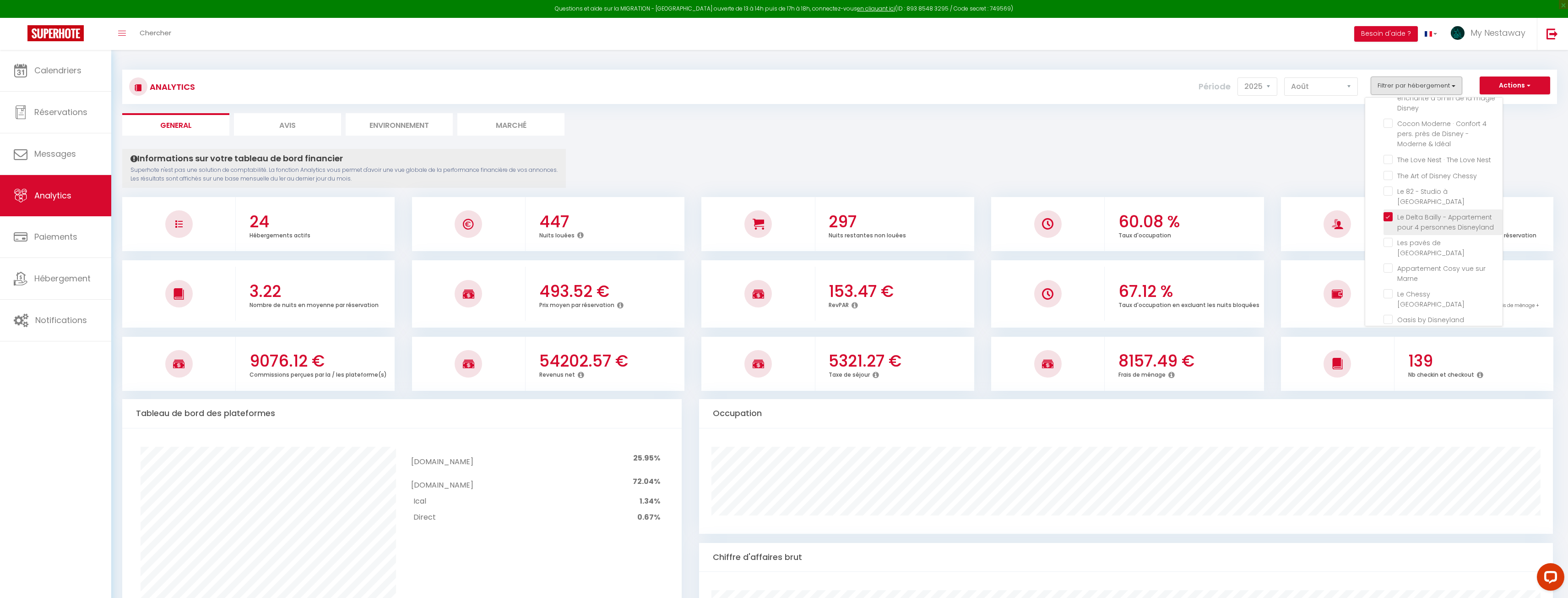
checkbox Dubai "false"
checkbox Paris\! "false"
checkbox Paris "false"
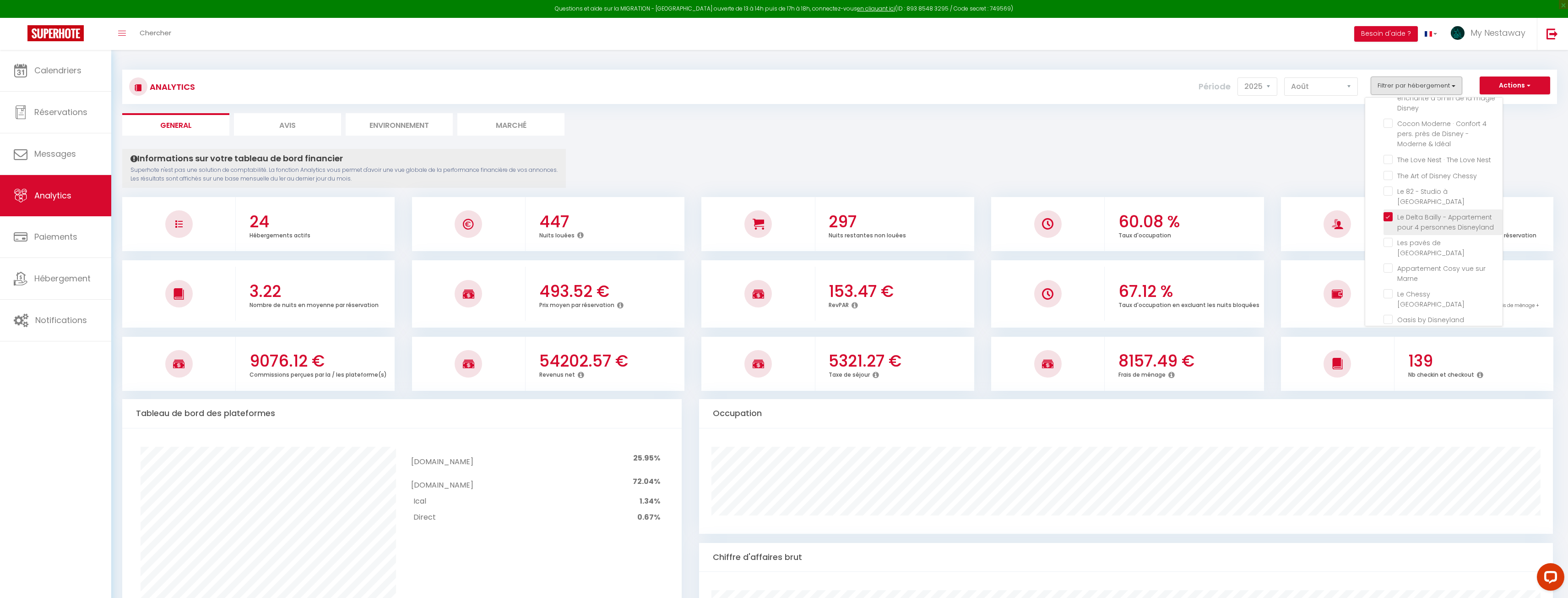
checkbox Paris "false"
checkbox Disney "false"
checkbox Paris "false"
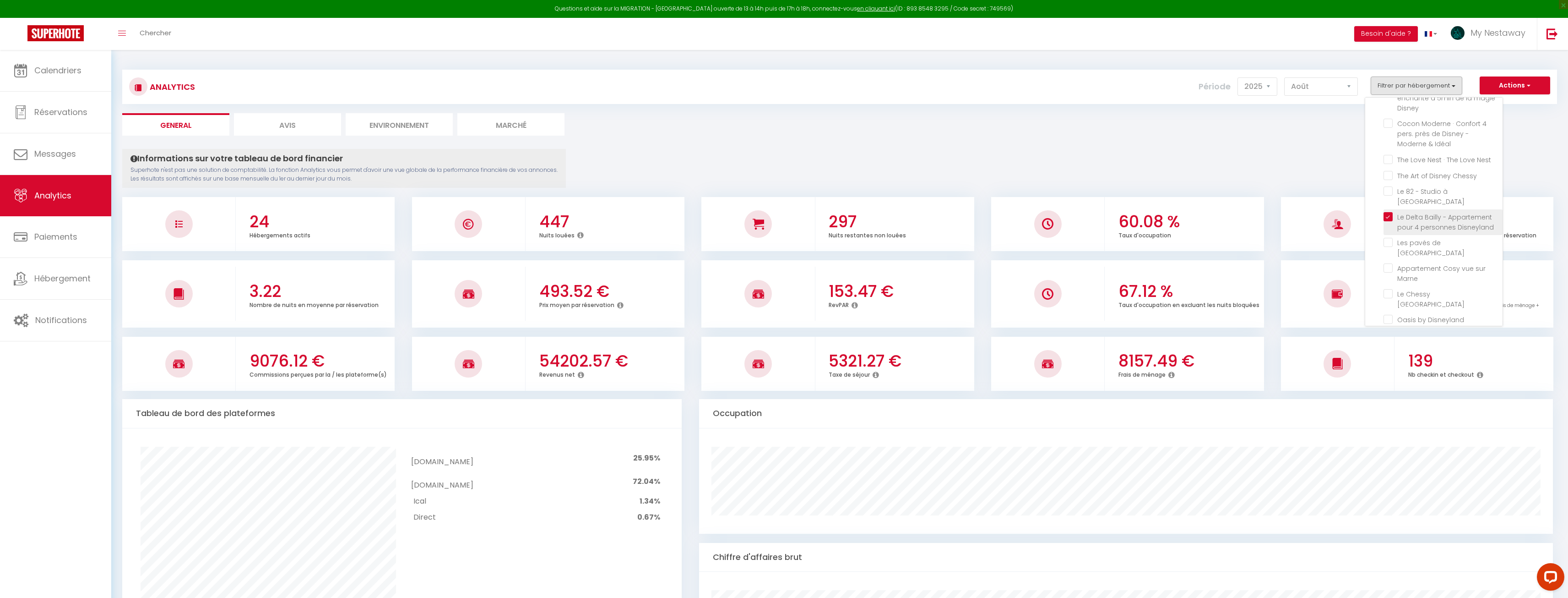
checkbox personnes "false"
checkbox Personnes "false"
checkbox Disneyland "false"
checkbox Nest "false"
checkbox Chessy "false"
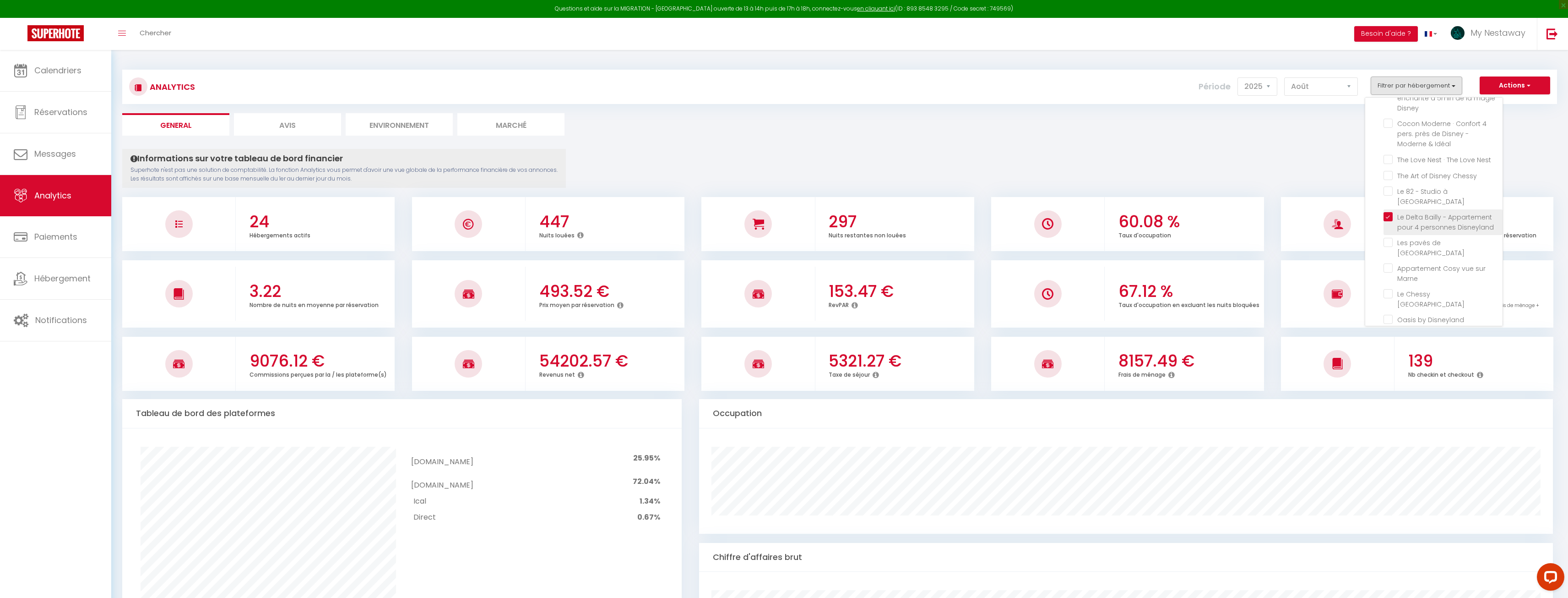
checkbox Marne "false"
checkbox Paris "false"
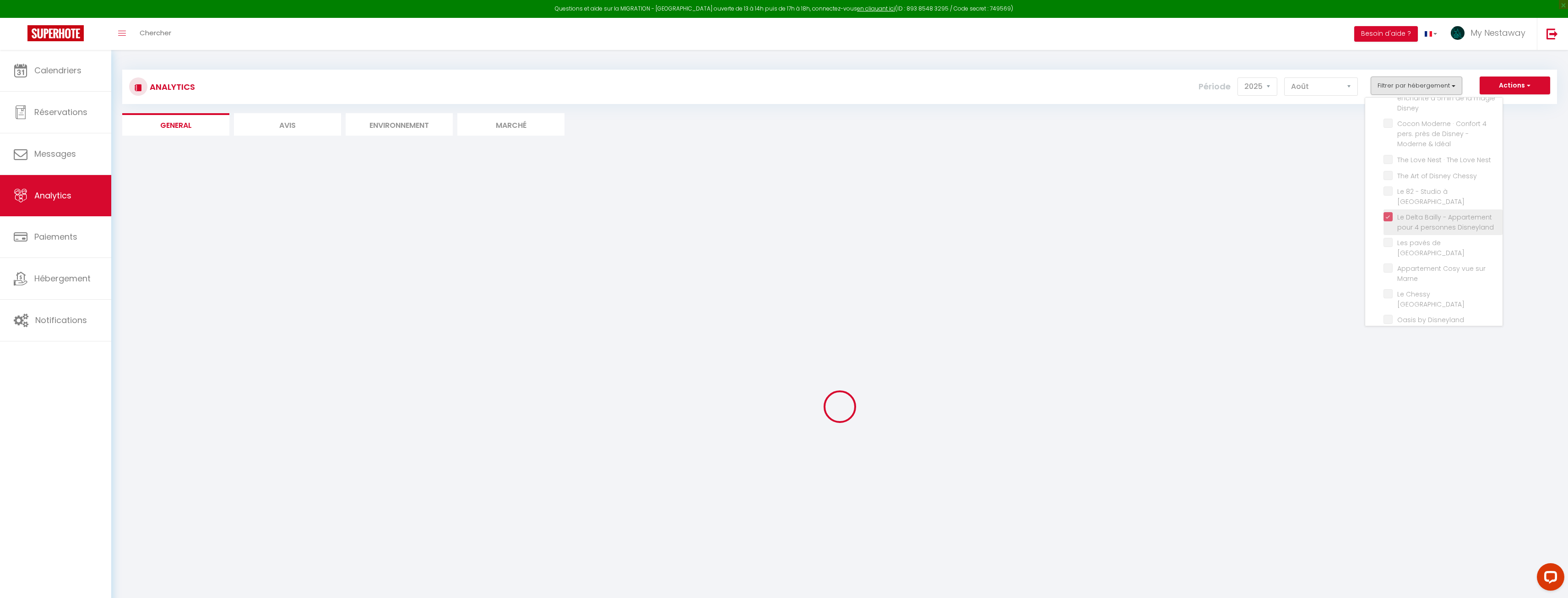
checkbox Disneyland "false"
checkbox Paris "false"
checkbox Disneyland "false"
checkbox Disney "false"
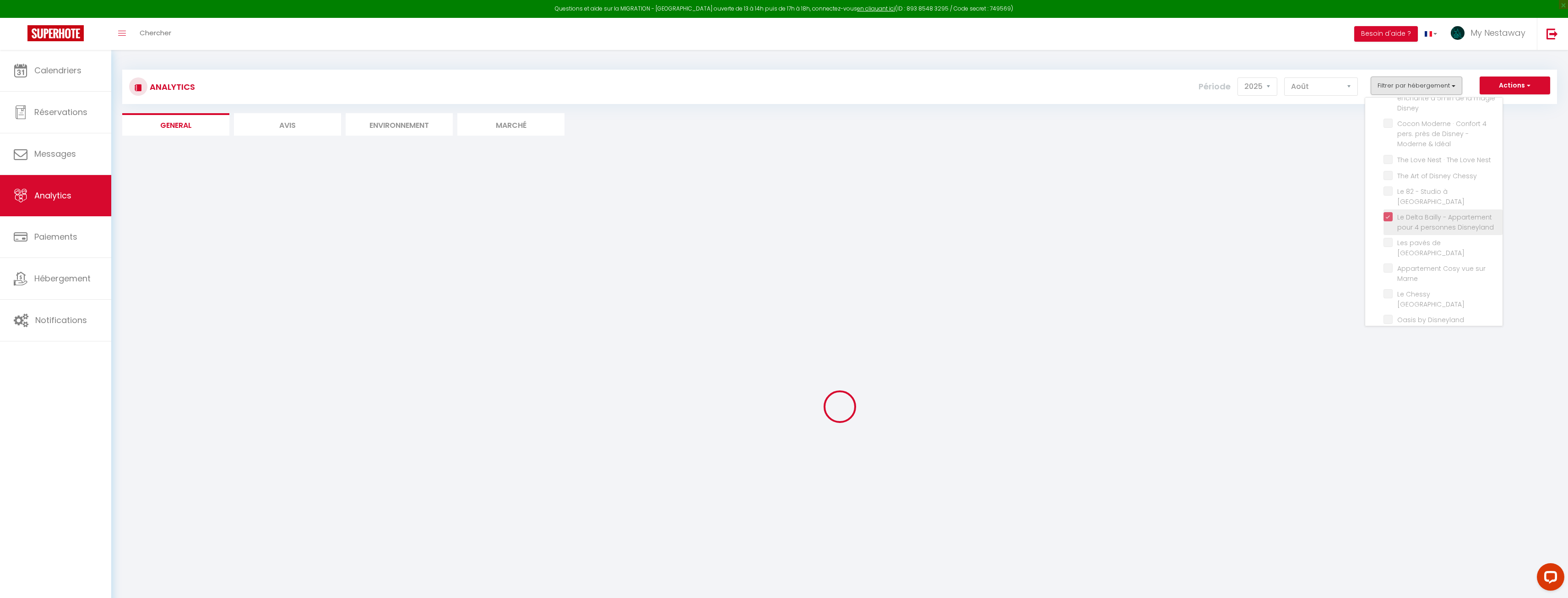
checkbox Idéal "false"
checkbox Nest "false"
checkbox Chessy "false"
checkbox Paris "false"
checkbox Prague "false"
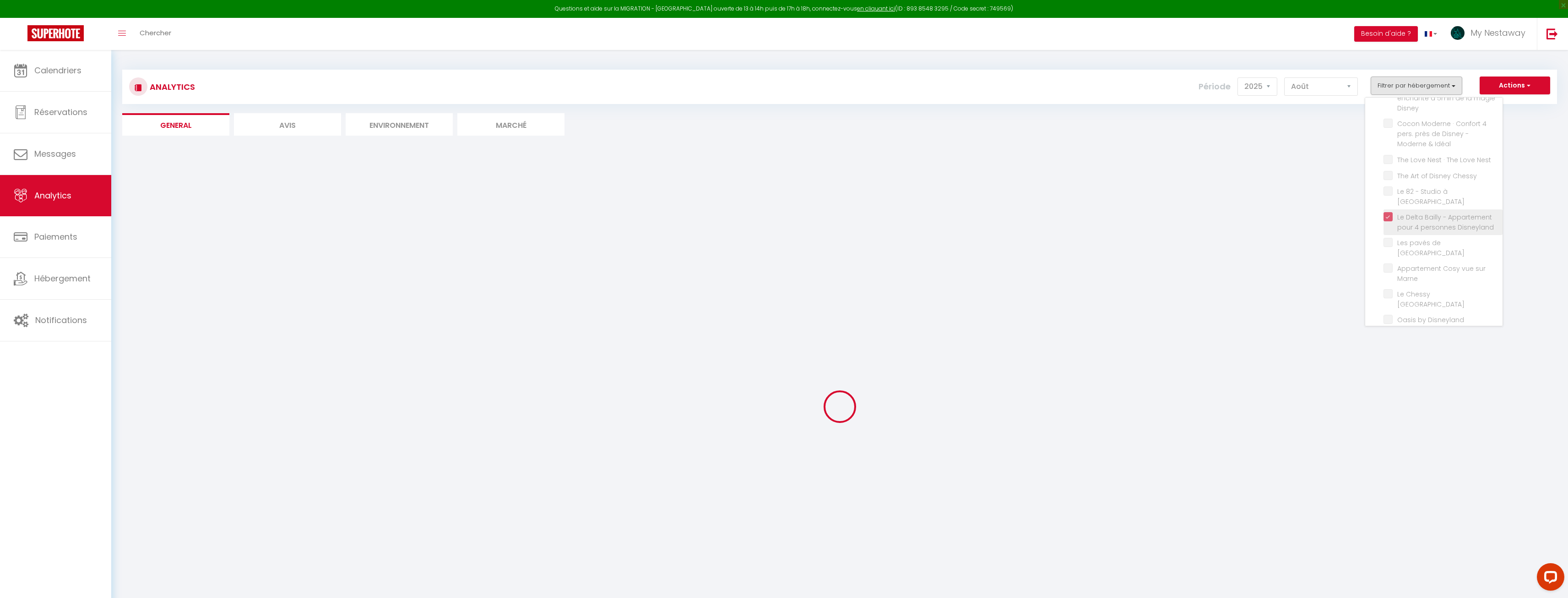
checkbox Marne "false"
checkbox Dubai "false"
checkbox Paris\! "false"
checkbox Paris "false"
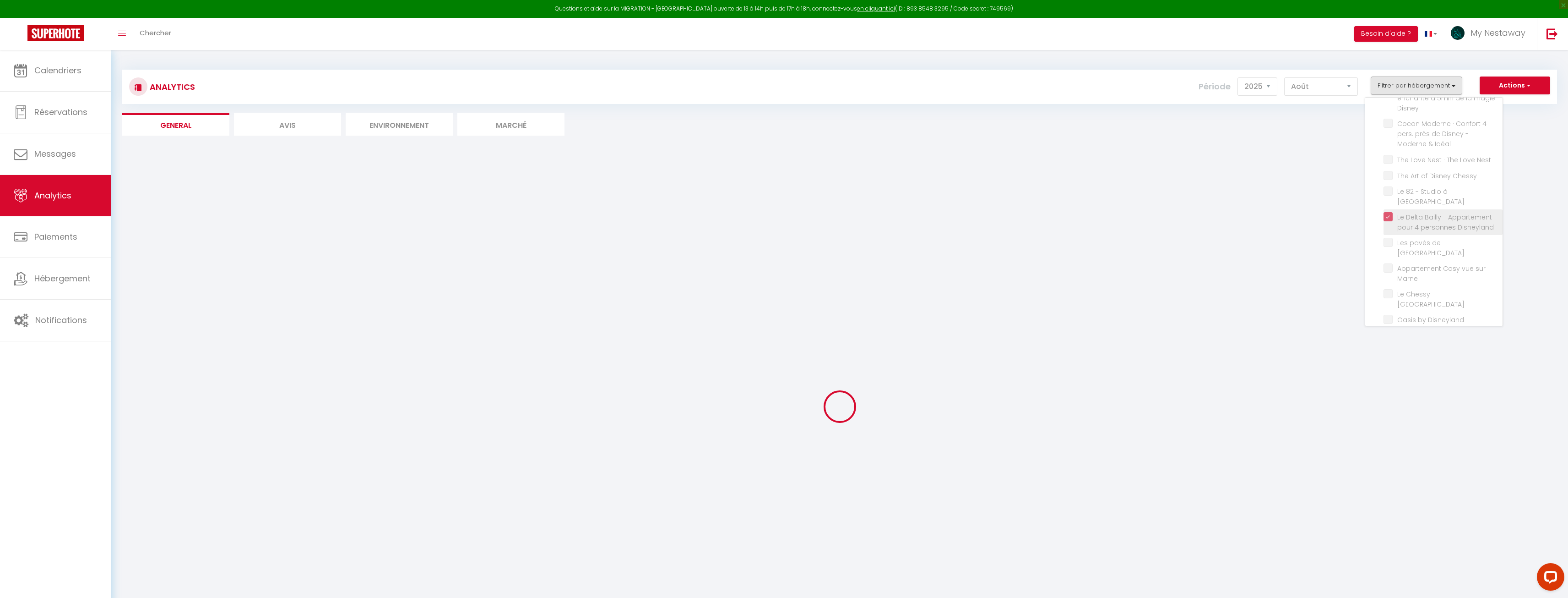
checkbox Paris "false"
checkbox Disney "false"
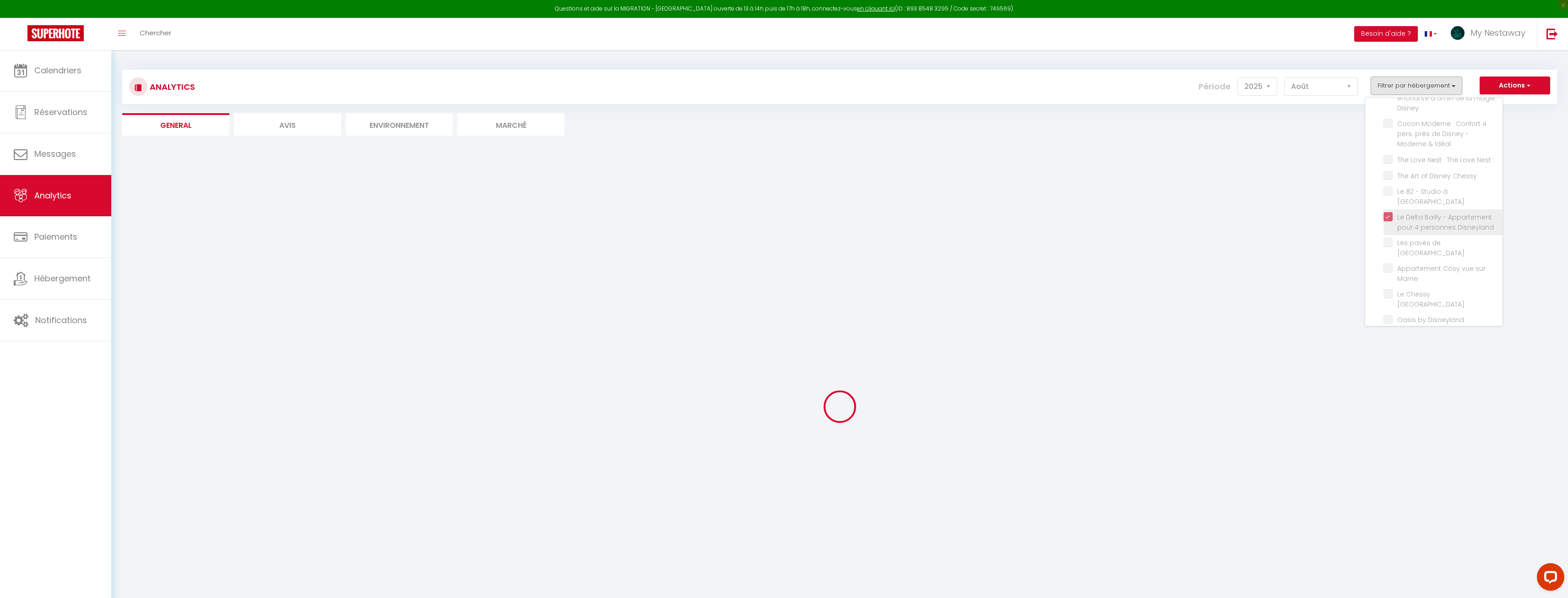
checkbox Paris "false"
checkbox personnes "false"
checkbox Personnes "false"
checkbox Disneyland "false"
checkbox Nest "false"
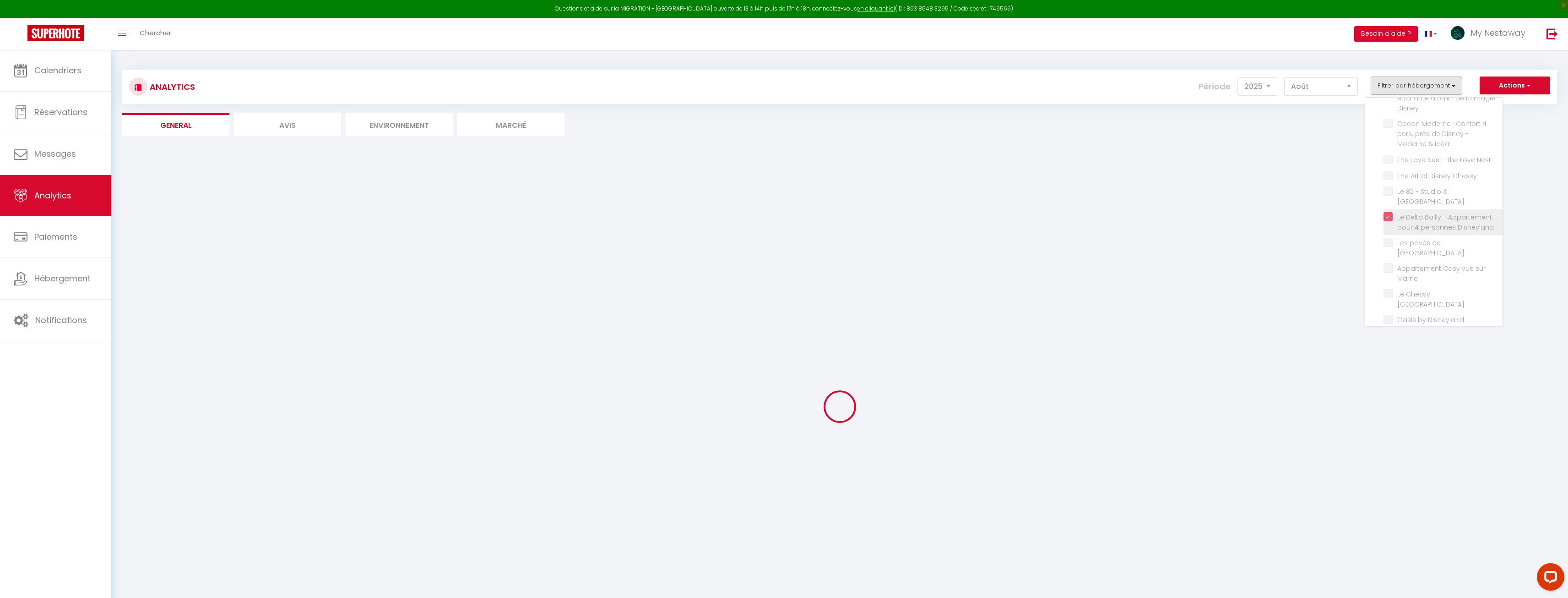
checkbox Chessy "false"
checkbox Marne "false"
checkbox Paris "false"
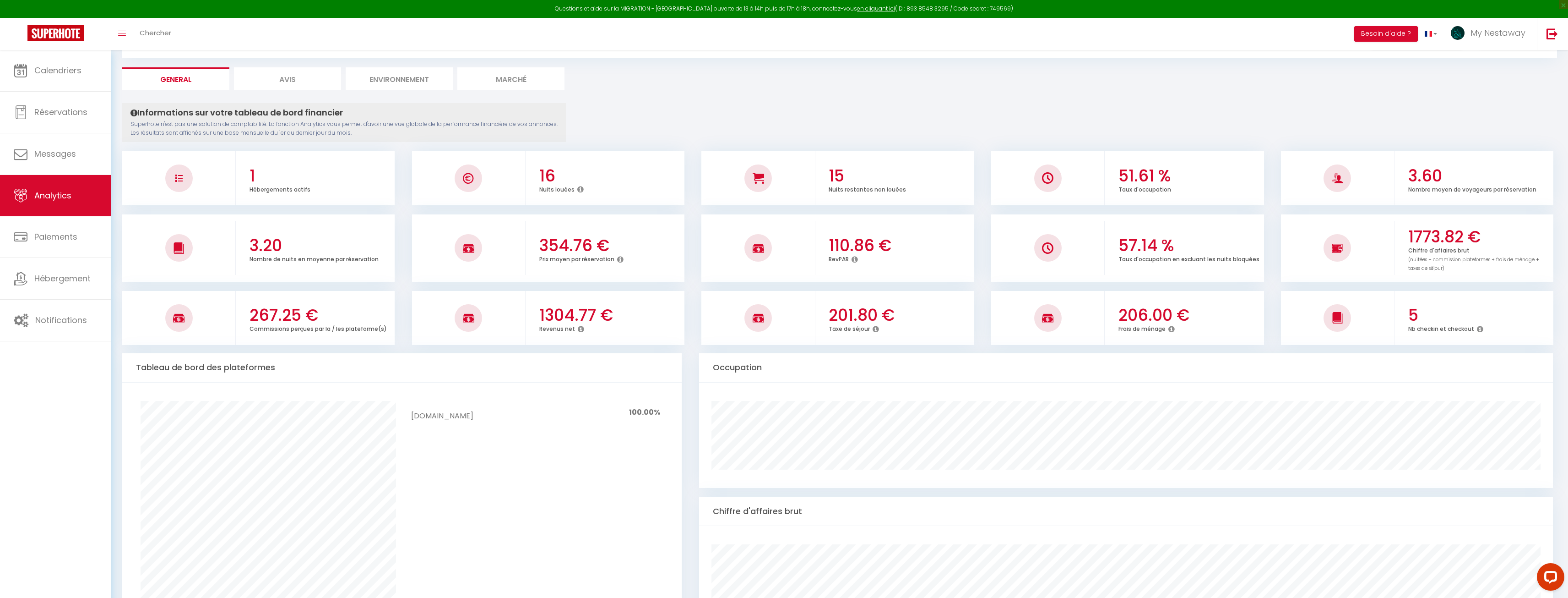
scroll to position [0, 0]
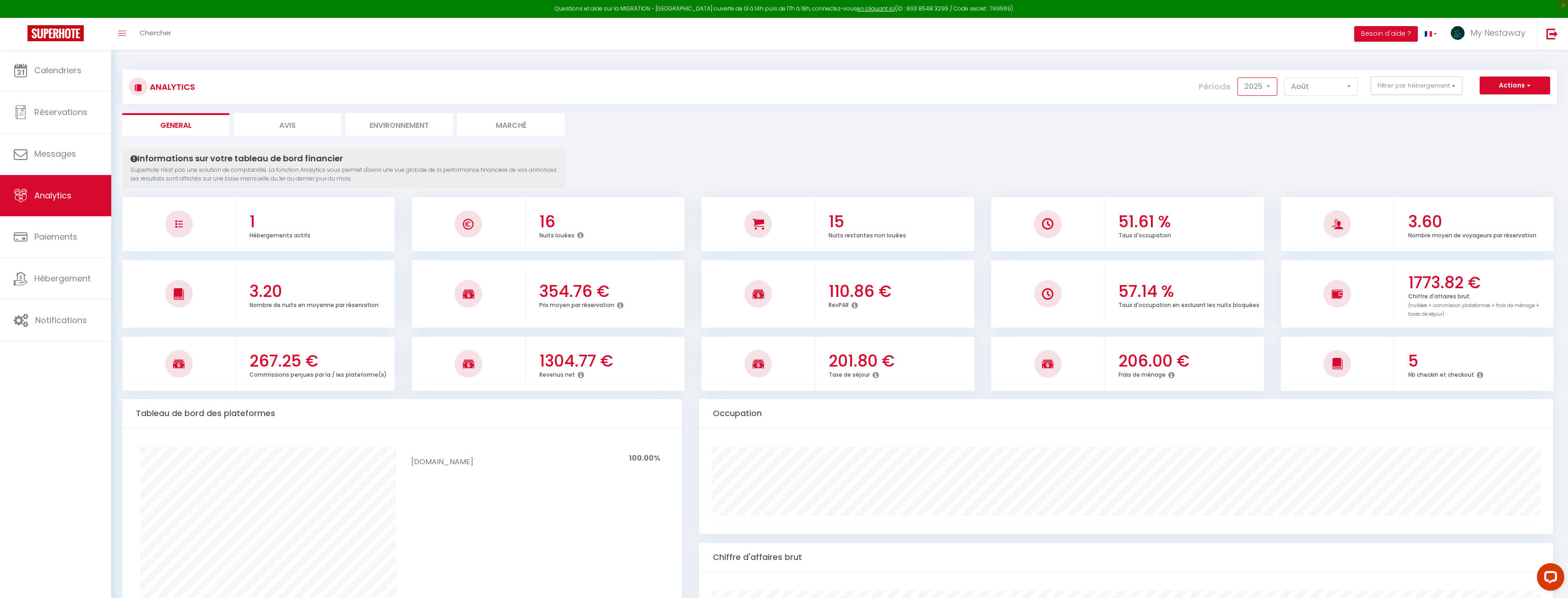
click at [779, 90] on select "2014 2015 2016 2017 2018 2019 2020 2021 2022 2023 2024 2025 2026 2027" at bounding box center [1257, 86] width 40 height 18
click at [779, 77] on select "2014 2015 2016 2017 2018 2019 2020 2021 2022 2023 2024 2025 2026 2027" at bounding box center [1257, 86] width 40 height 18
click at [779, 83] on select "2014 2015 2016 2017 2018 2019 2020 2021 2022 2023 2024 2025 2026 2027" at bounding box center [1257, 86] width 40 height 18
click at [779, 77] on select "2014 2015 2016 2017 2018 2019 2020 2021 2022 2023 2024 2025 2026 2027" at bounding box center [1257, 86] width 40 height 18
click at [779, 90] on select "2014 2015 2016 2017 2018 2019 2020 2021 2022 2023 2024 2025 2026 2027" at bounding box center [1257, 86] width 40 height 18
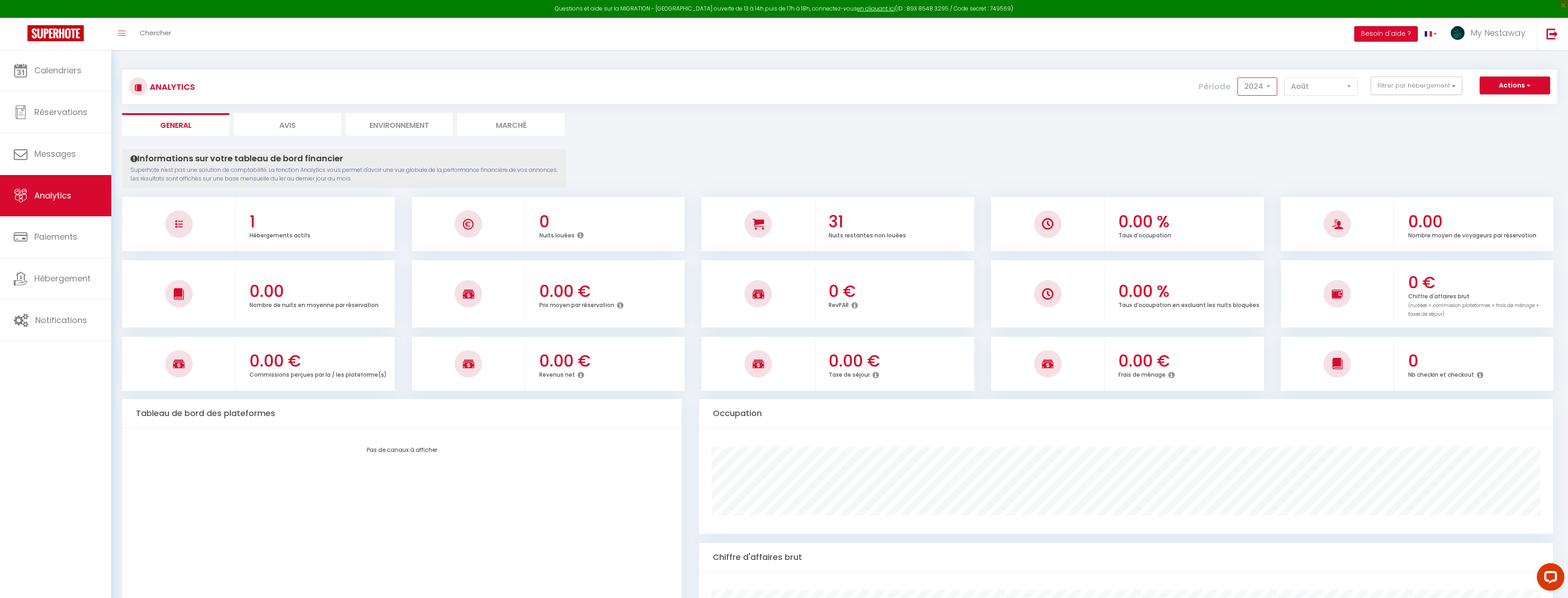
click at [779, 77] on select "2014 2015 2016 2017 2018 2019 2020 2021 2022 2023 2024 2025 2026 2027" at bounding box center [1257, 86] width 40 height 18
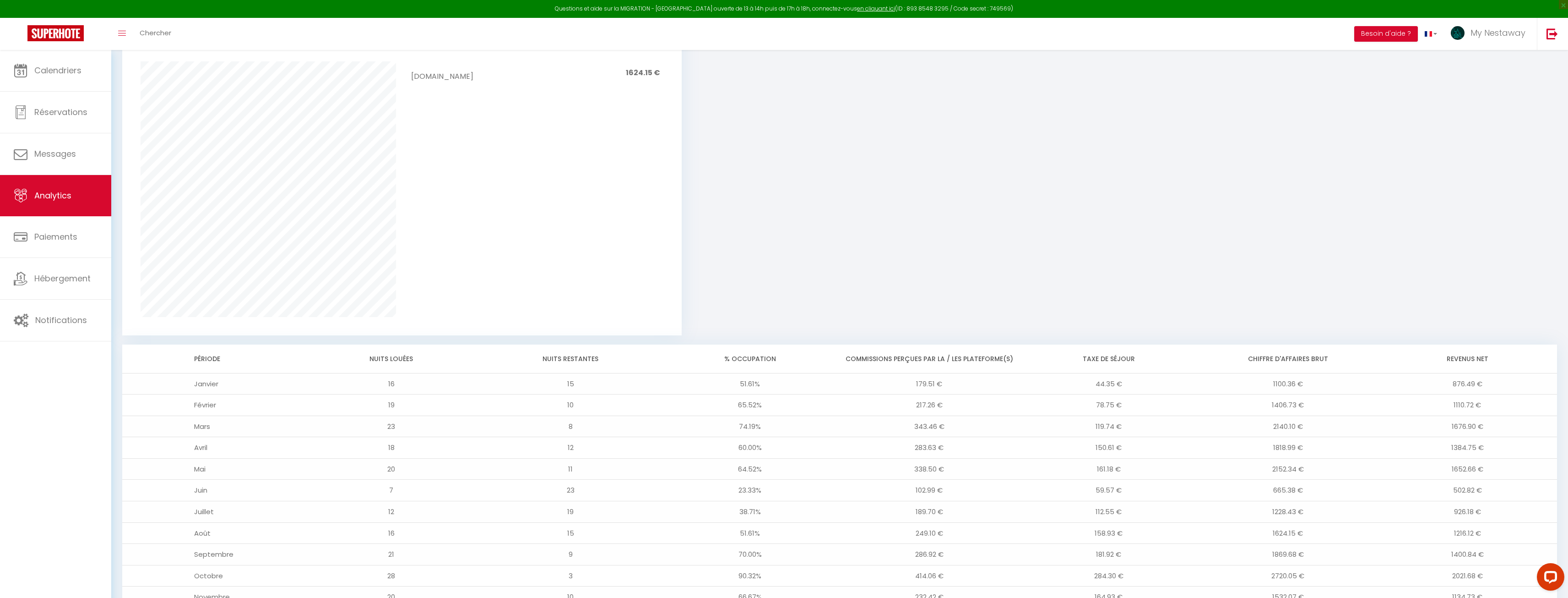
scroll to position [768, 0]
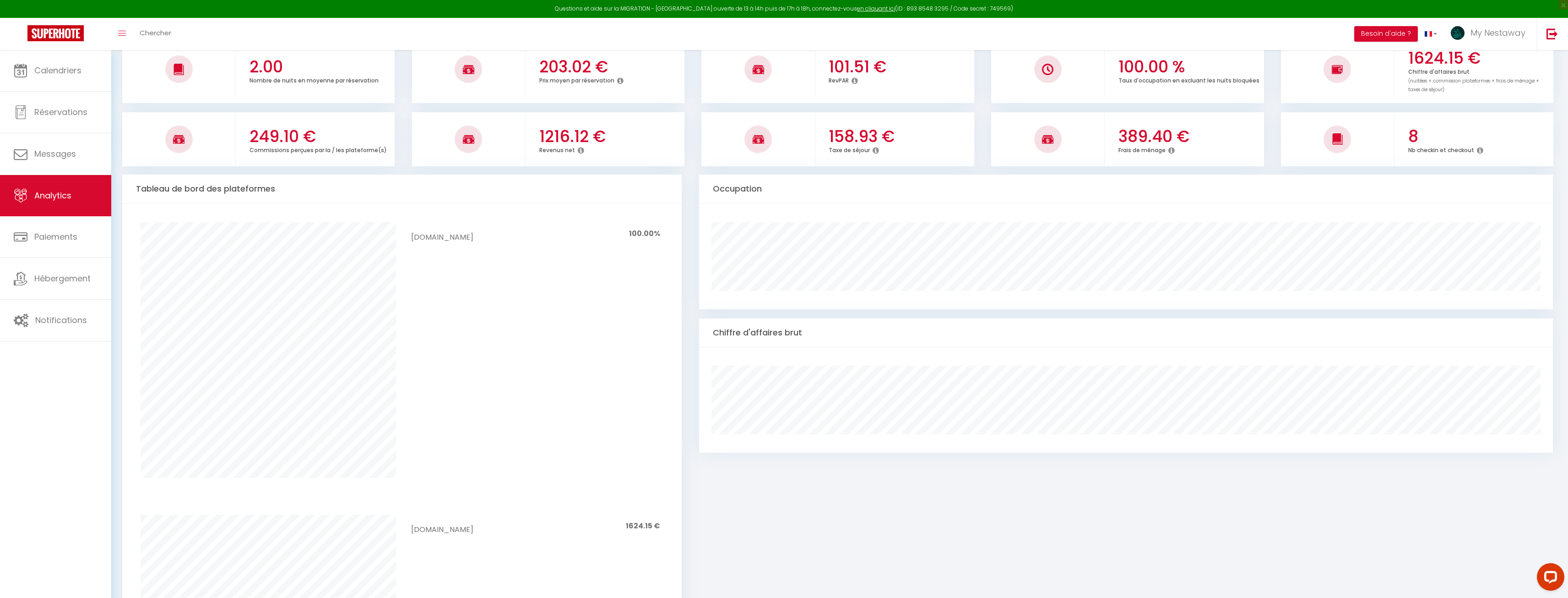
scroll to position [0, 0]
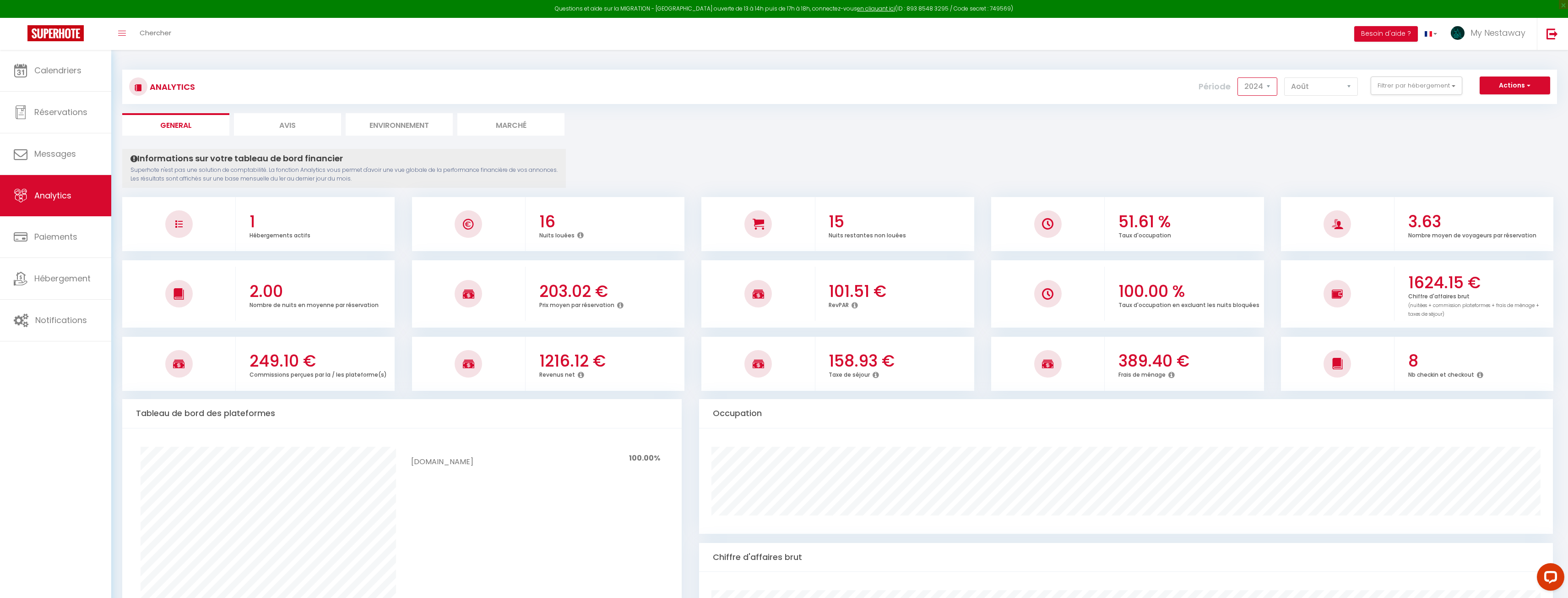
drag, startPoint x: 1271, startPoint y: 85, endPoint x: 1269, endPoint y: 95, distance: 10.2
click at [779, 85] on select "2014 2015 2016 2017 2018 2019 2020 2021 2022 2023 2024 2025 2026 2027" at bounding box center [1257, 86] width 40 height 18
select select "2025"
click at [779, 77] on select "2014 2015 2016 2017 2018 2019 2020 2021 2022 2023 2024 2025 2026 2027" at bounding box center [1257, 86] width 40 height 18
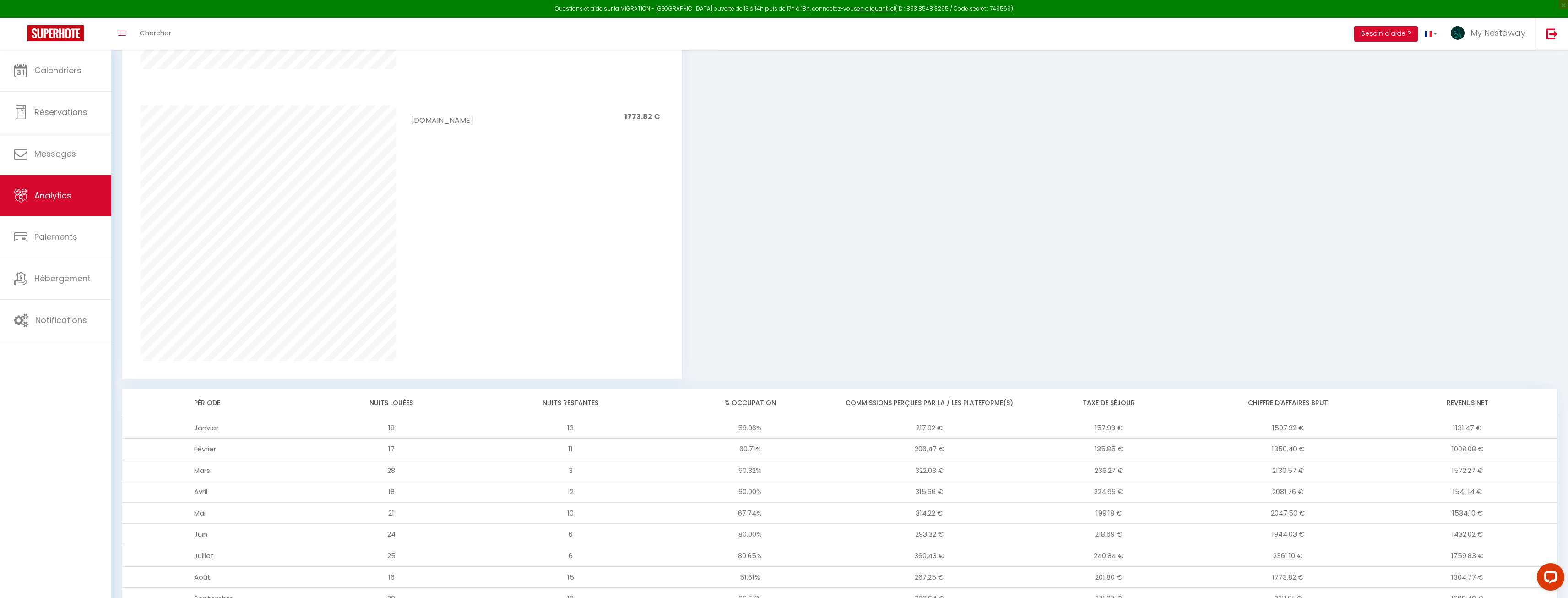
scroll to position [538, 0]
